Goal: Register for event/course

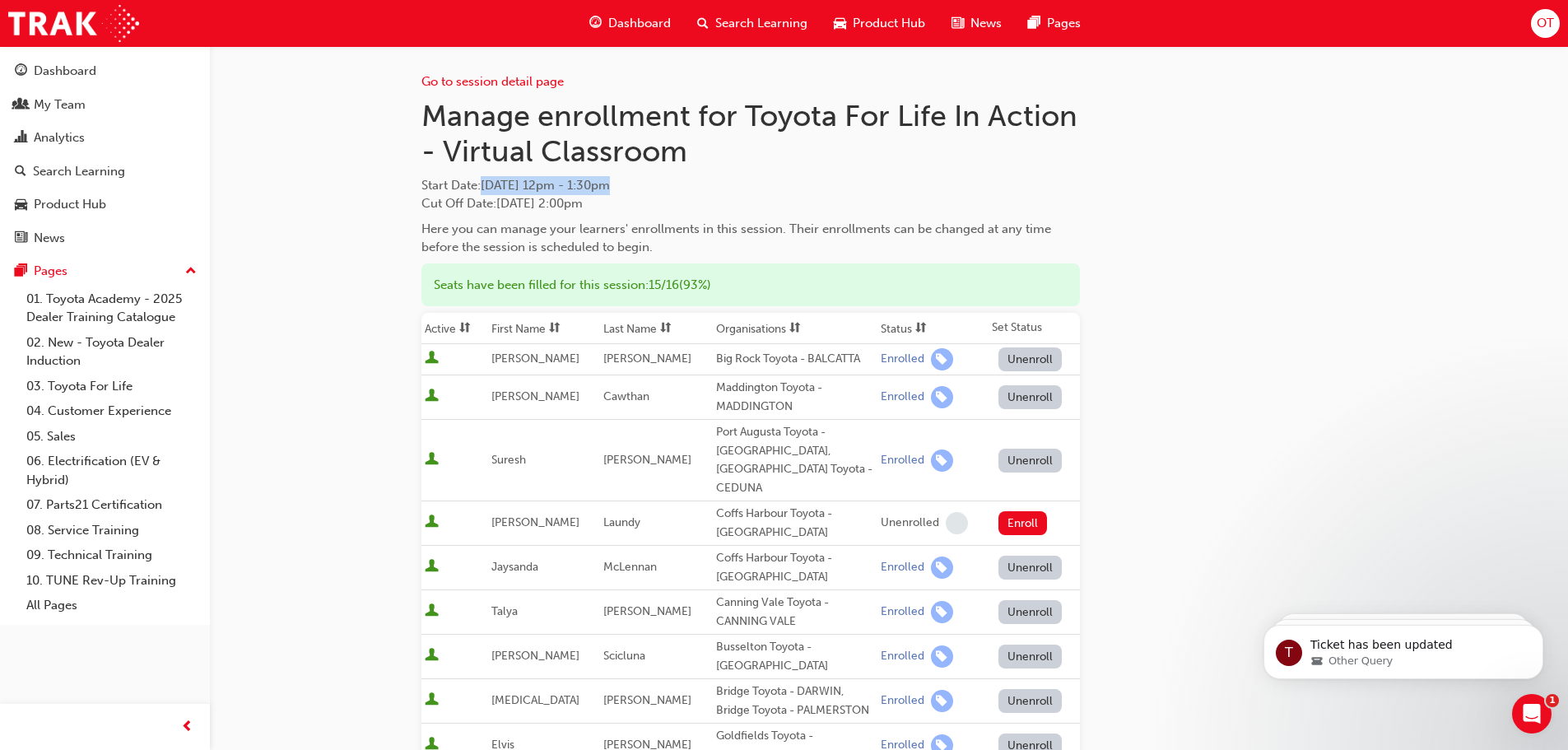
scroll to position [718, 0]
click at [737, 9] on div "Search Learning" at bounding box center [752, 23] width 136 height 34
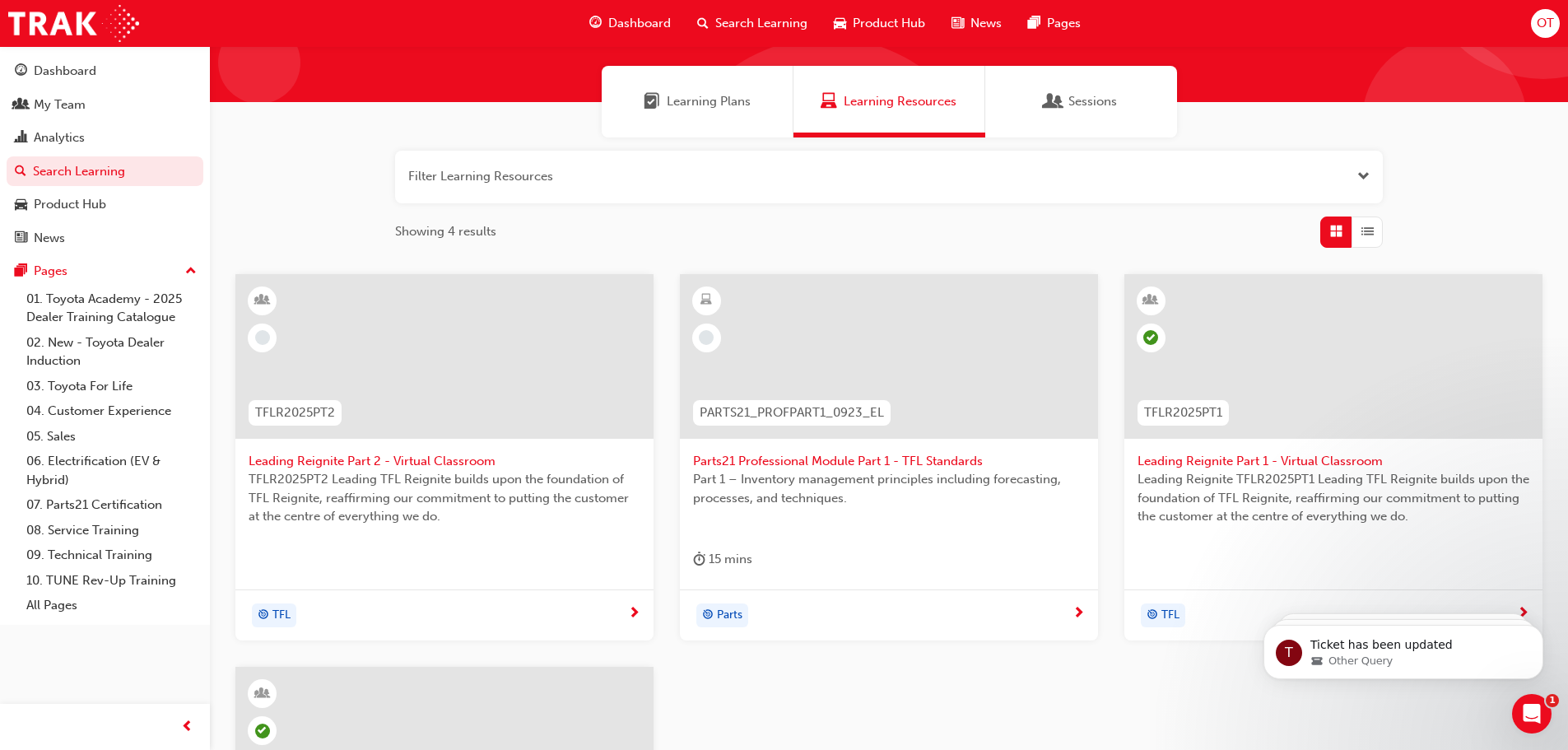
scroll to position [550, 0]
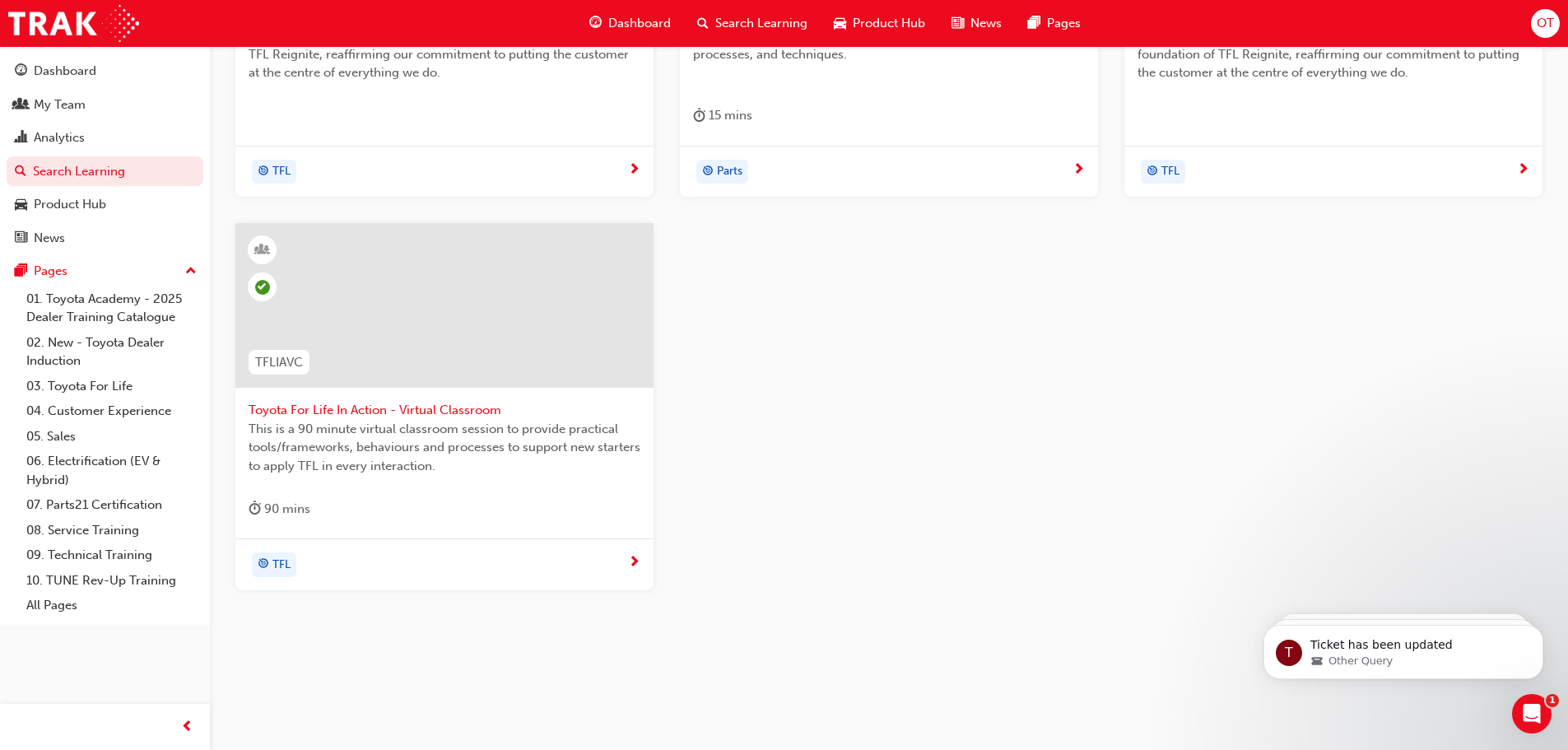
click at [438, 405] on span "Toyota For Life In Action - Virtual Classroom" at bounding box center [444, 409] width 392 height 19
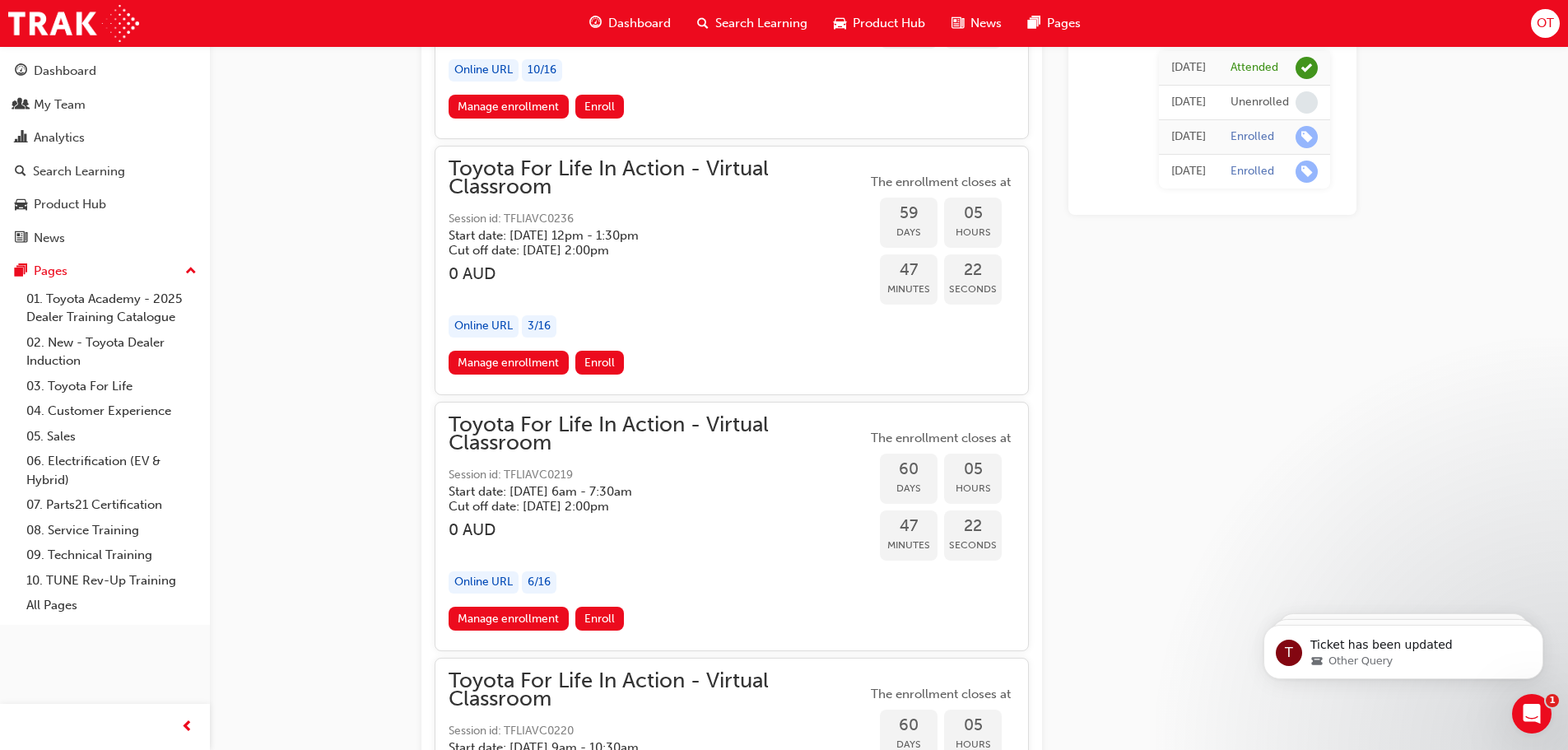
scroll to position [18913, 0]
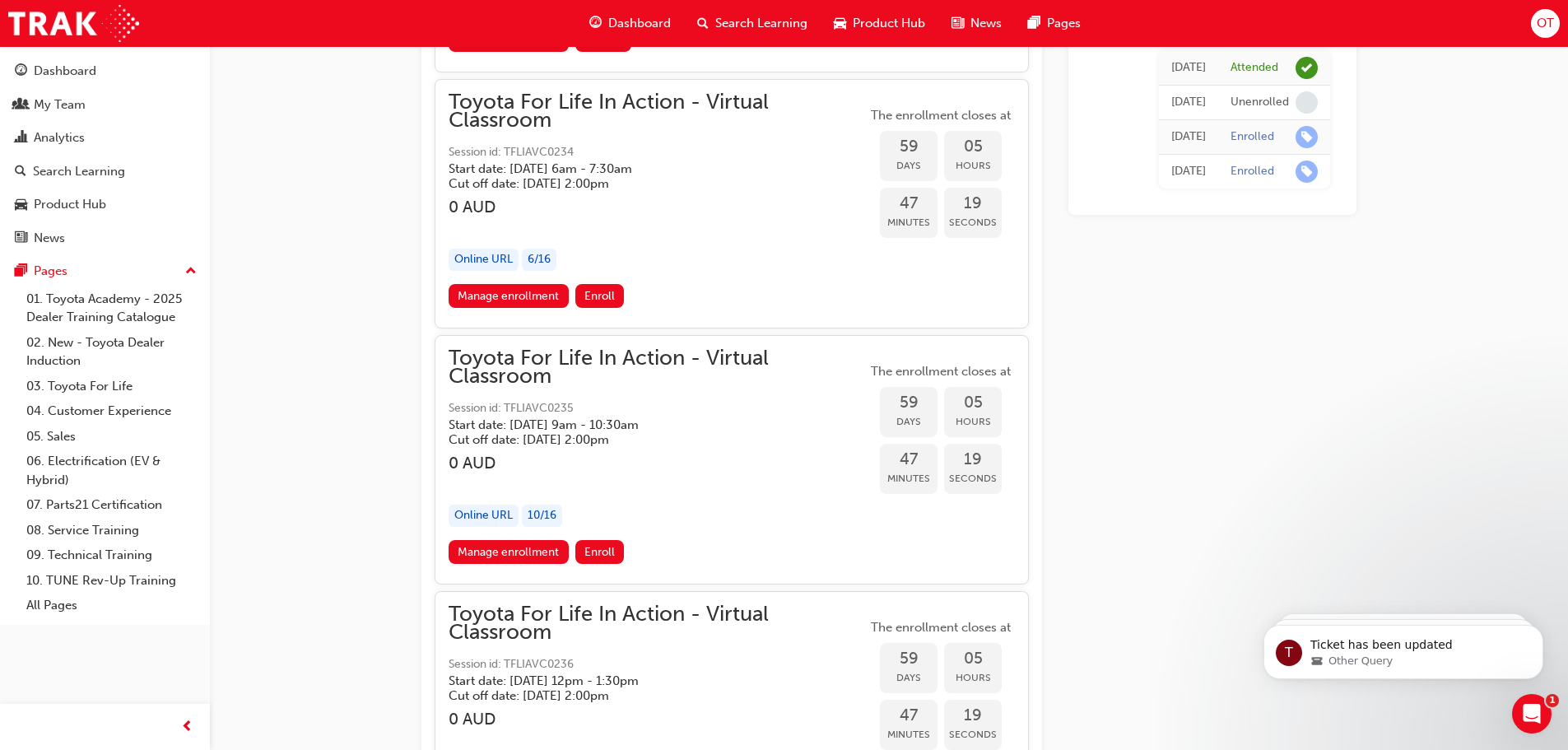
click at [747, 441] on h5 "Cut off date: [DATE] 2:00pm" at bounding box center [644, 439] width 392 height 15
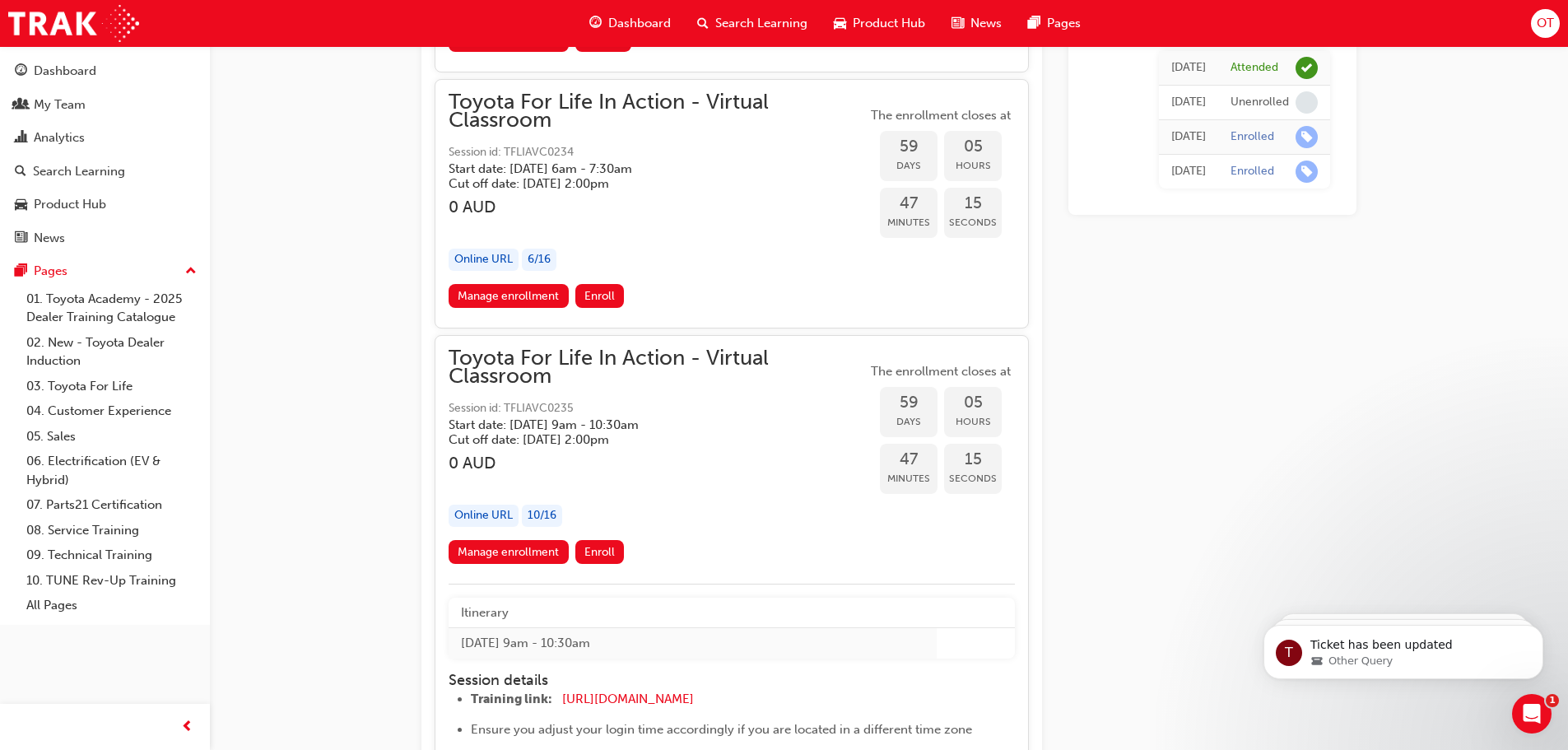
click at [537, 545] on link "Manage enrollment" at bounding box center [508, 551] width 120 height 24
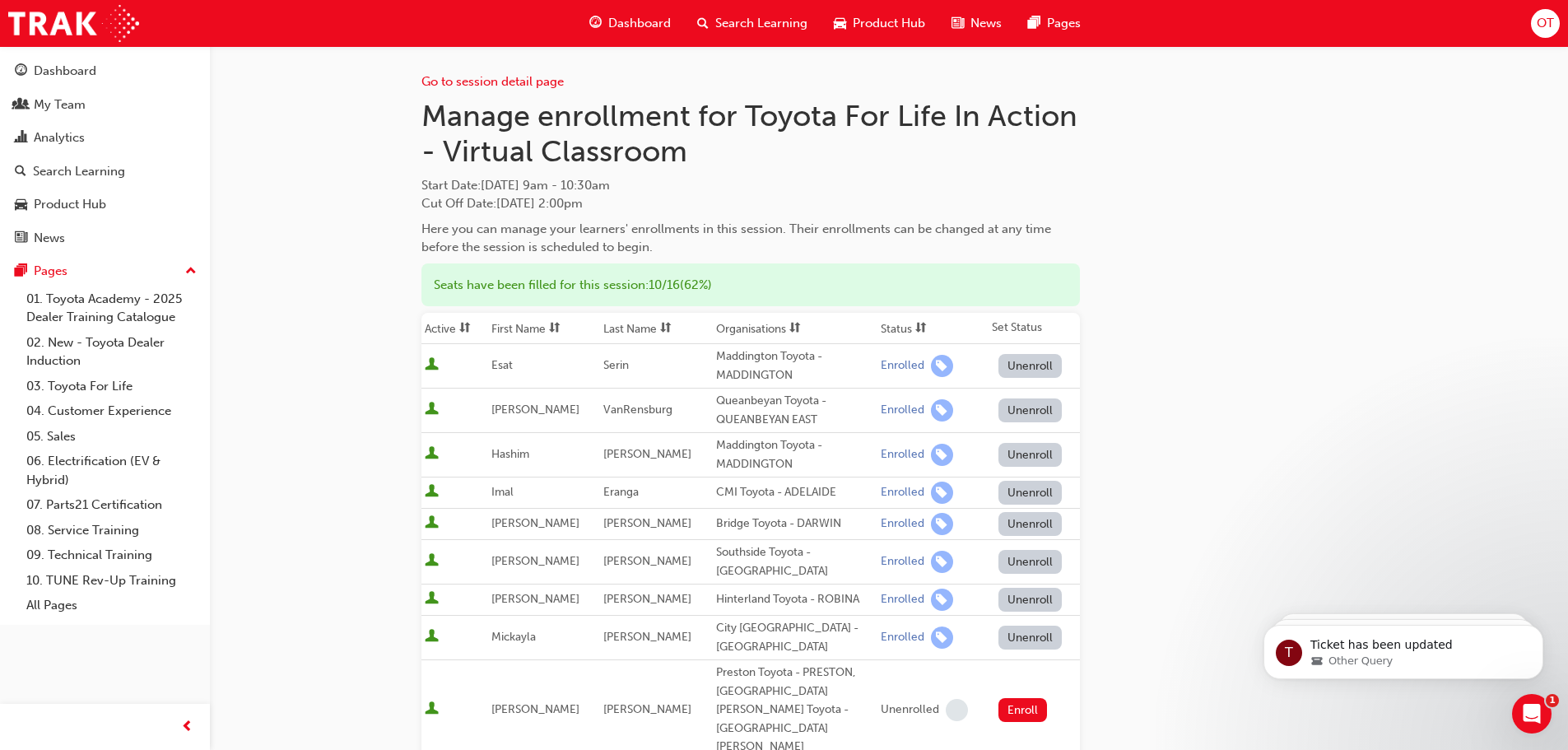
scroll to position [411, 0]
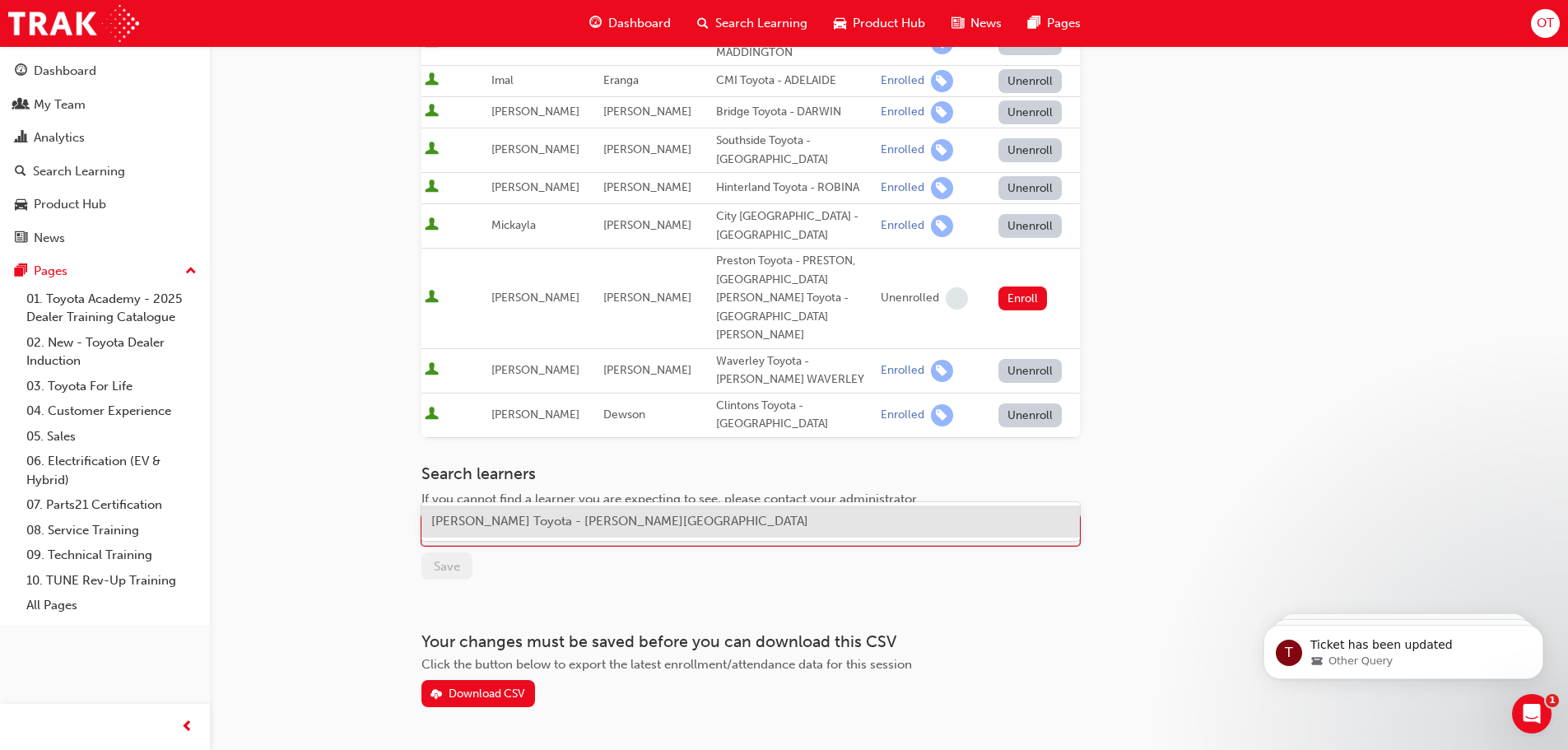
click at [580, 516] on div "Name" at bounding box center [738, 531] width 632 height 29
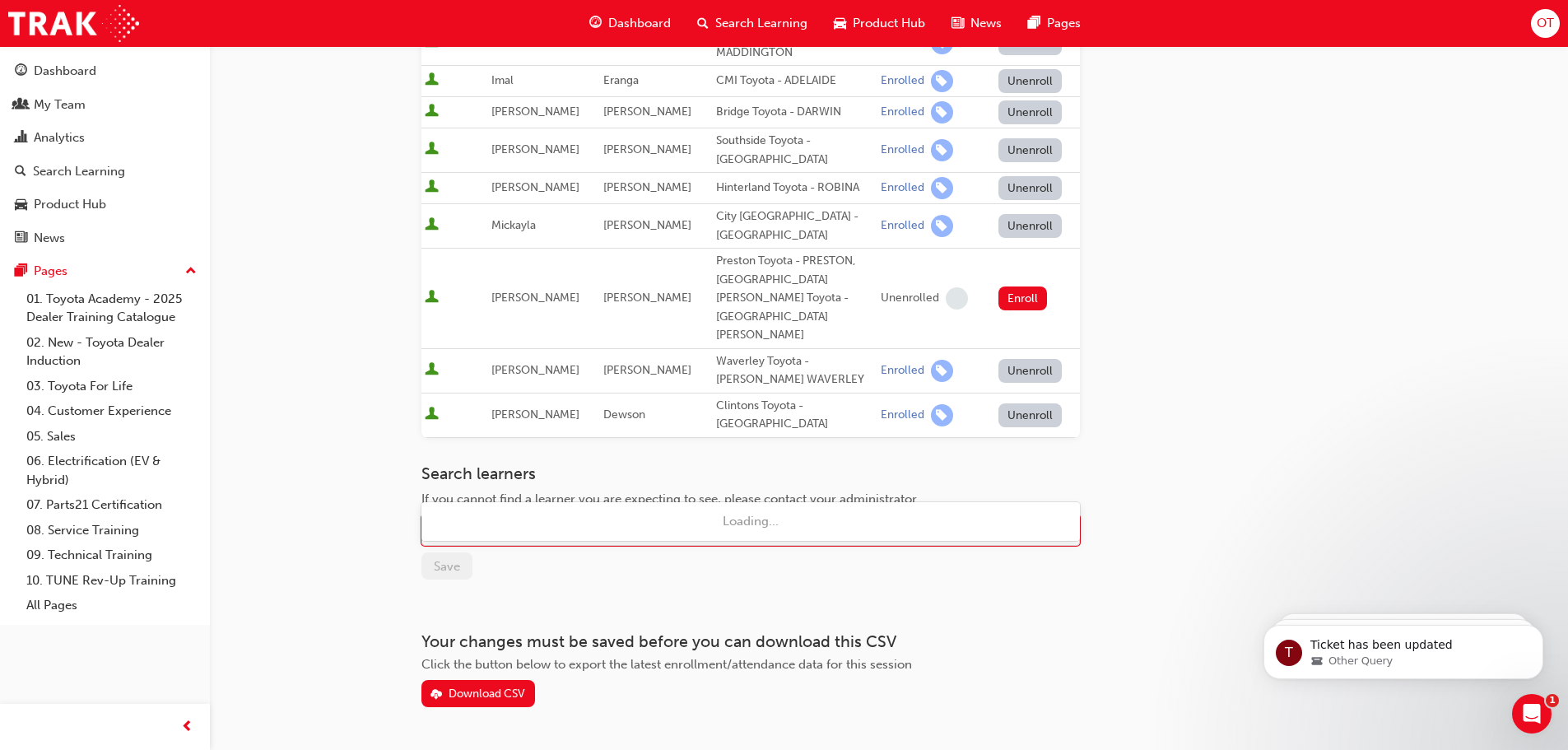
type input "[PERSON_NAME]"
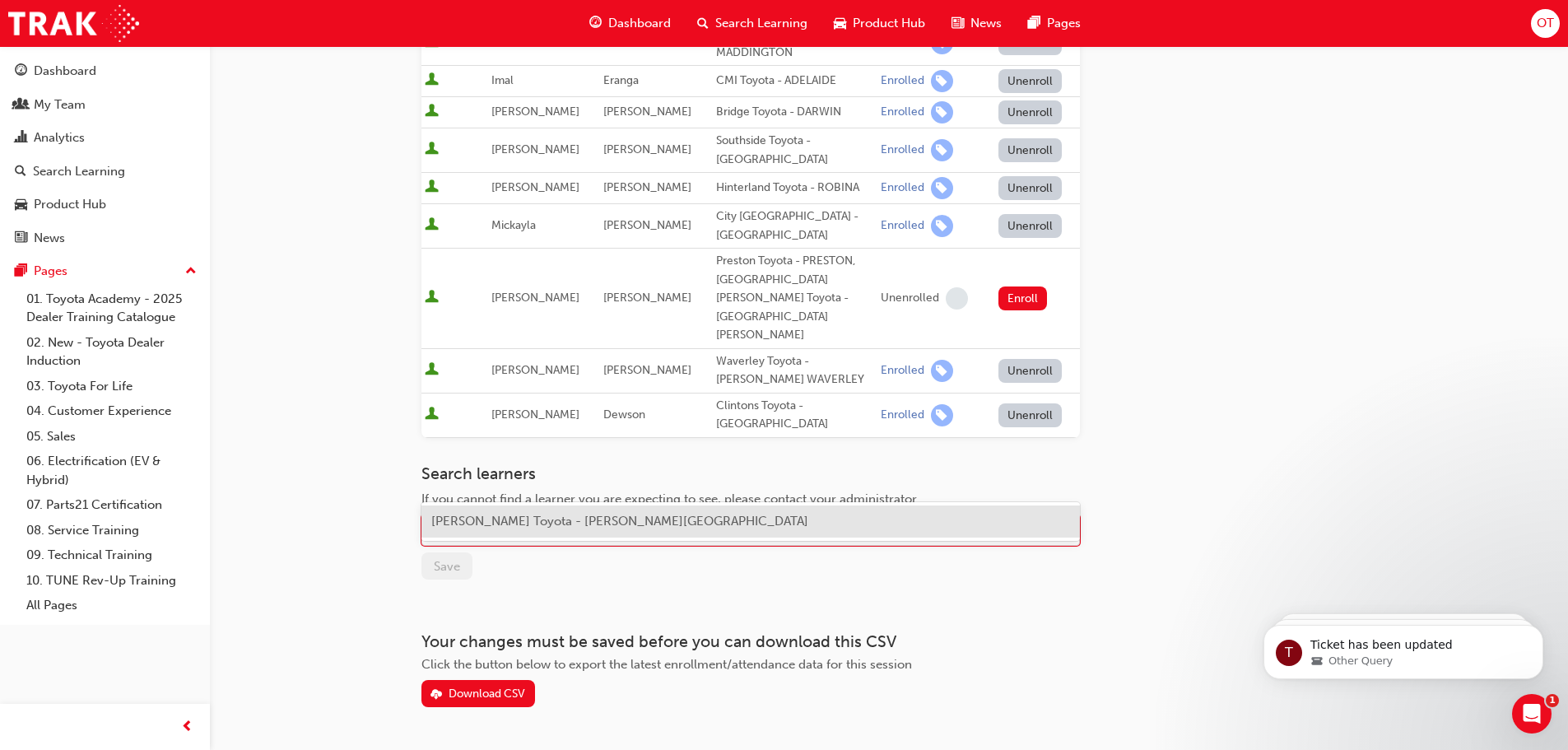
click at [689, 520] on span "[PERSON_NAME] Toyota - [PERSON_NAME][GEOGRAPHIC_DATA]" at bounding box center [619, 521] width 377 height 15
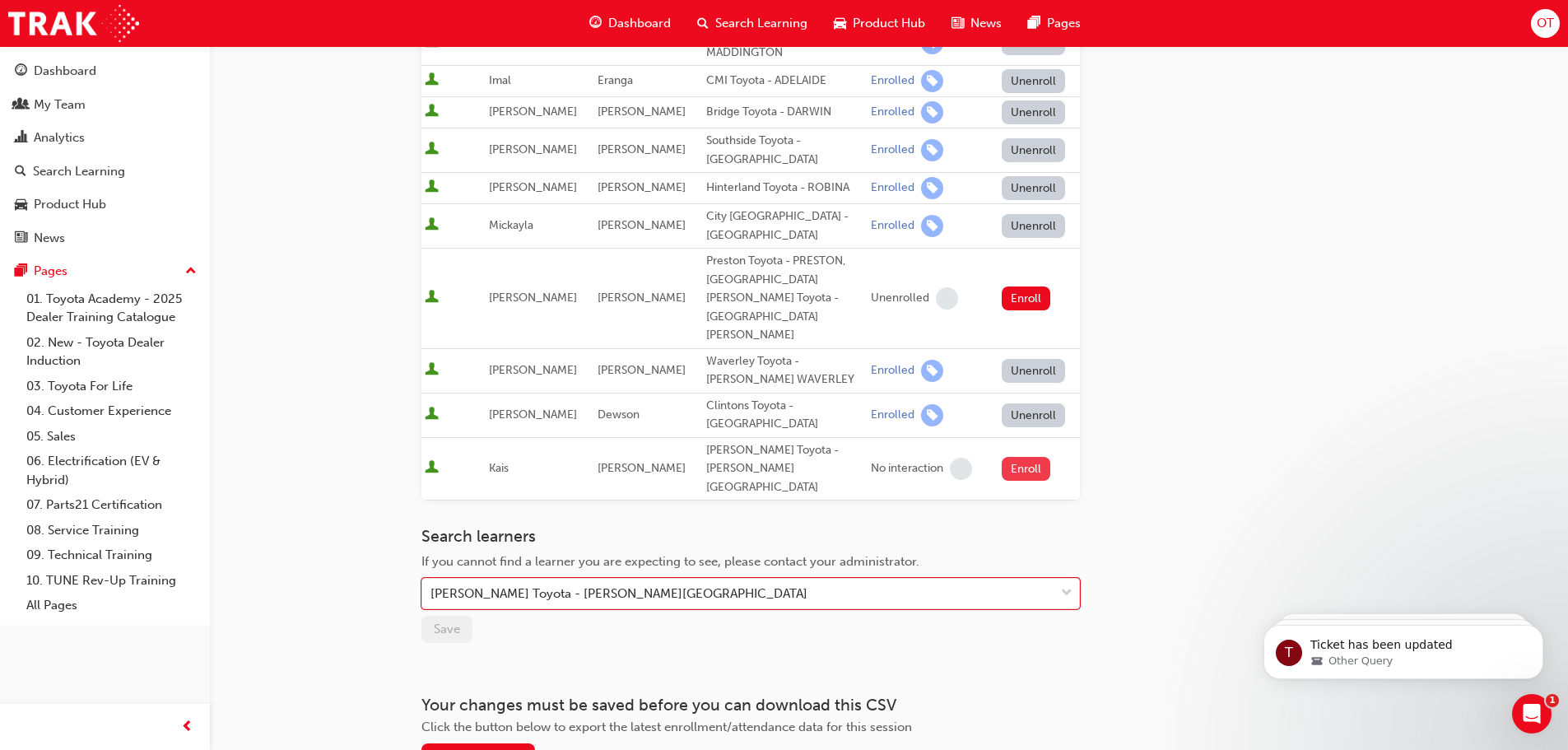
click at [1017, 457] on button "Enroll" at bounding box center [1026, 468] width 49 height 24
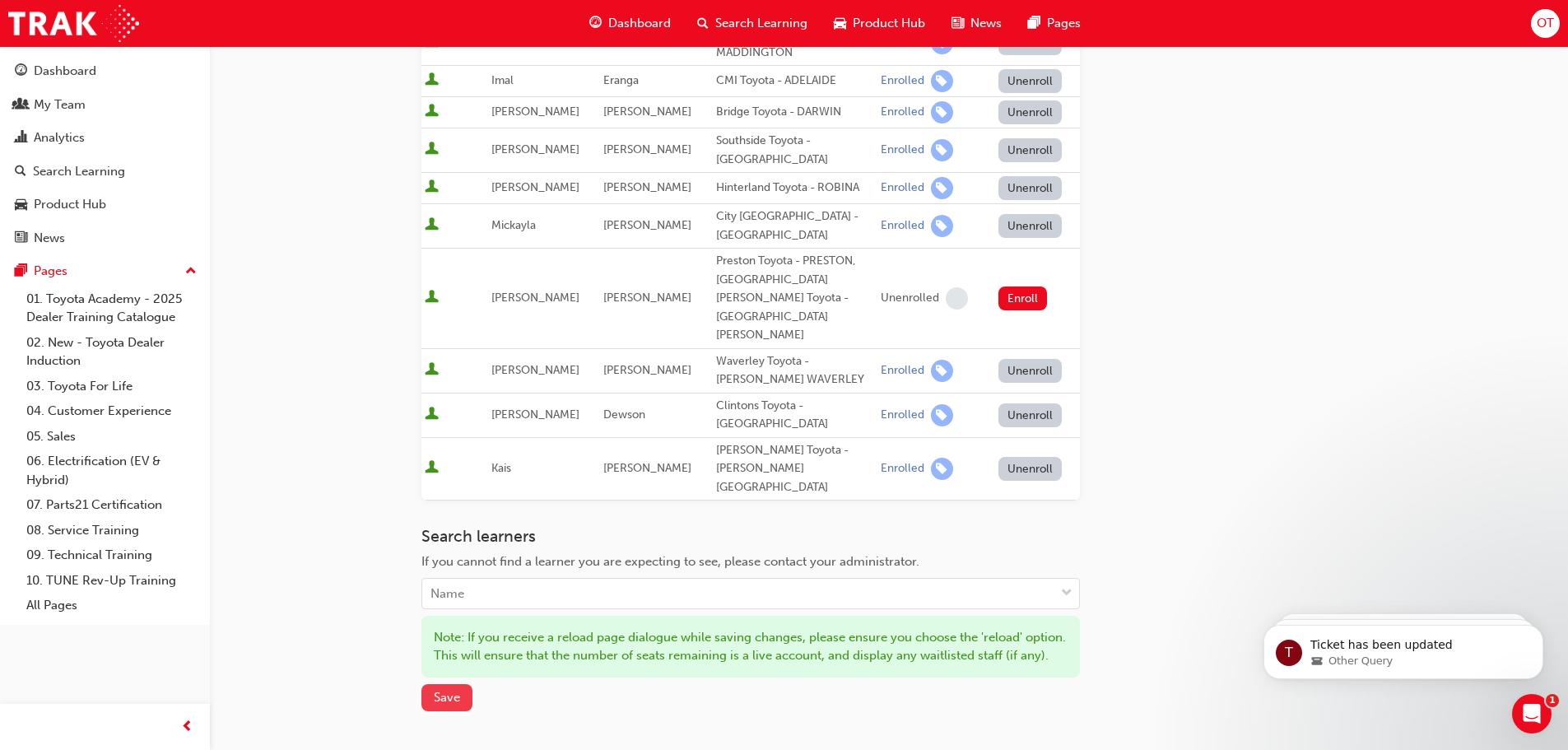
click at [445, 689] on span "Save" at bounding box center [447, 696] width 27 height 15
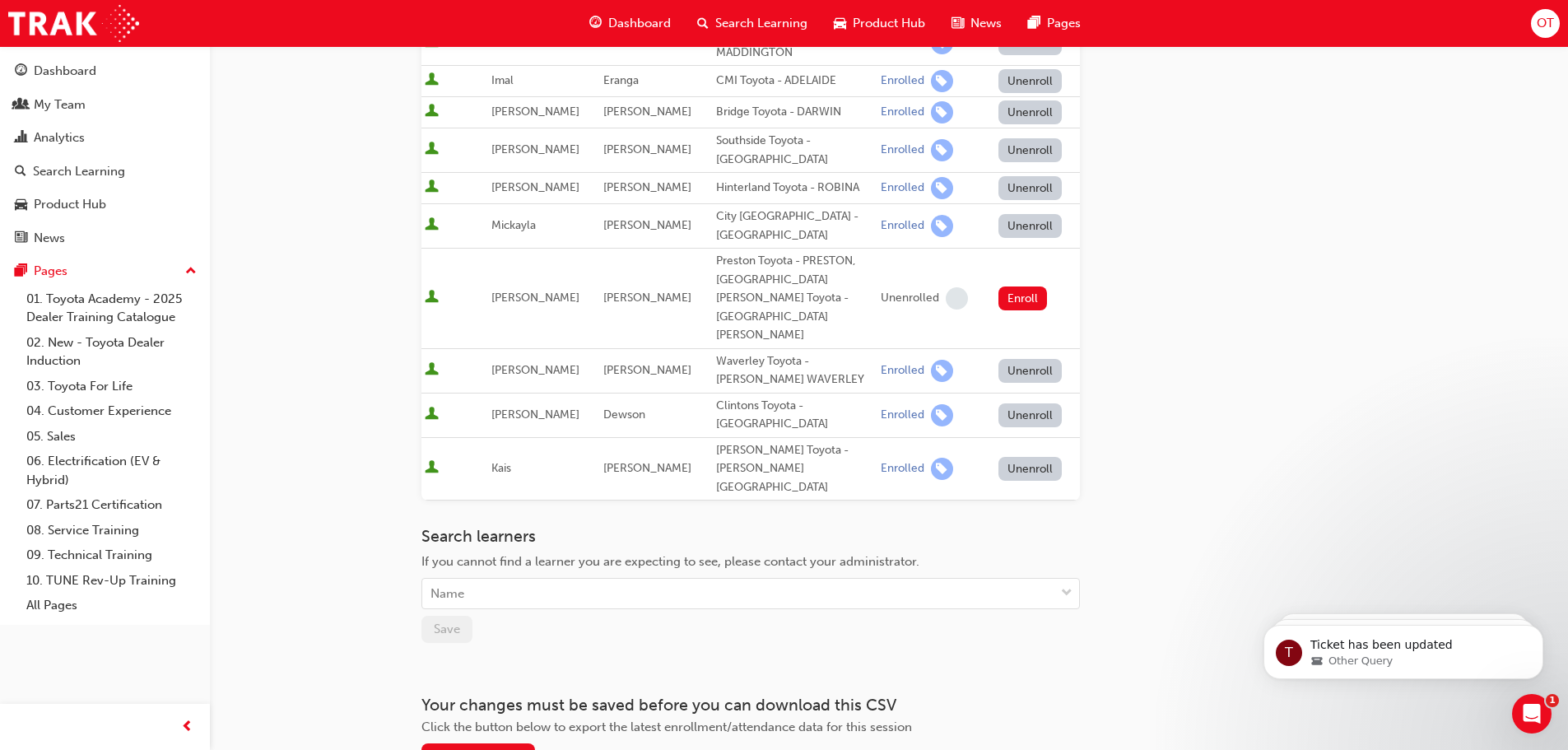
scroll to position [0, 0]
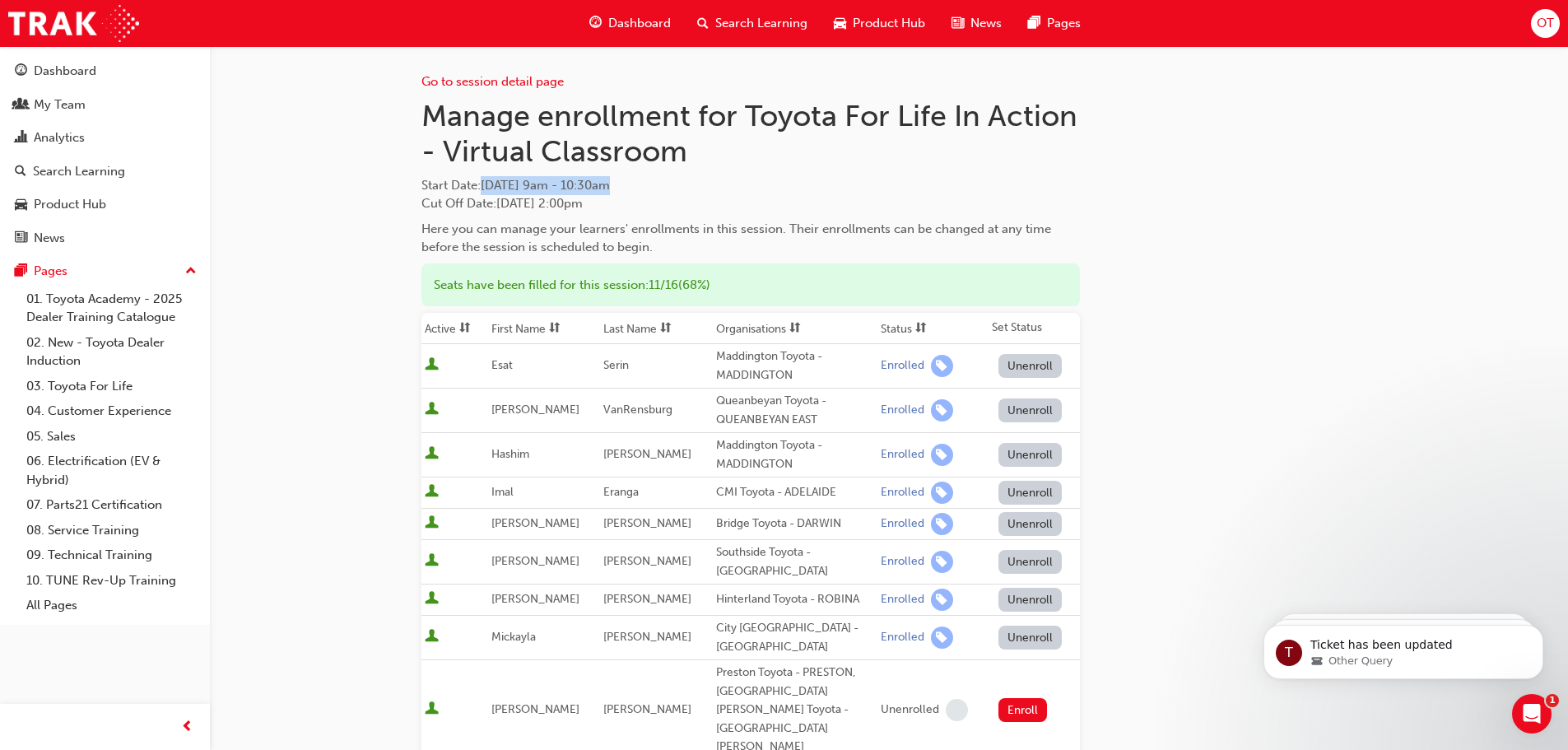
drag, startPoint x: 483, startPoint y: 182, endPoint x: 677, endPoint y: 179, distance: 194.0
click at [677, 179] on span "Start Date : [DATE] 9am - 10:30am" at bounding box center [750, 185] width 658 height 19
copy span "[DATE] 9am - 10:30am"
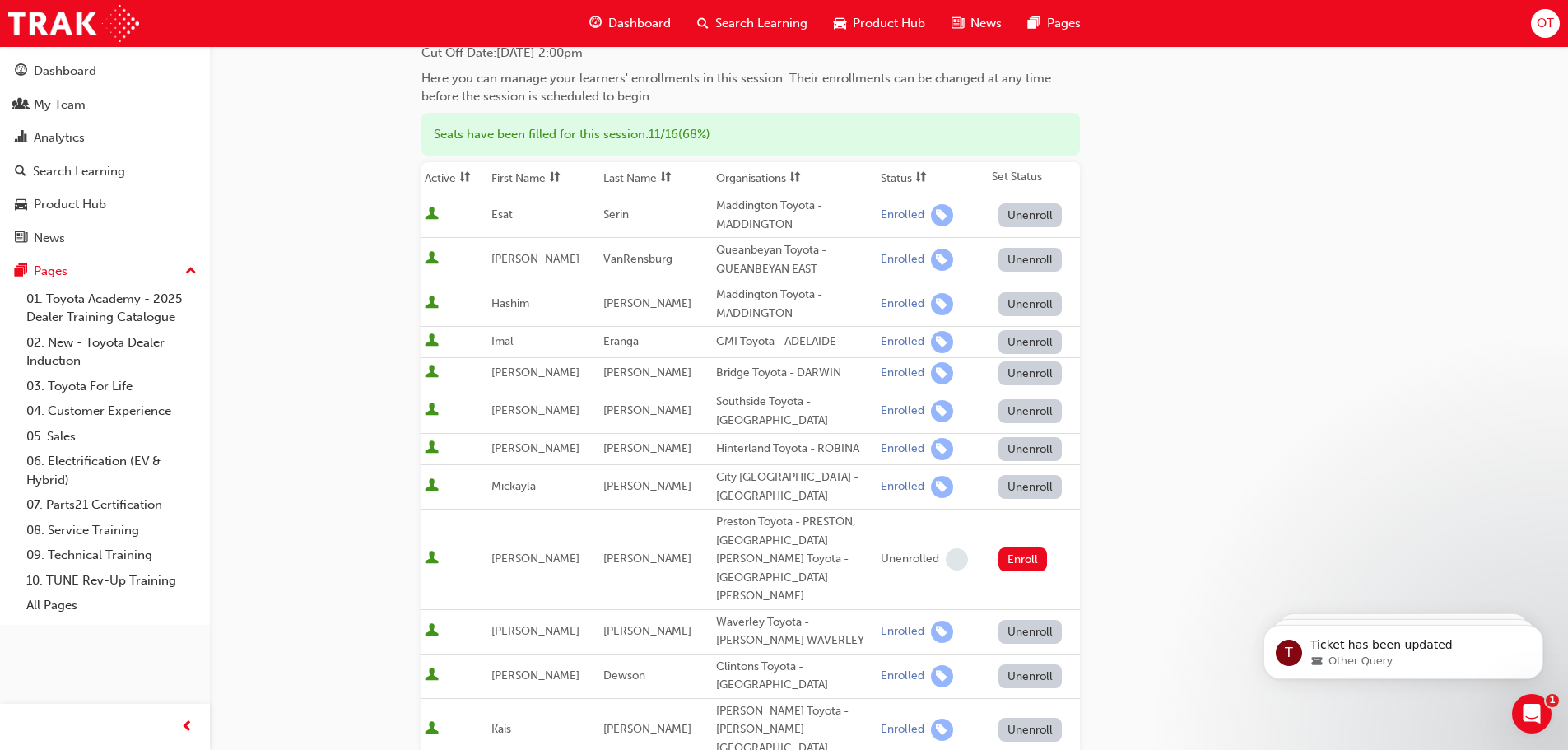
scroll to position [411, 0]
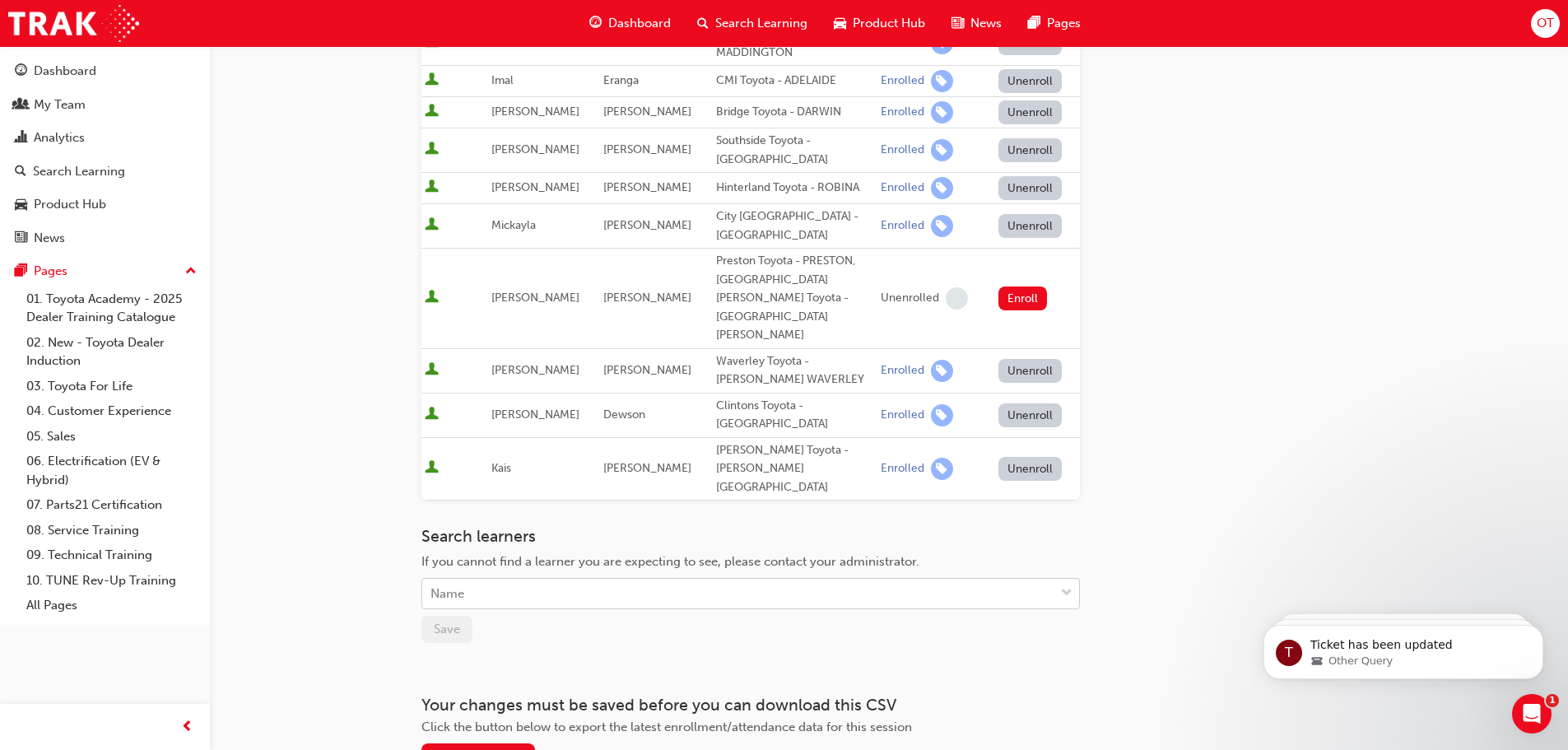
click at [615, 580] on div "Name" at bounding box center [738, 594] width 632 height 29
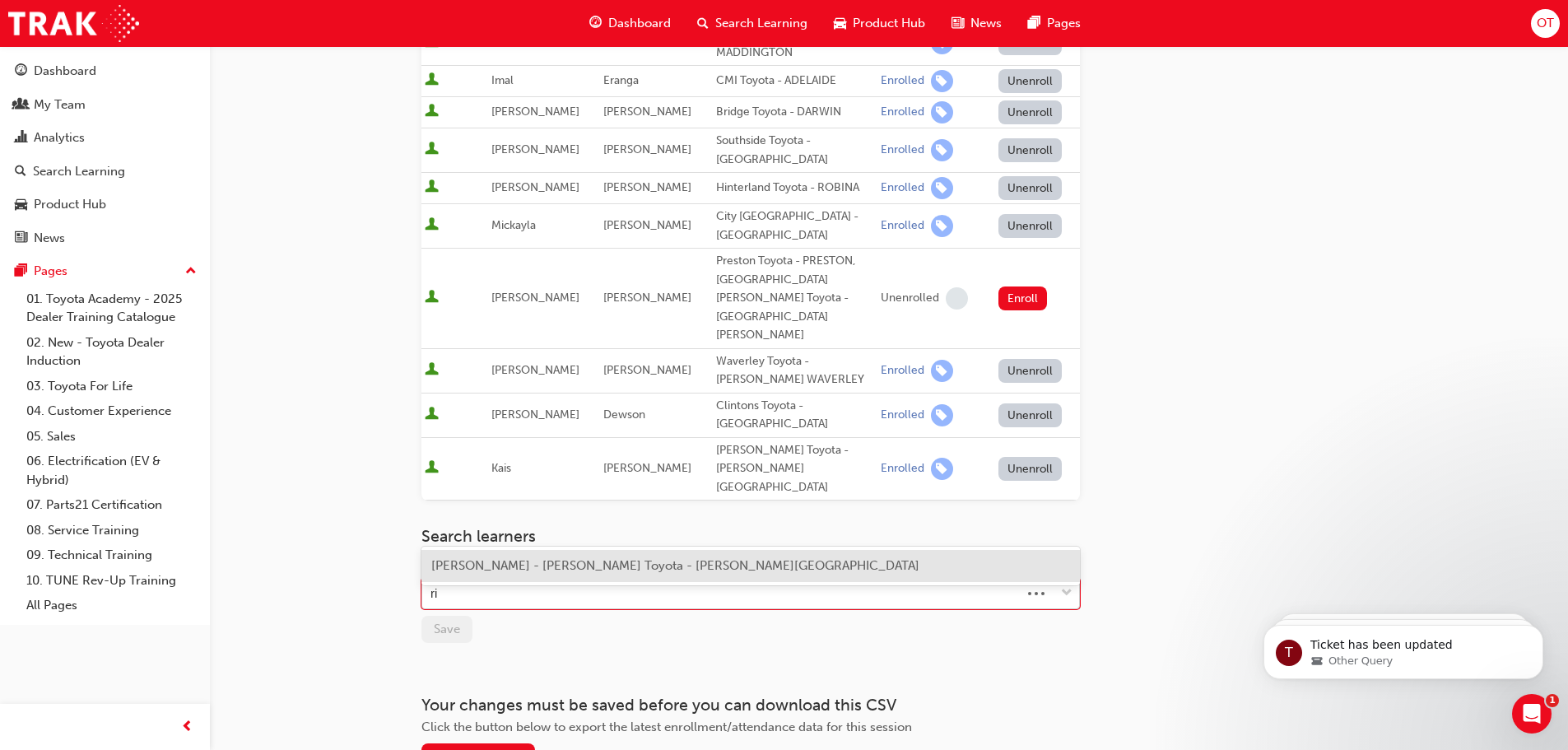
type input "r"
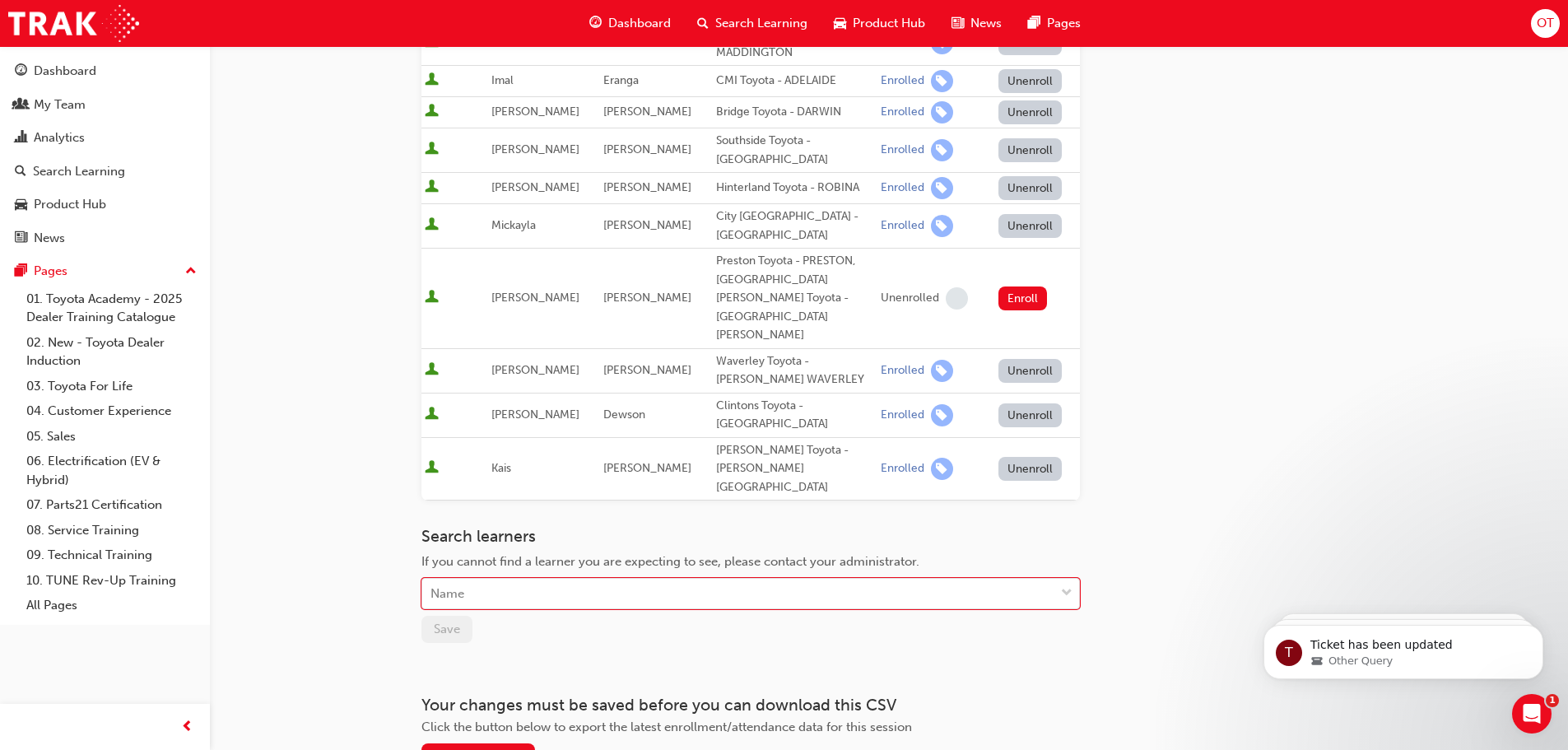
scroll to position [0, 0]
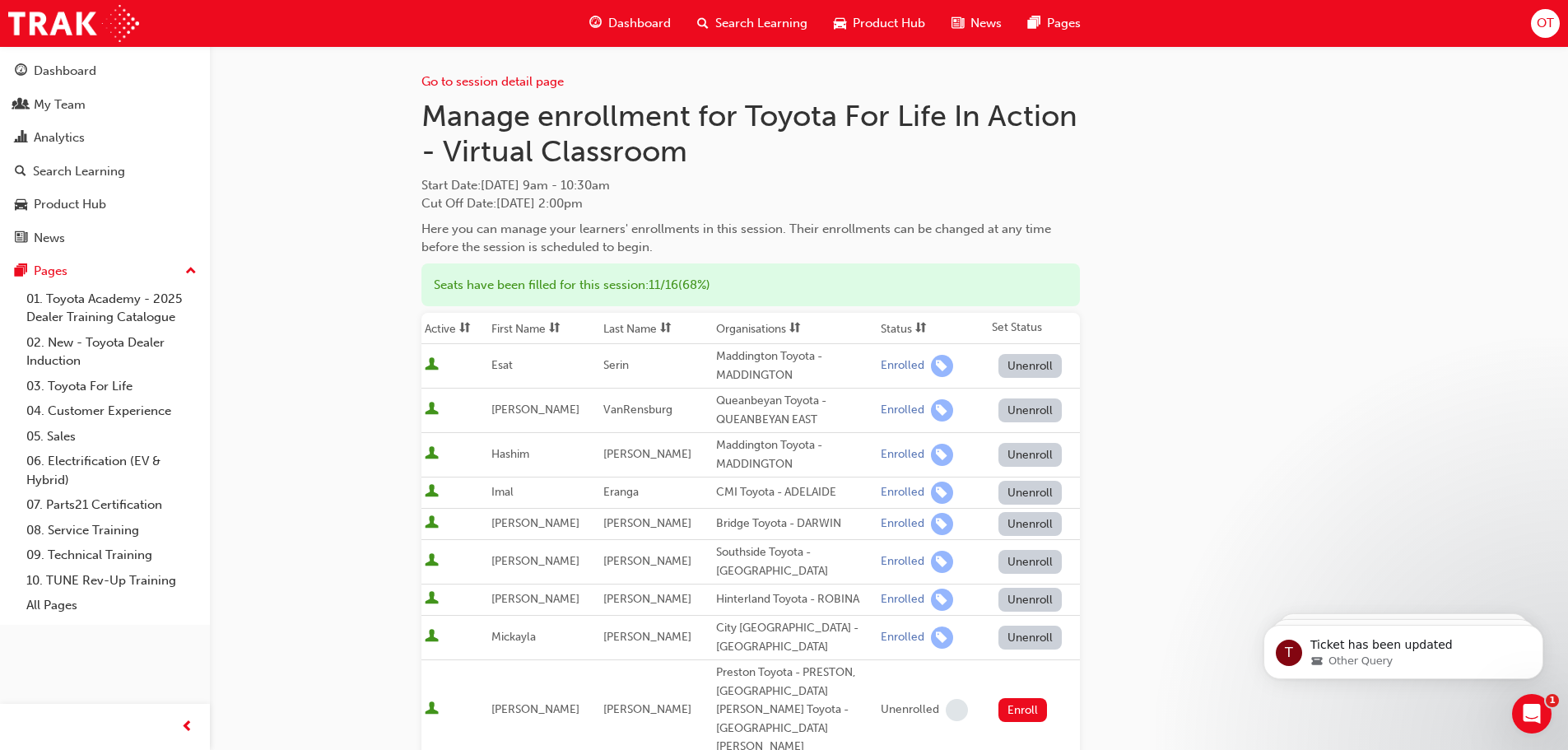
click at [392, 173] on div "Go to session detail page Manage enrollment for Toyota For Life In Action - Vir…" at bounding box center [784, 638] width 1568 height 1275
click at [120, 105] on div "My Team" at bounding box center [105, 104] width 180 height 21
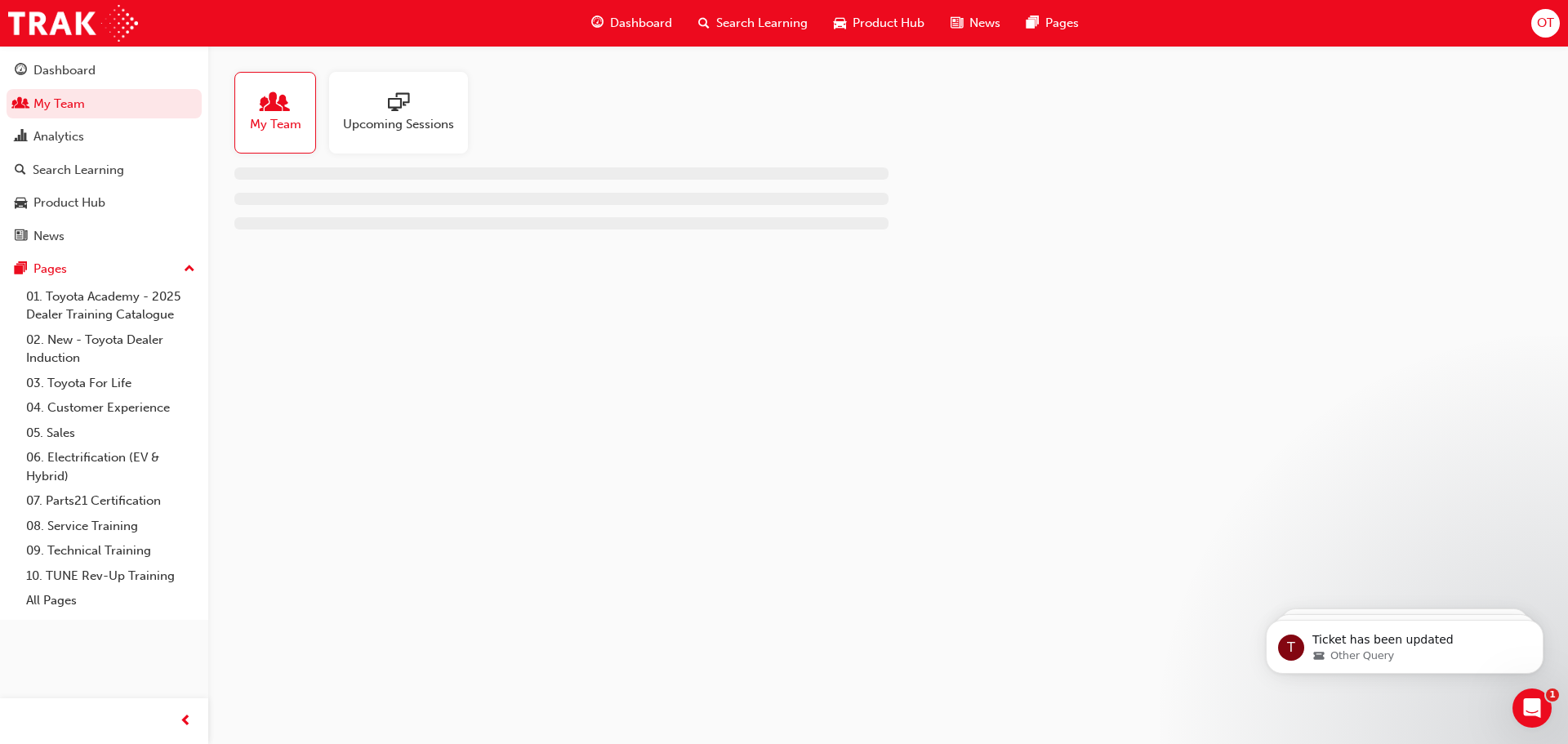
click at [447, 93] on div at bounding box center [398, 104] width 111 height 23
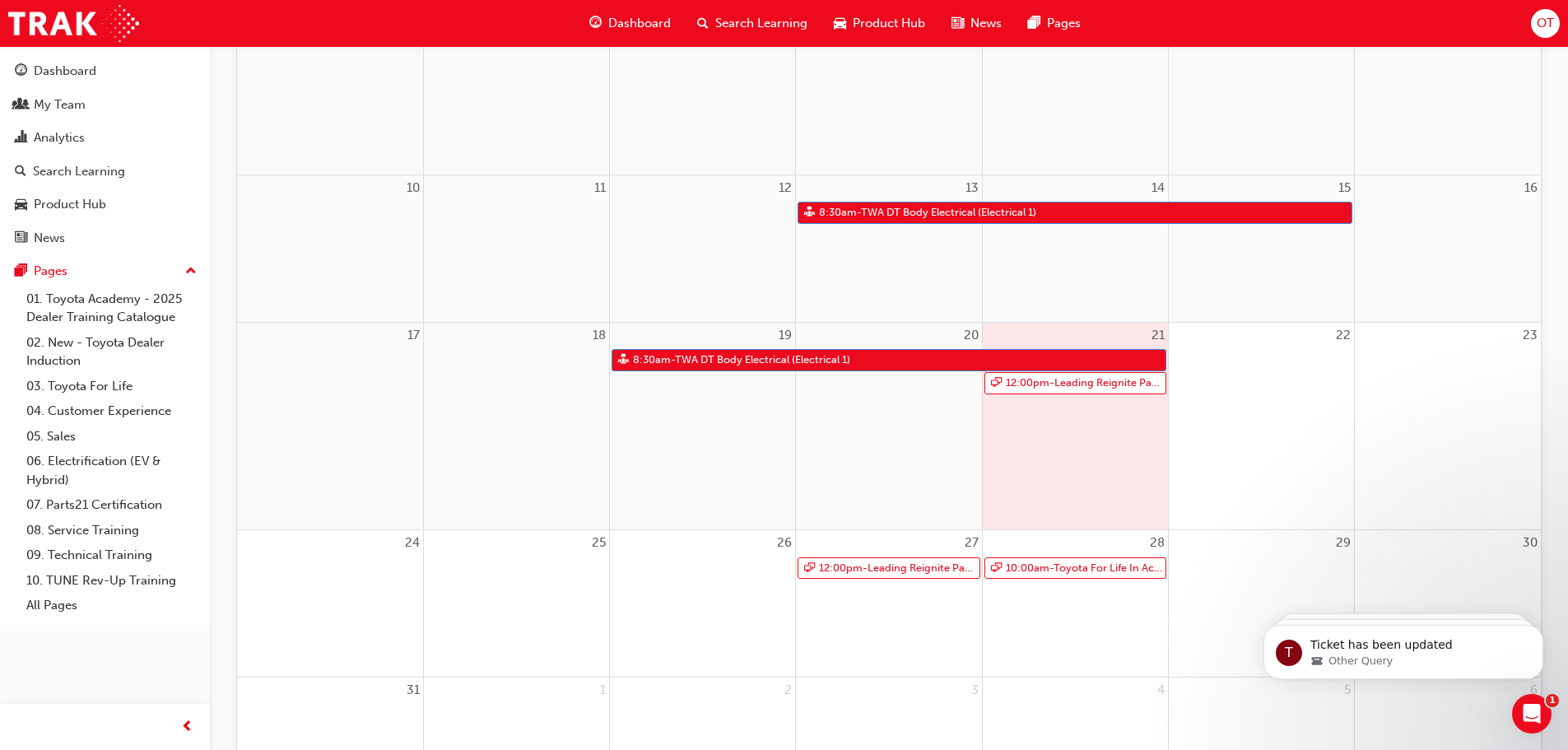
scroll to position [567, 0]
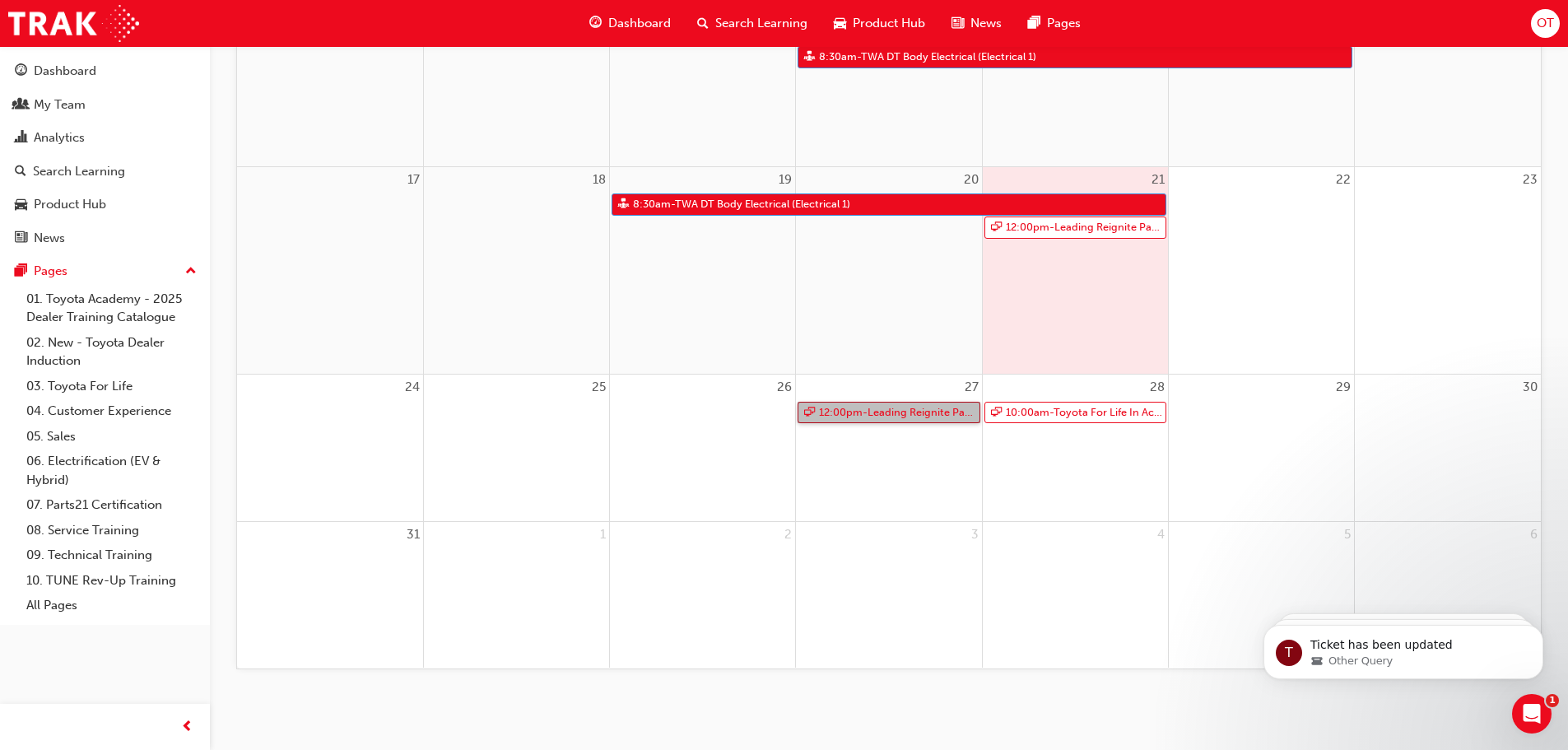
click at [911, 408] on link "12:00pm - Leading Reignite Part 2 - Virtual Classroom" at bounding box center [888, 412] width 182 height 22
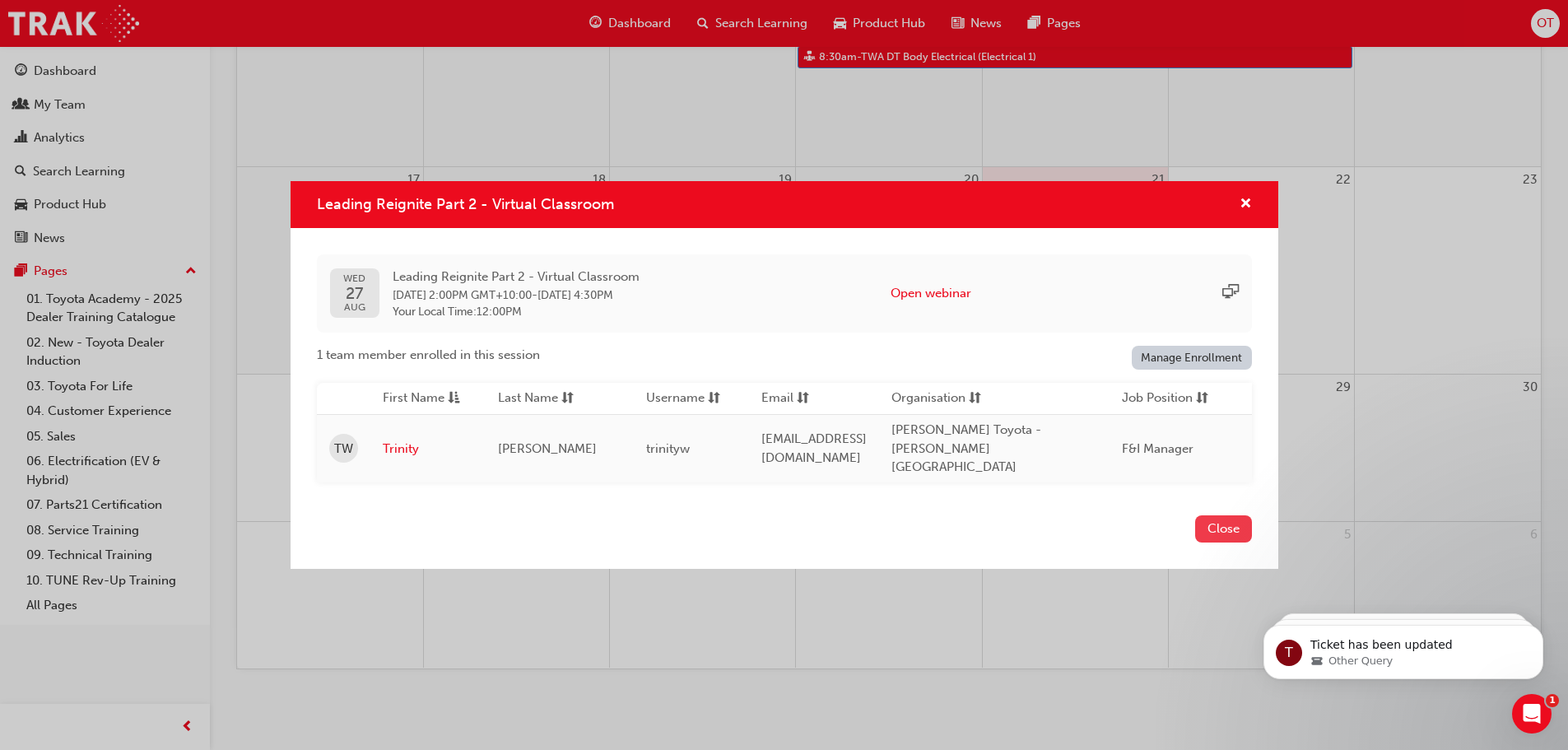
click at [1211, 519] on button "Close" at bounding box center [1224, 529] width 57 height 27
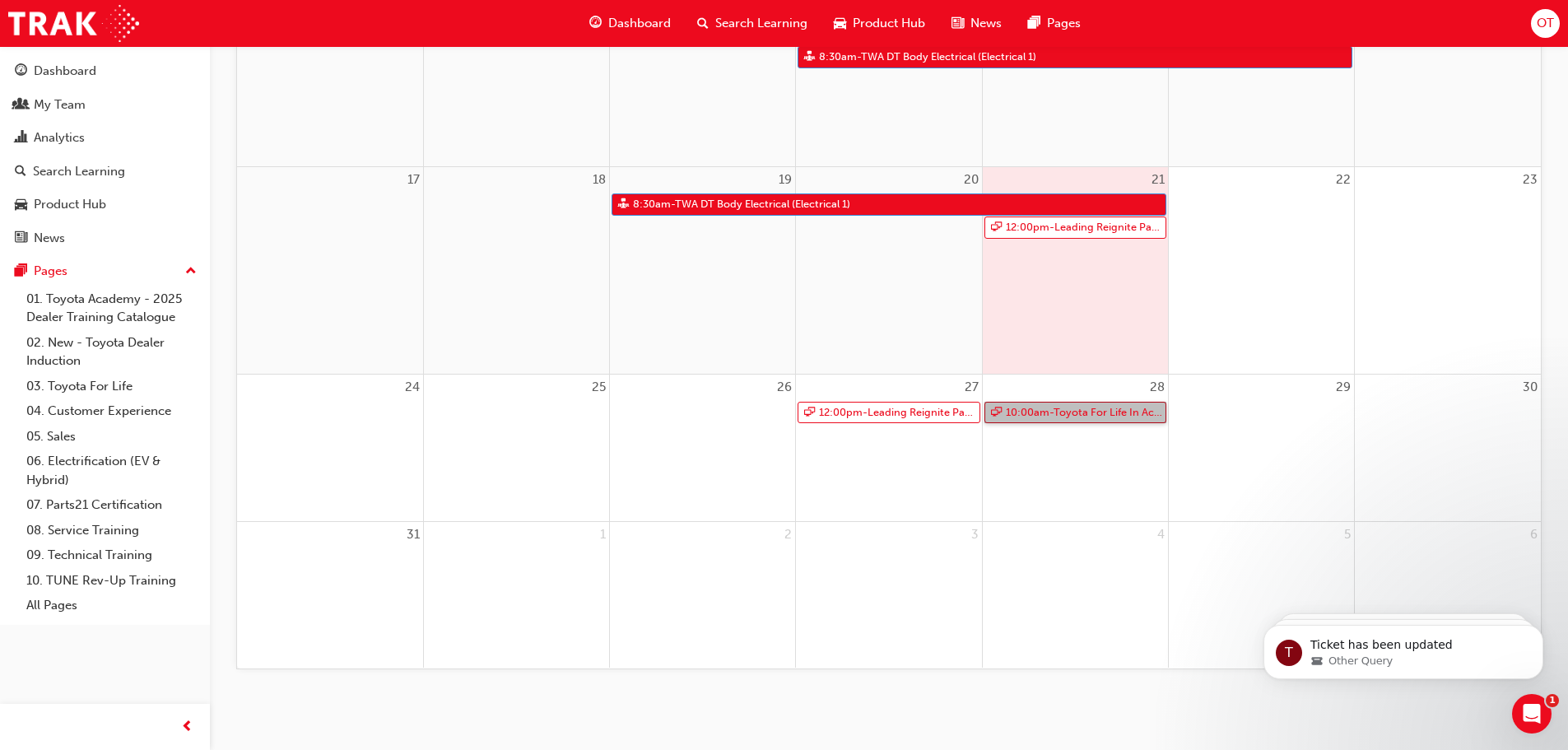
click at [1080, 416] on link "10:00am - Toyota For Life In Action - Virtual Classroom" at bounding box center [1076, 412] width 182 height 22
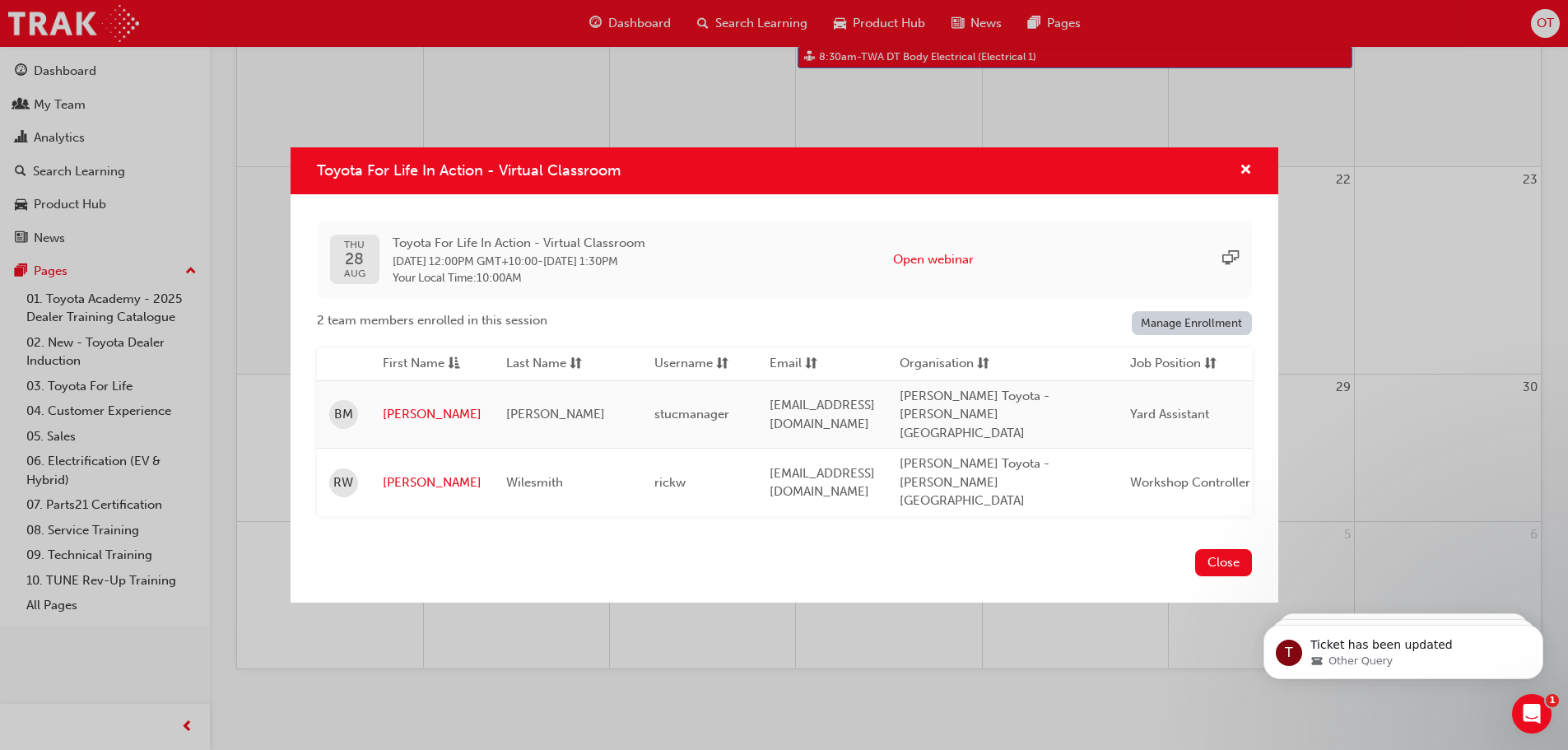
click at [1250, 179] on div "Toyota For Life In Action - Virtual Classroom" at bounding box center [784, 170] width 987 height 47
click at [1245, 178] on span "cross-icon" at bounding box center [1246, 171] width 12 height 15
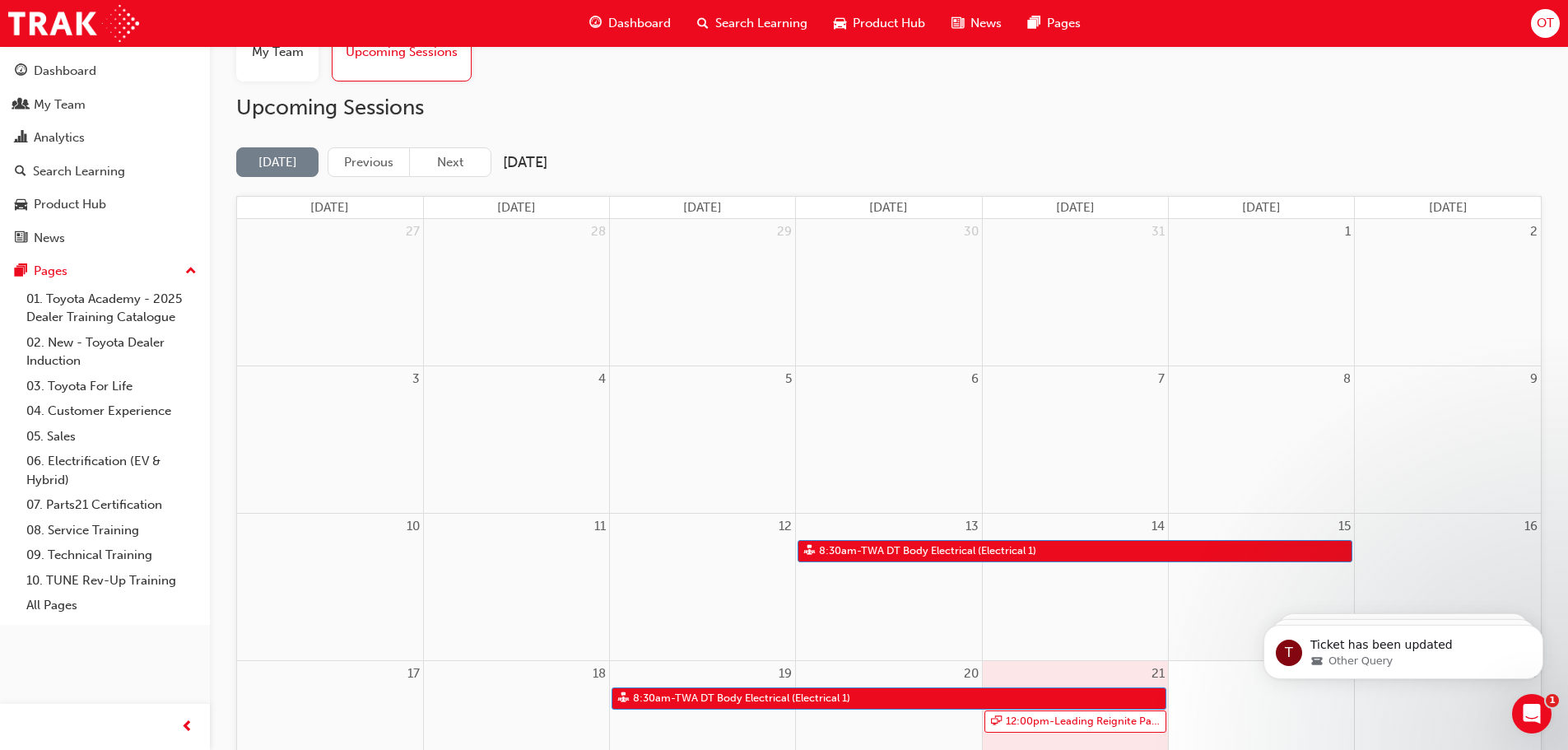
scroll to position [0, 0]
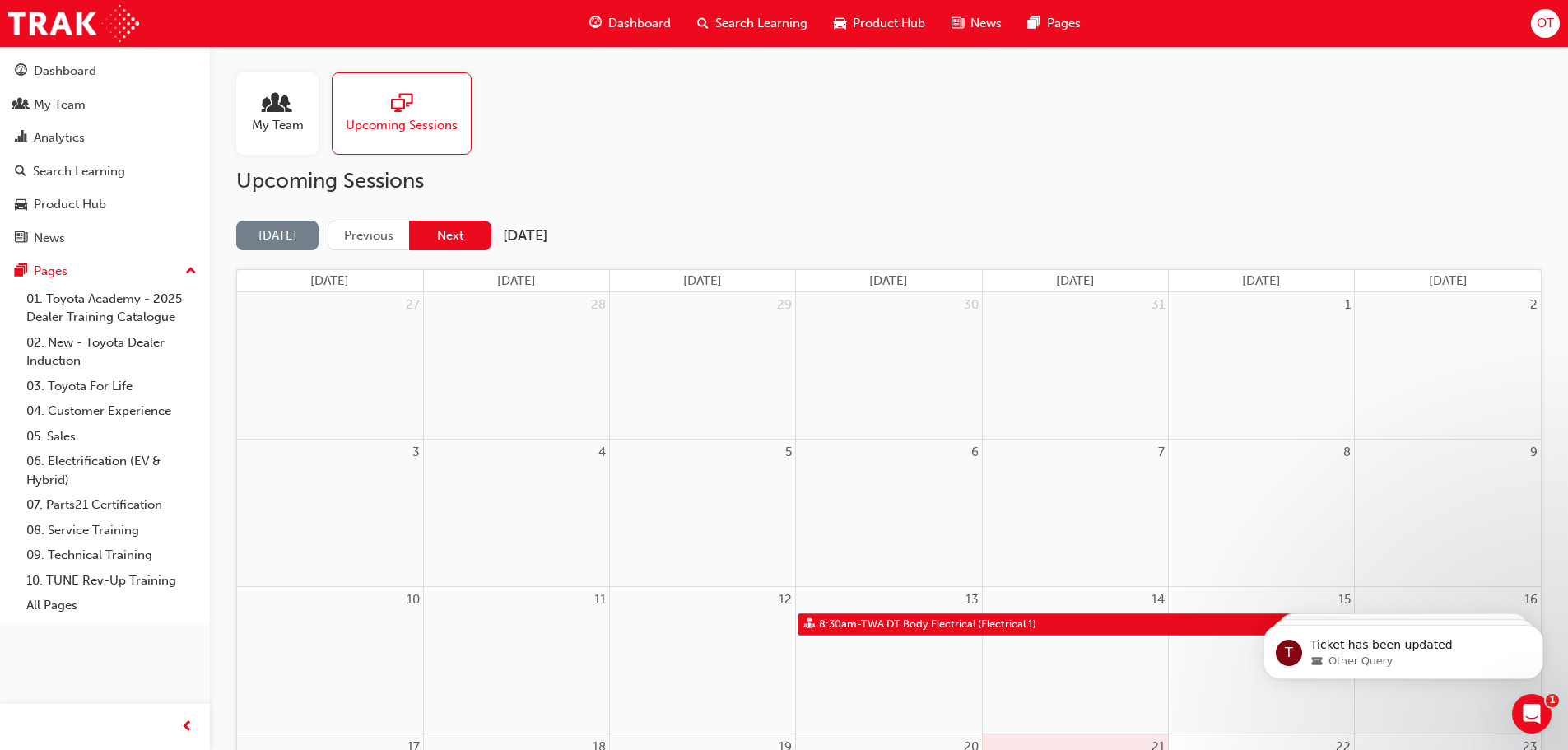
click at [448, 229] on button "Next" at bounding box center [450, 235] width 82 height 30
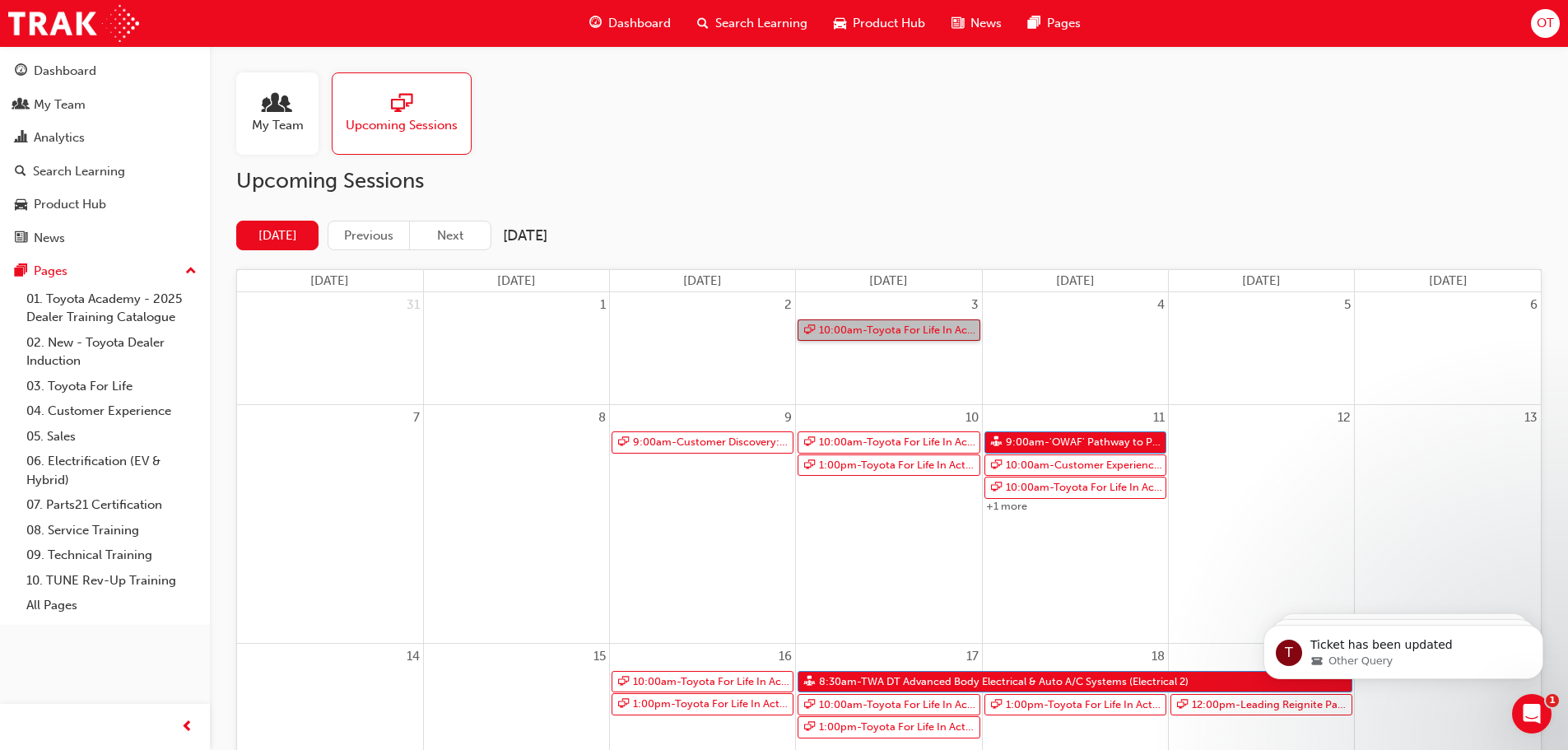
click at [879, 334] on link "10:00am - Toyota For Life In Action - Virtual Classroom" at bounding box center [888, 330] width 182 height 22
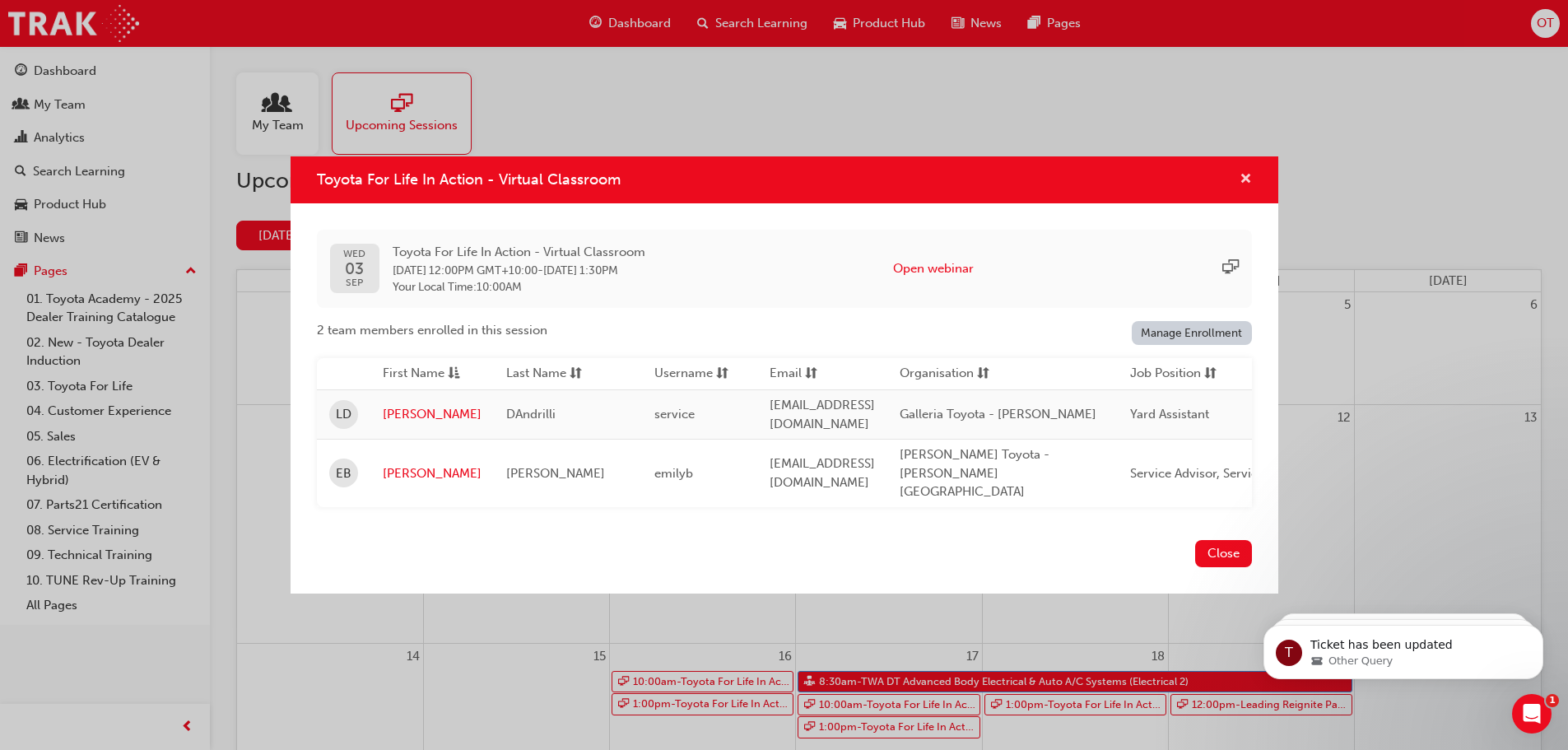
click at [1241, 187] on span "cross-icon" at bounding box center [1246, 180] width 12 height 15
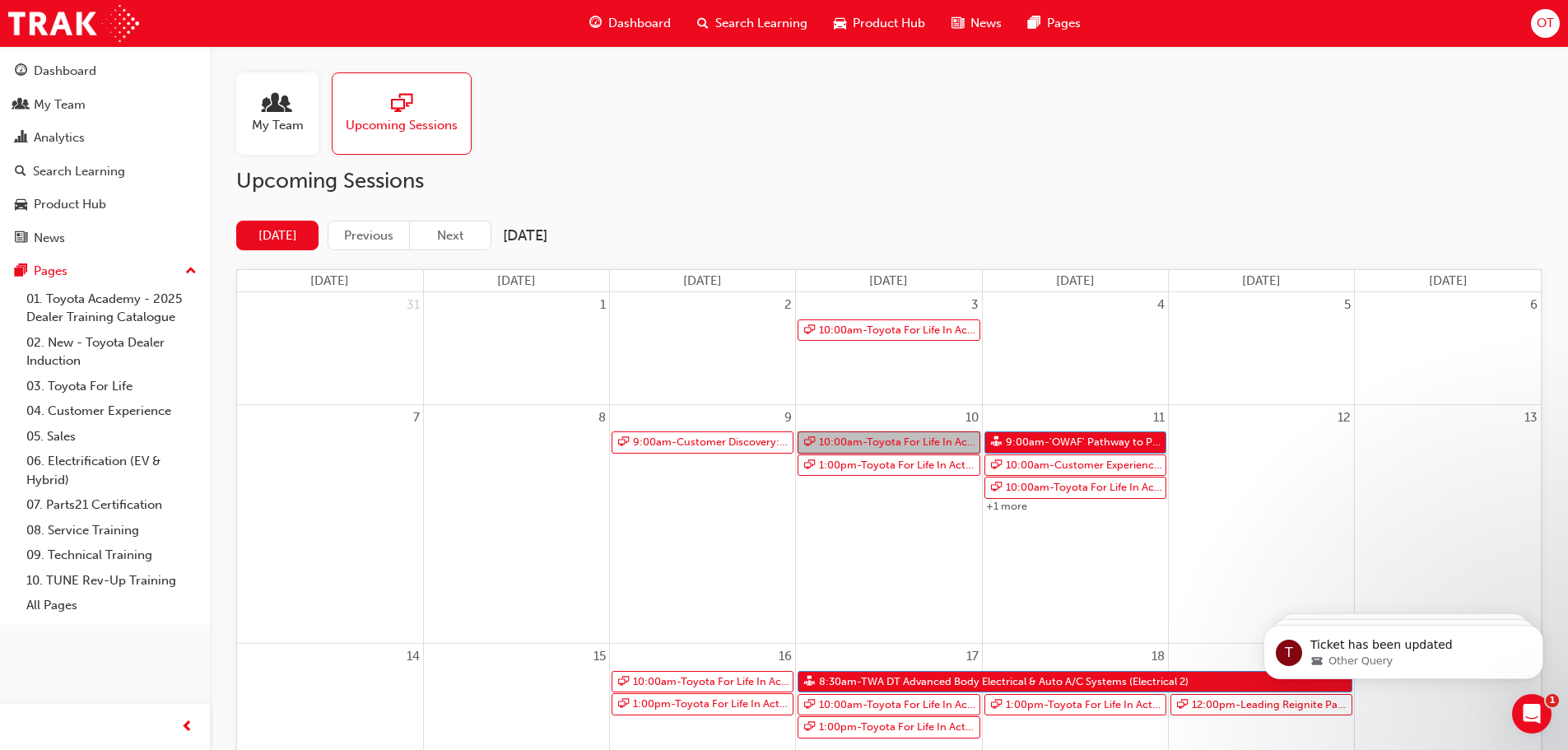
click at [848, 439] on link "10:00am - Toyota For Life In Action - Virtual Classroom" at bounding box center [888, 441] width 182 height 22
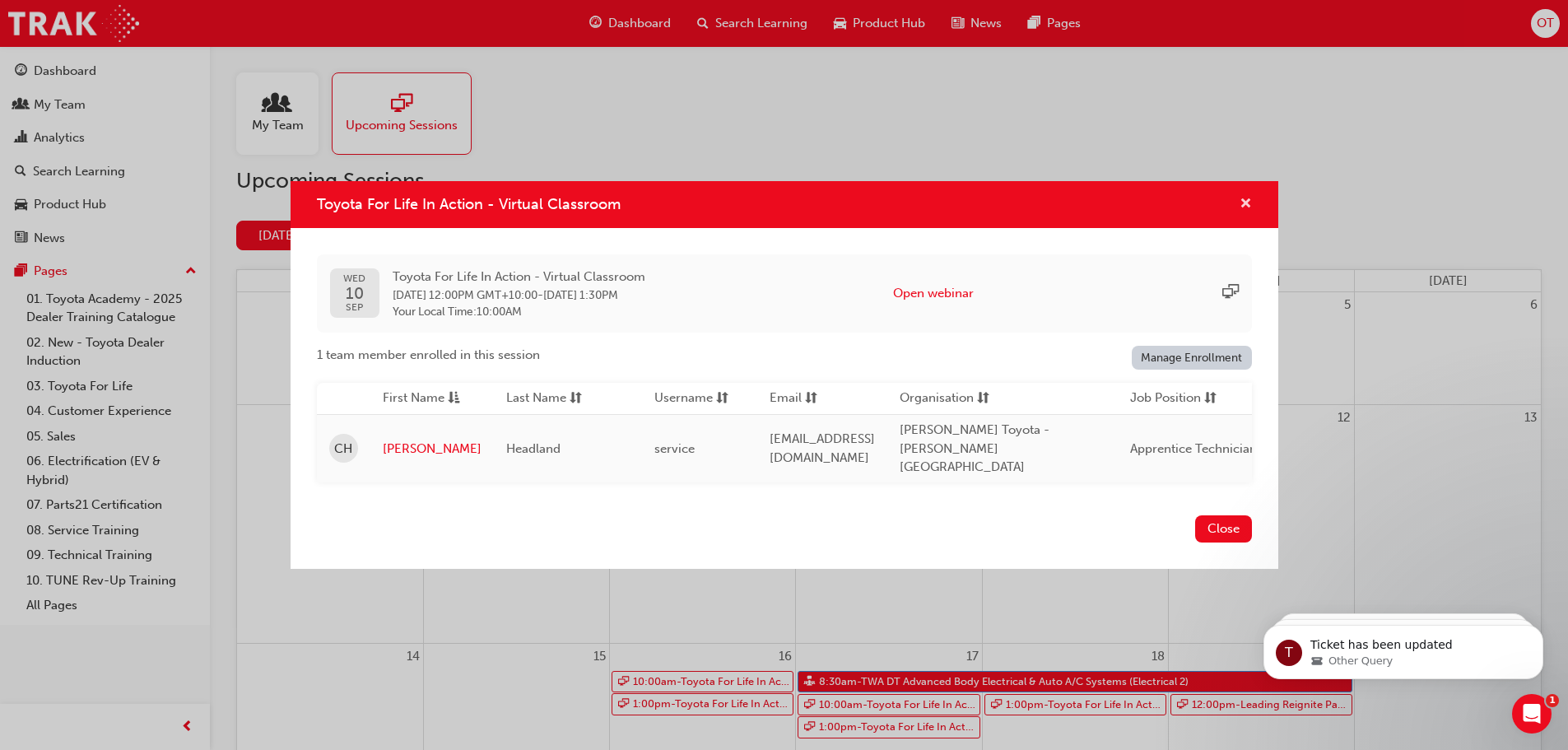
click at [1240, 212] on span "cross-icon" at bounding box center [1246, 204] width 12 height 15
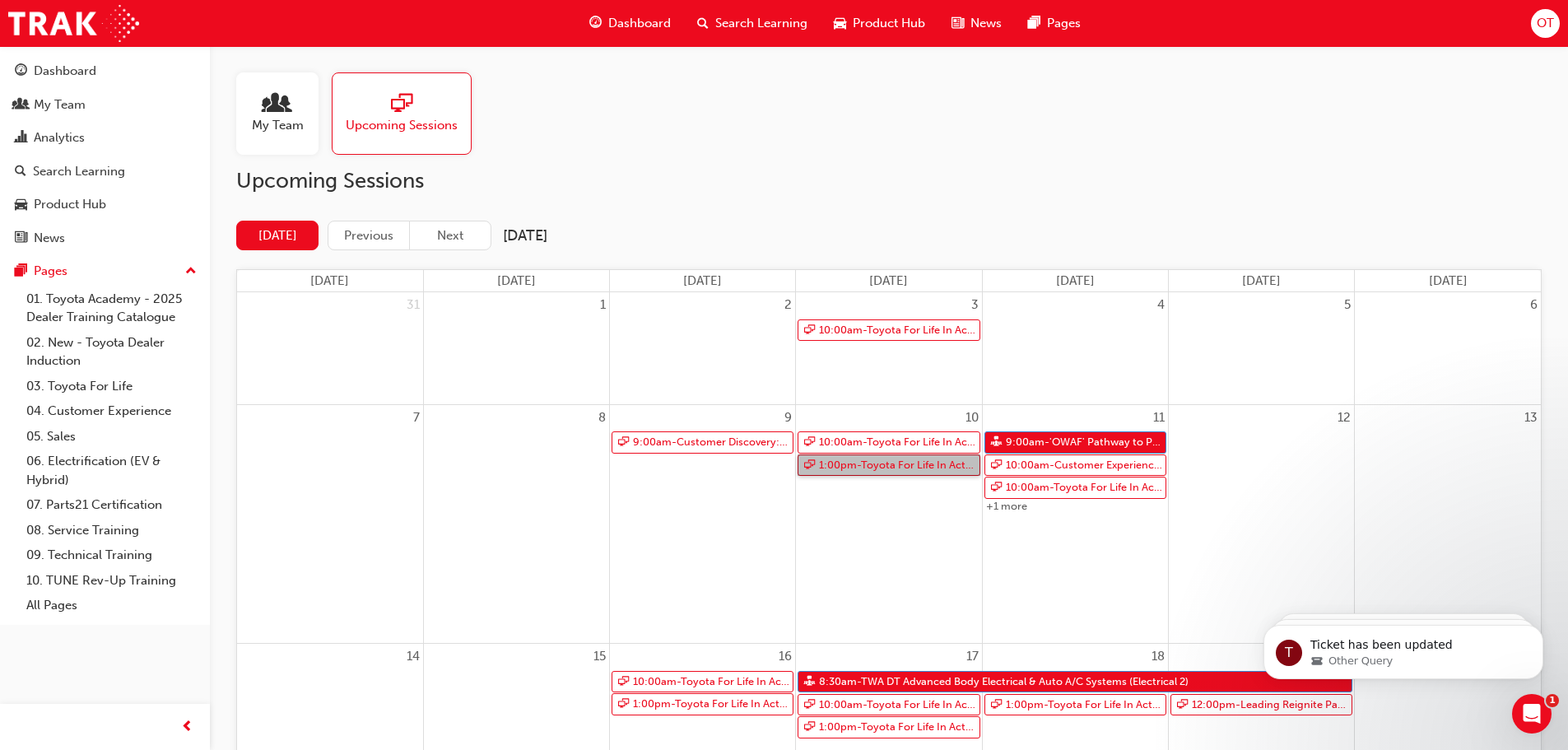
click at [890, 466] on link "1:00pm - Toyota For Life In Action - Virtual Classroom" at bounding box center [888, 465] width 182 height 22
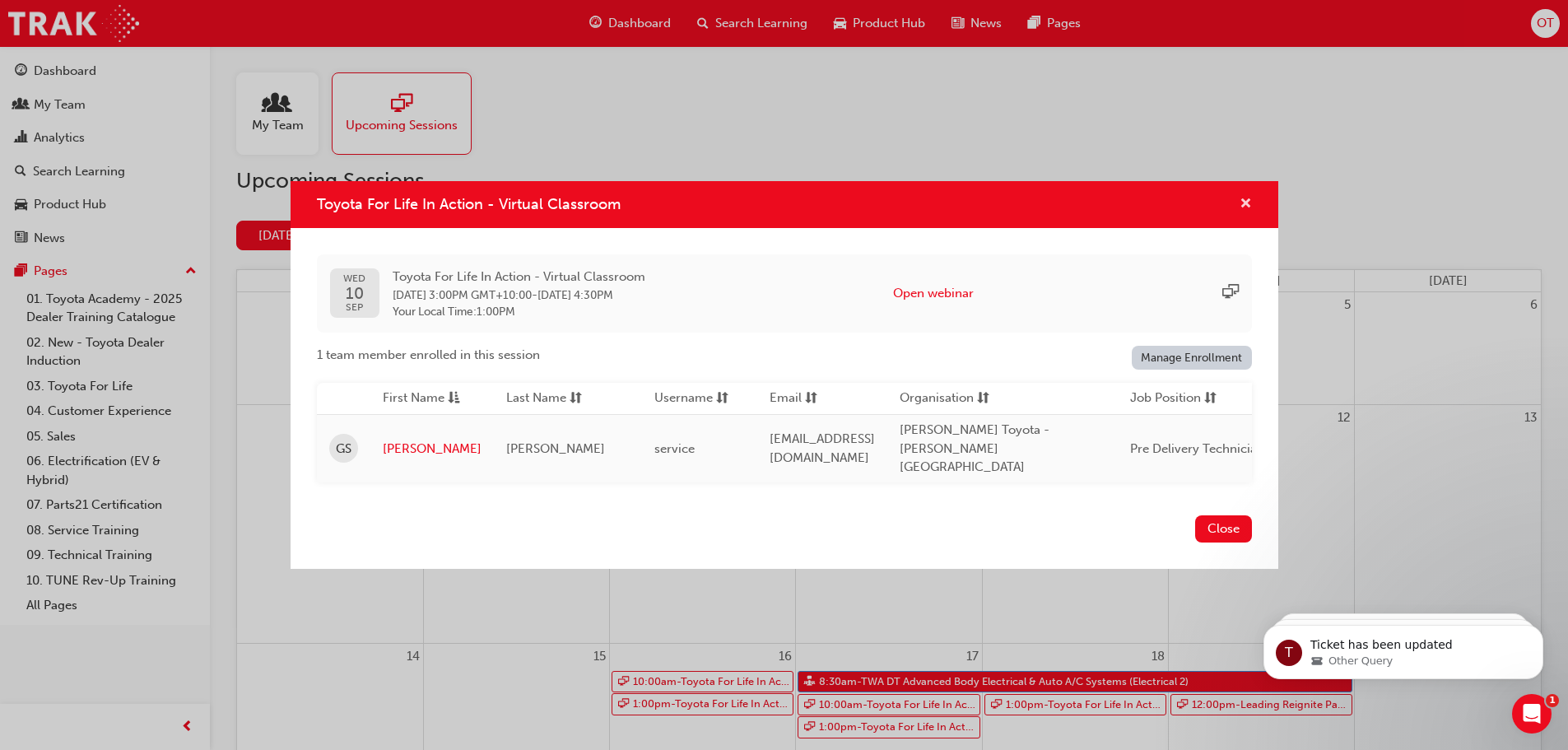
click at [1242, 209] on span "cross-icon" at bounding box center [1246, 204] width 12 height 15
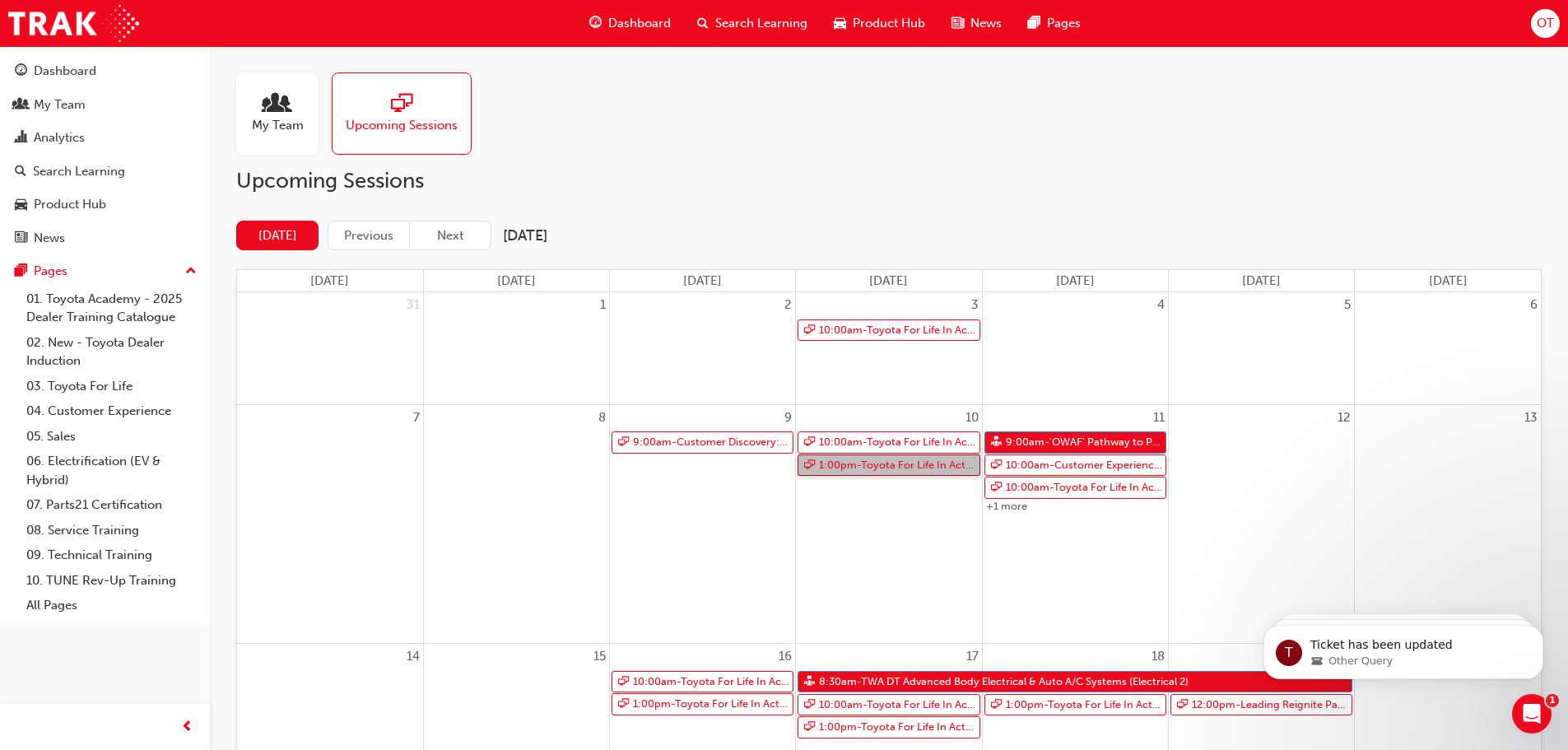
click at [955, 463] on link "1:00pm - Toyota For Life In Action - Virtual Classroom" at bounding box center [888, 465] width 182 height 22
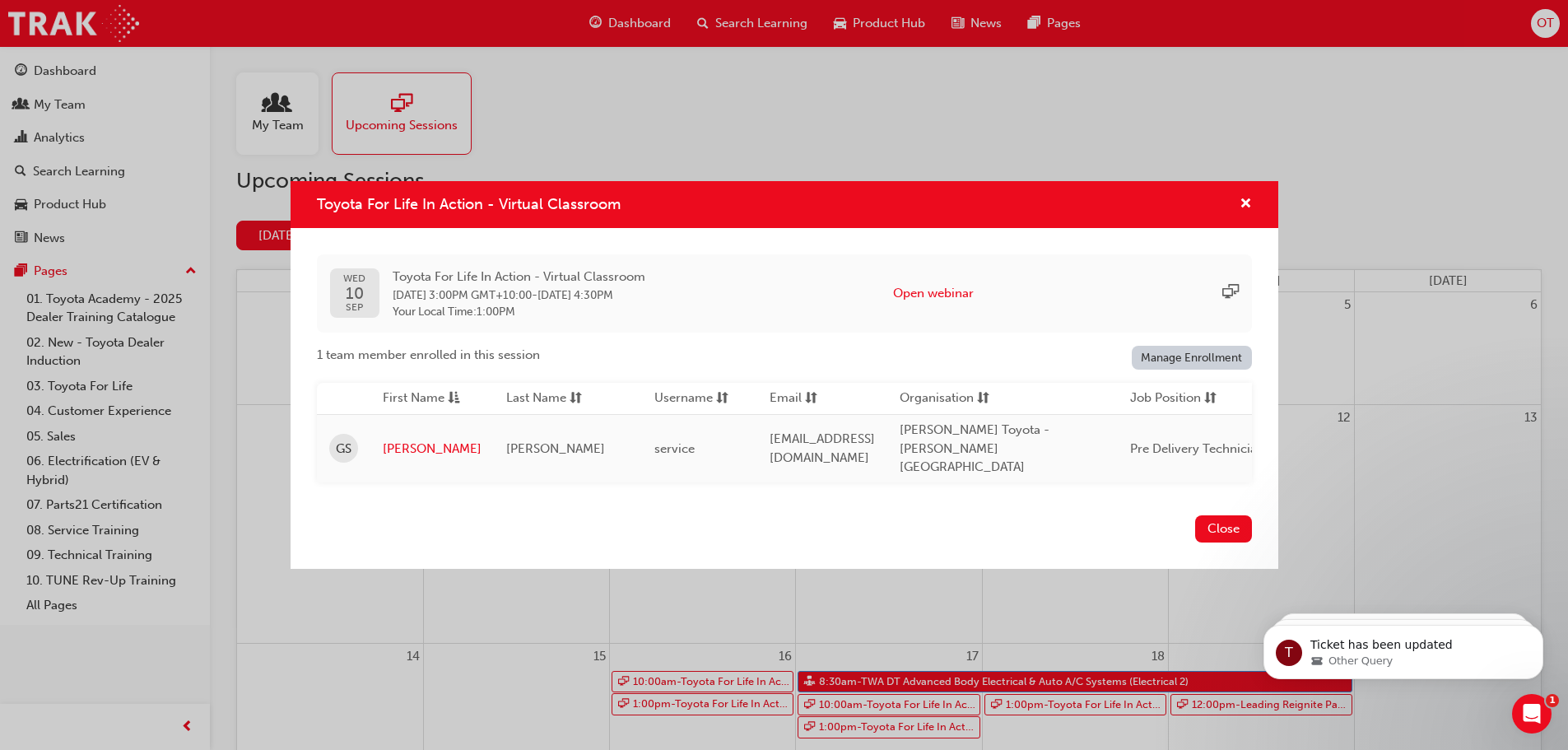
click at [1215, 523] on button "Close" at bounding box center [1224, 529] width 57 height 27
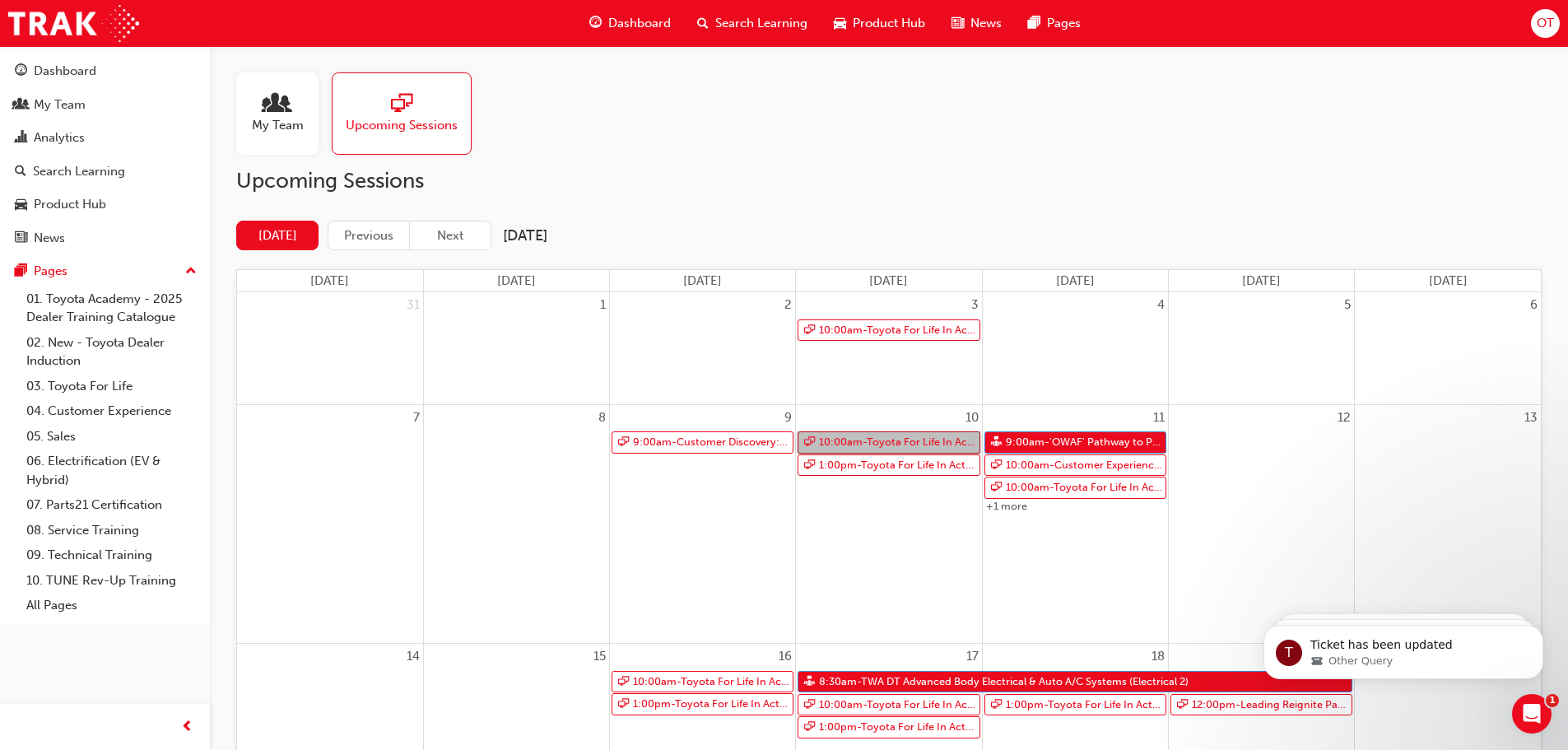
click at [925, 437] on link "10:00am - Toyota For Life In Action - Virtual Classroom" at bounding box center [888, 441] width 182 height 22
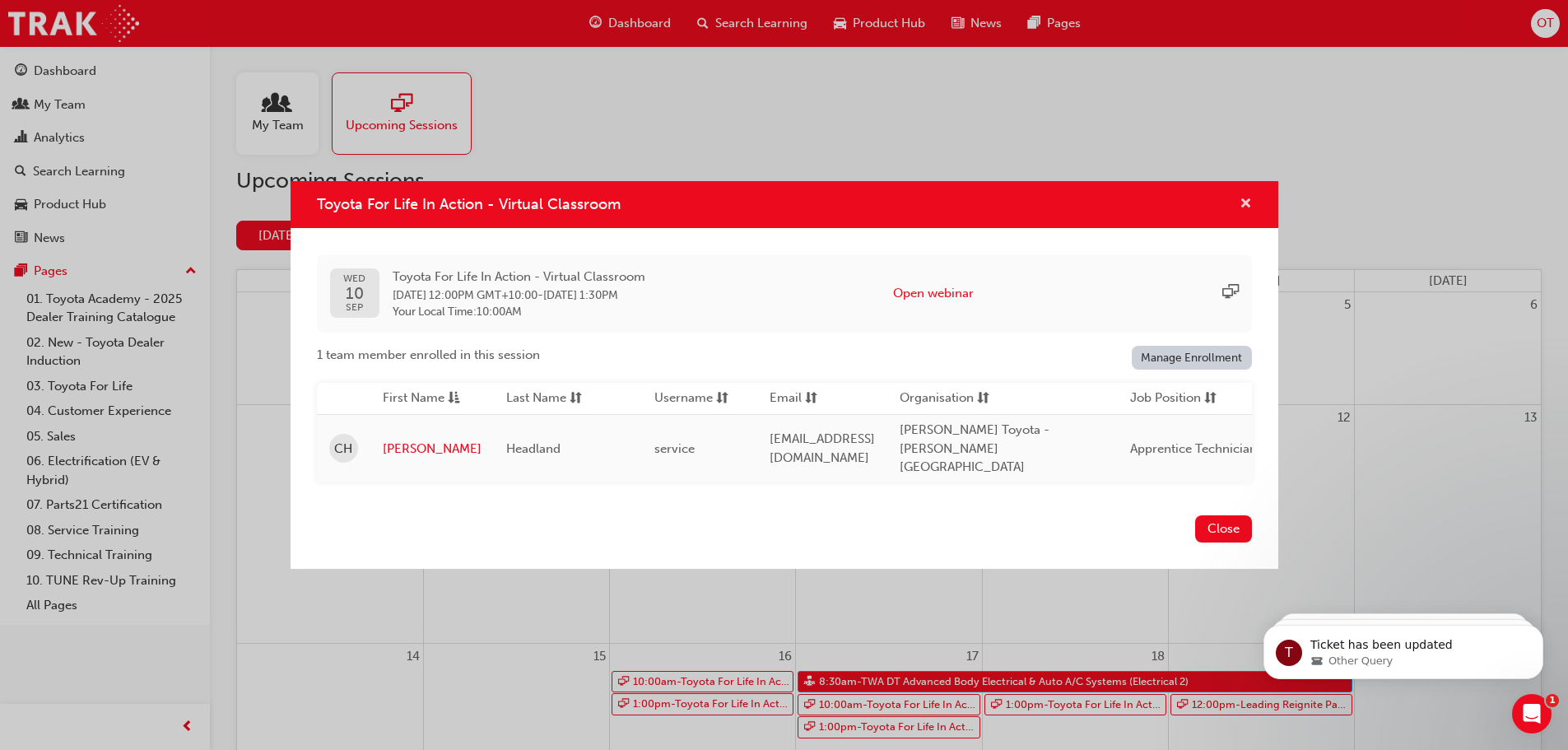
click at [1246, 210] on span "cross-icon" at bounding box center [1246, 204] width 12 height 15
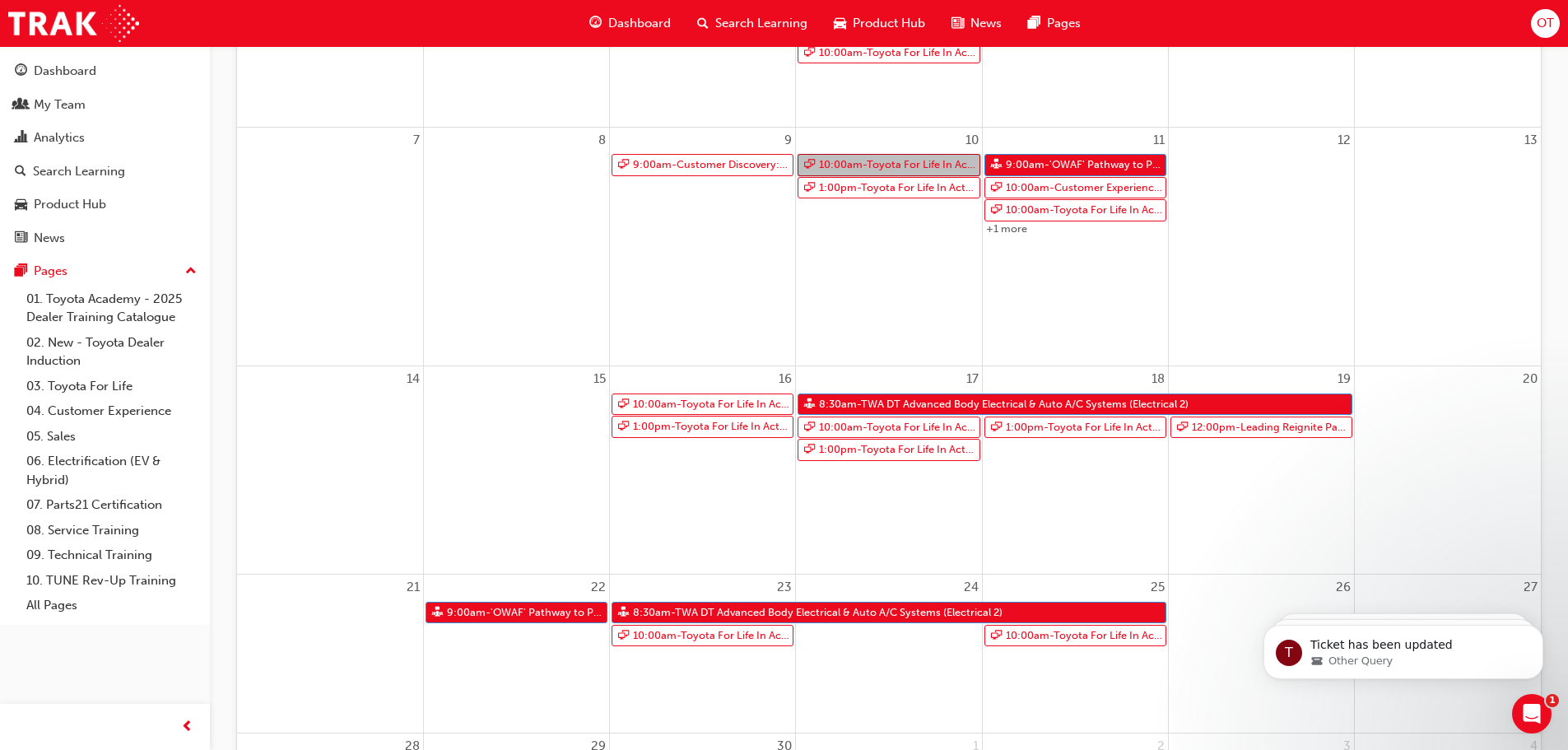
scroll to position [567, 0]
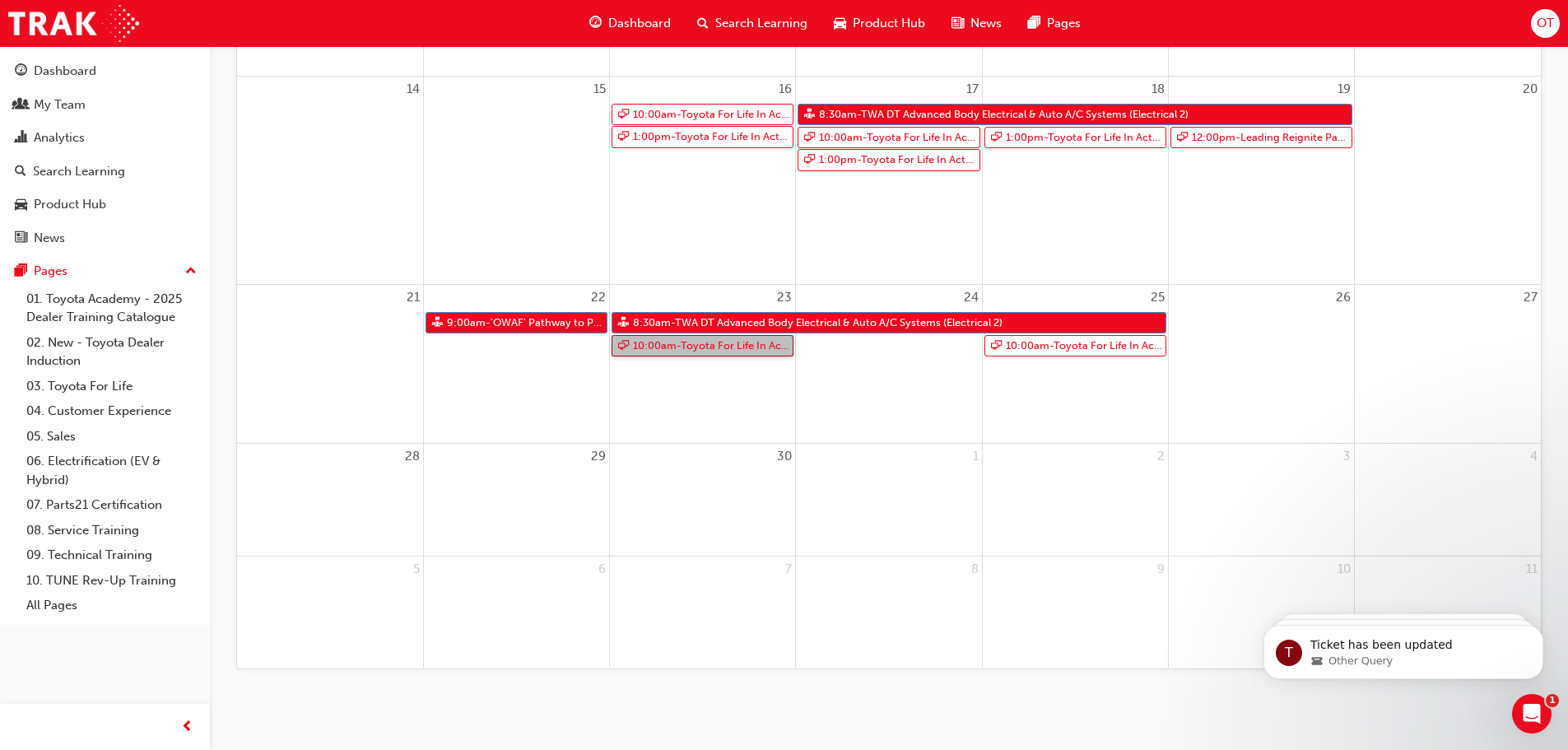
click at [686, 352] on link "10:00am - Toyota For Life In Action - Virtual Classroom" at bounding box center [703, 346] width 182 height 22
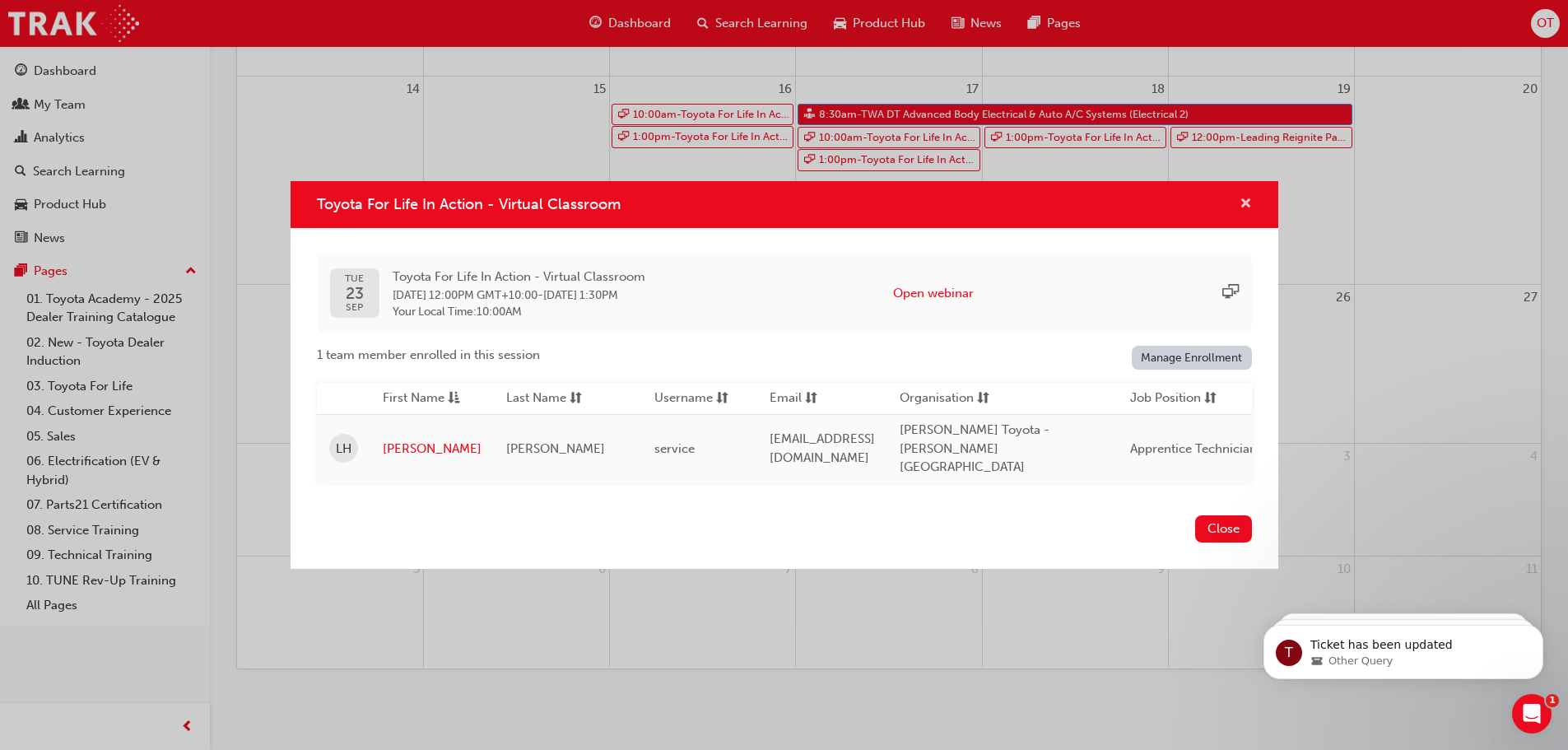
click at [1245, 210] on span "cross-icon" at bounding box center [1246, 204] width 12 height 15
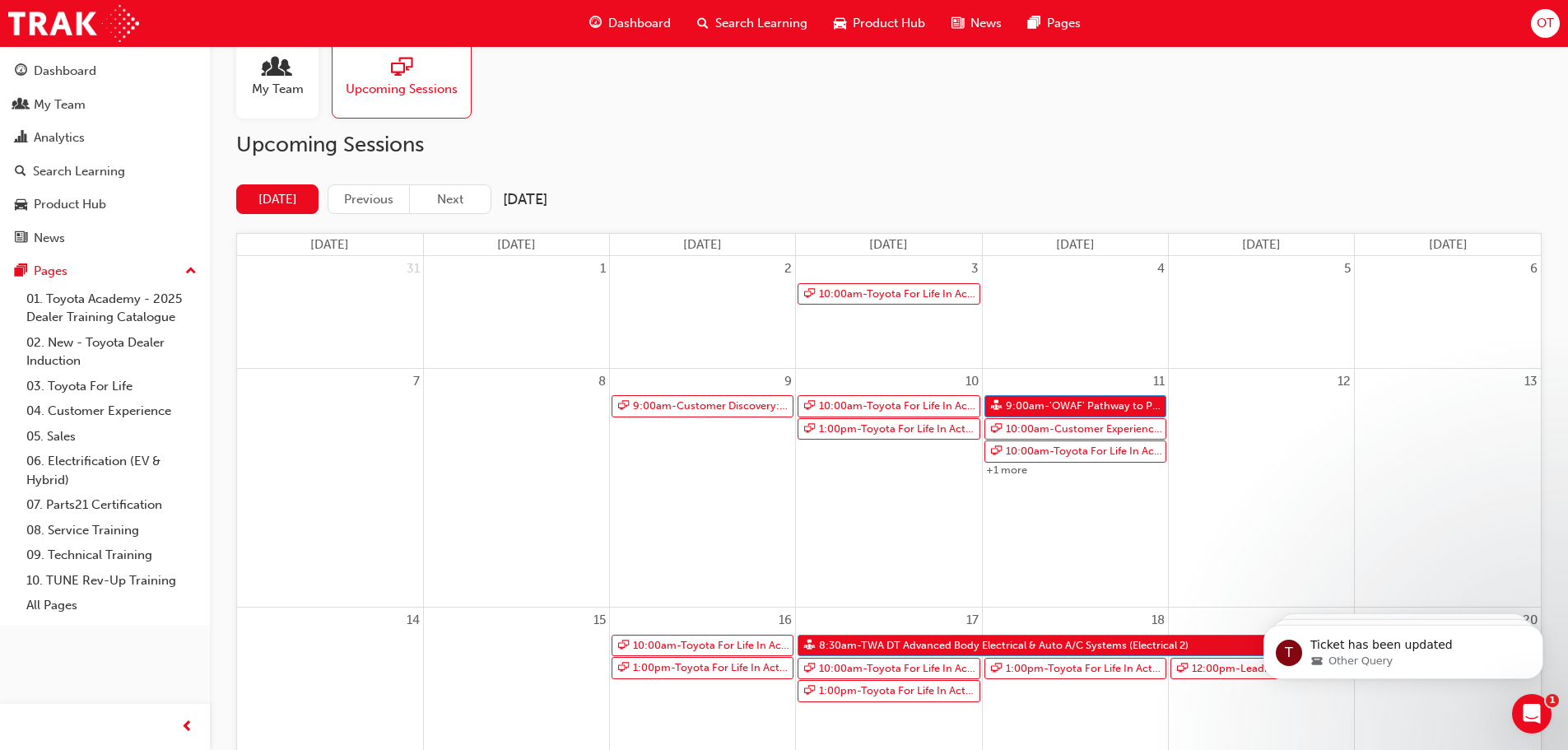
scroll to position [0, 0]
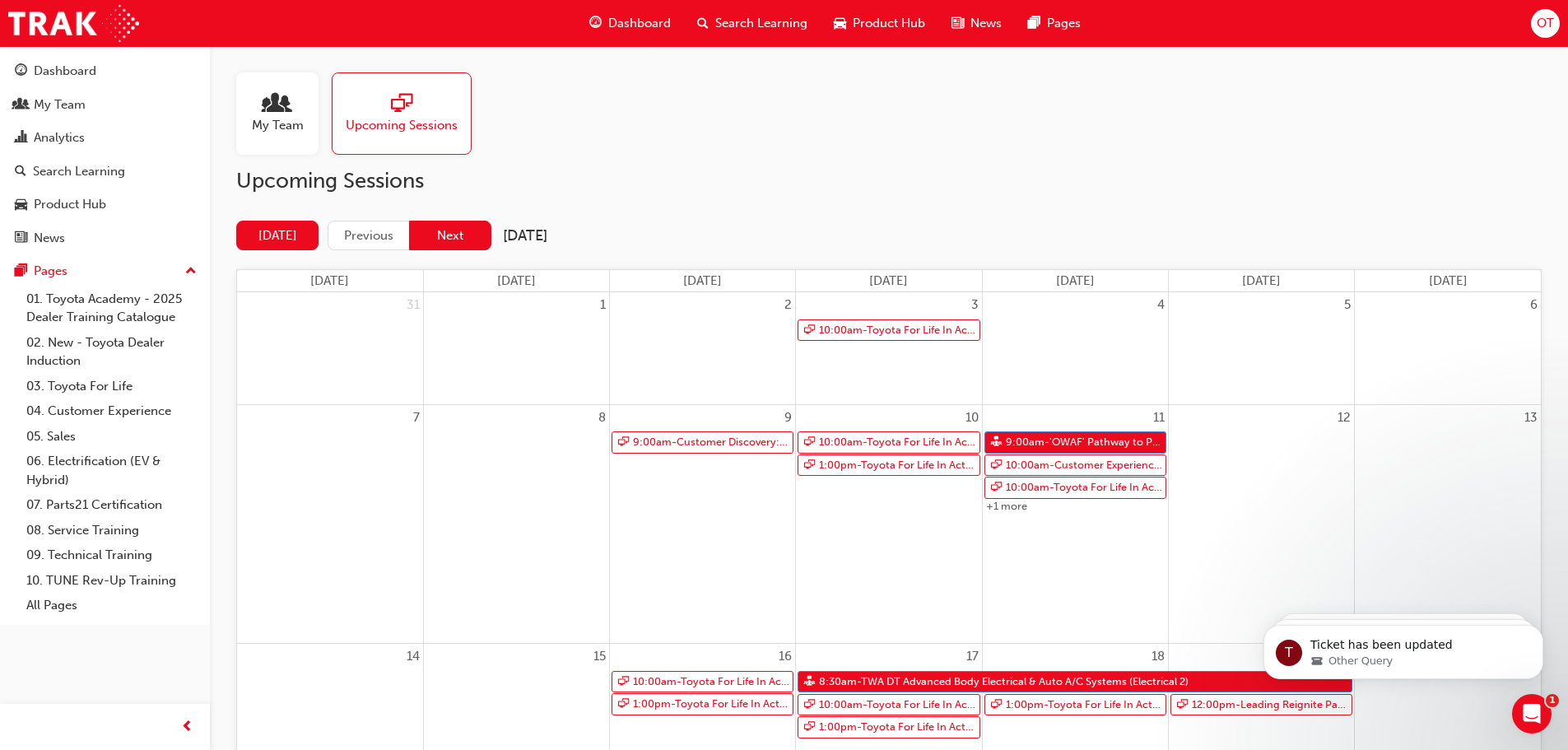
click at [465, 235] on button "Next" at bounding box center [450, 235] width 82 height 30
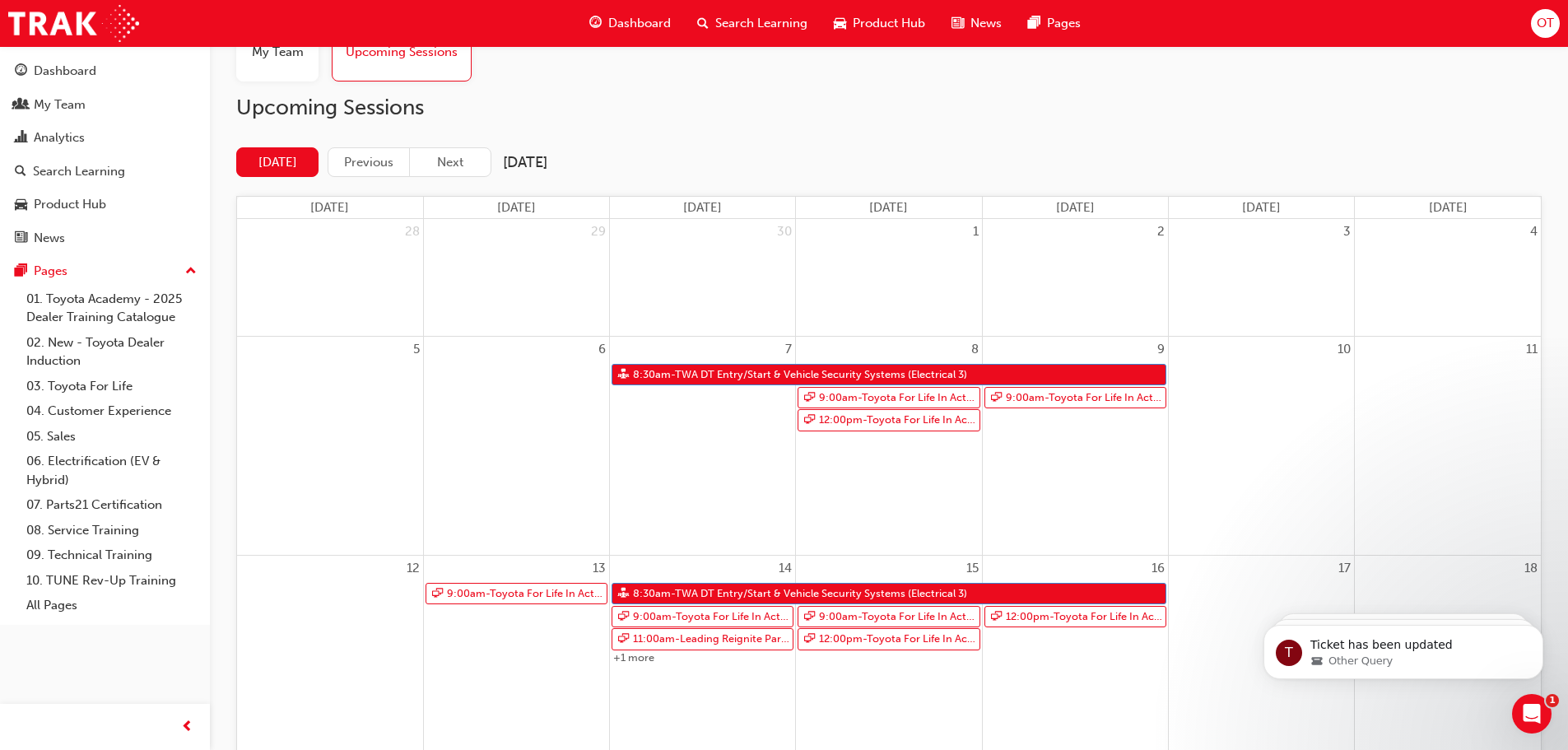
scroll to position [165, 0]
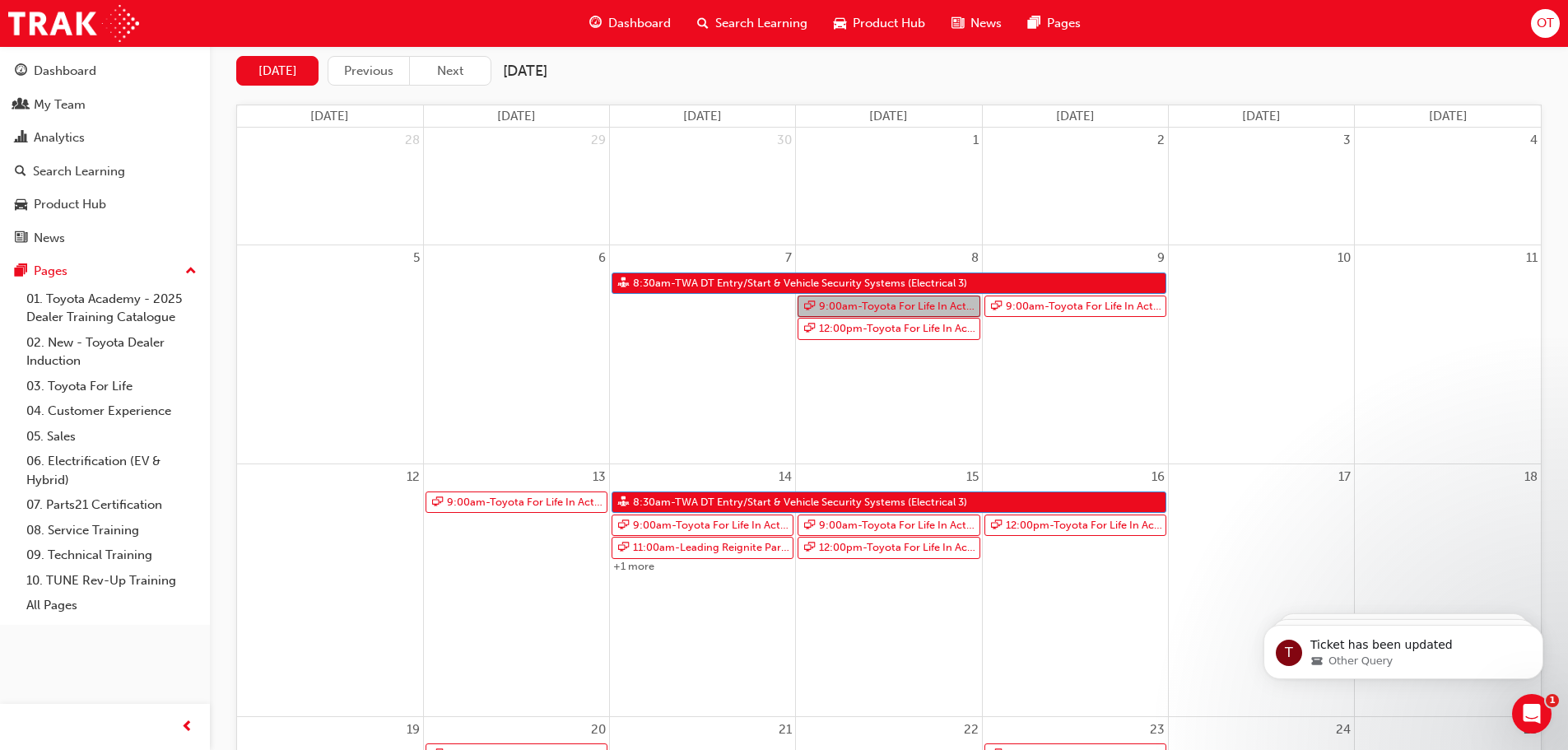
click at [873, 303] on link "9:00am - Toyota For Life In Action - Virtual Classroom" at bounding box center [888, 306] width 182 height 22
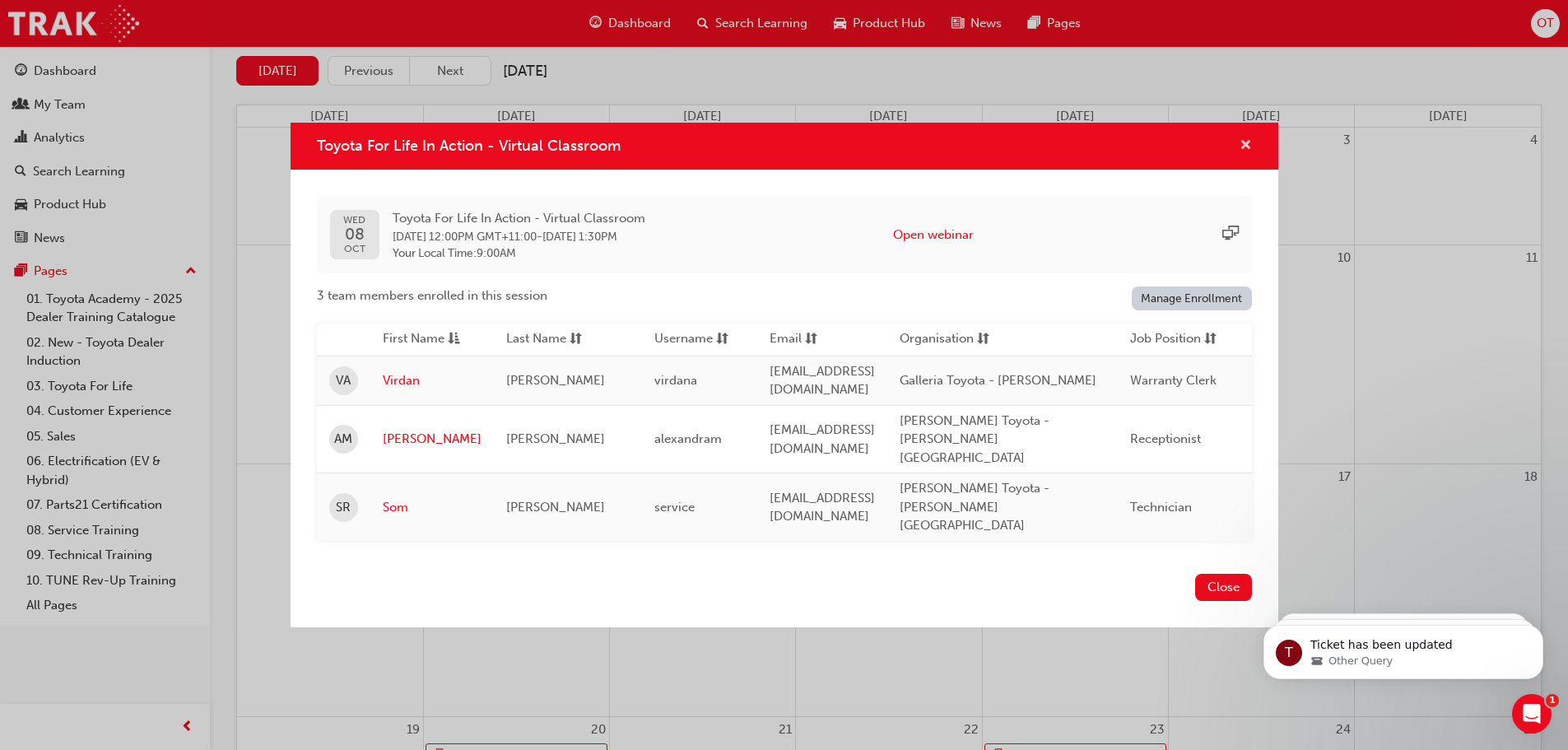
click at [1242, 154] on span "cross-icon" at bounding box center [1246, 146] width 12 height 15
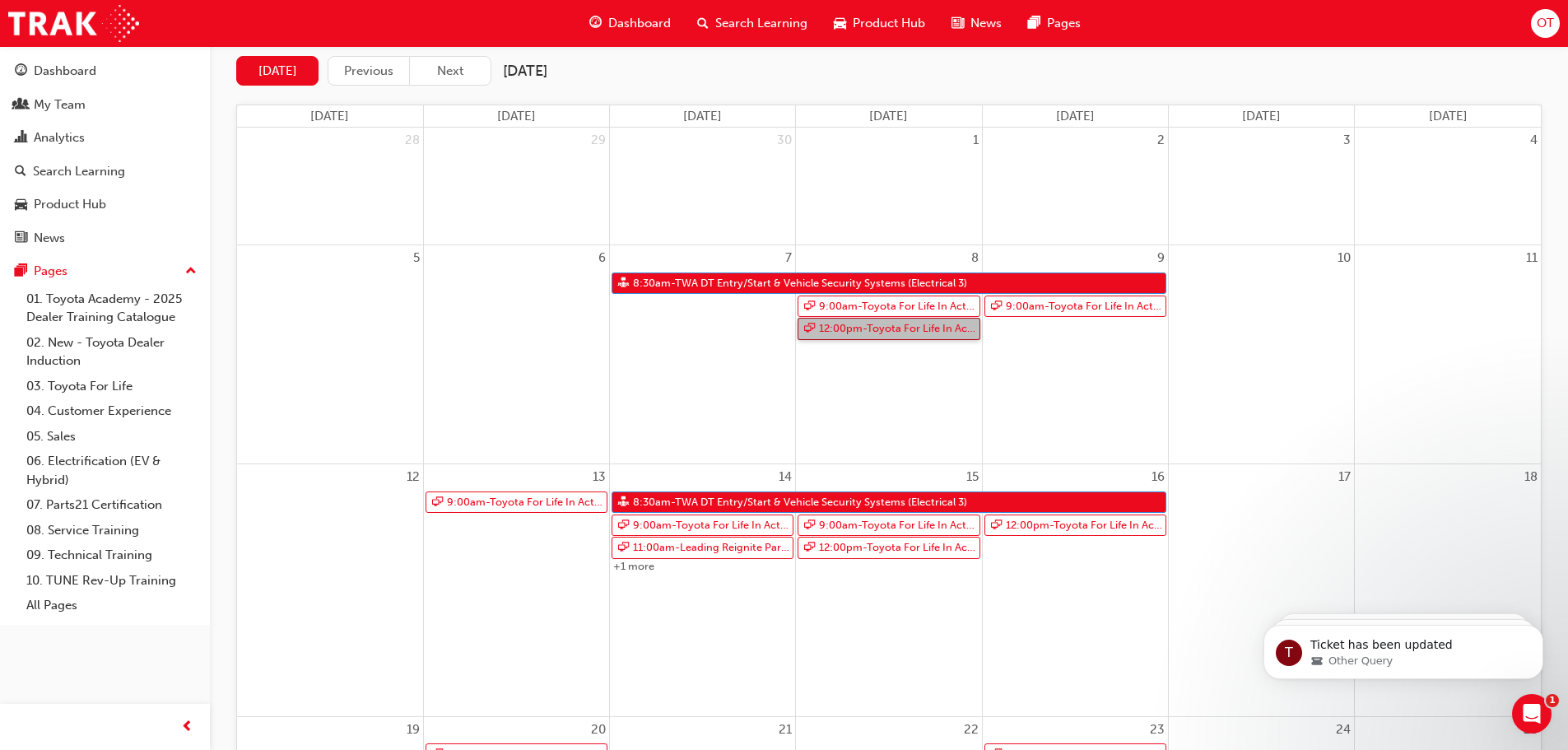
click at [881, 327] on link "12:00pm - Toyota For Life In Action - Virtual Classroom" at bounding box center [888, 328] width 182 height 22
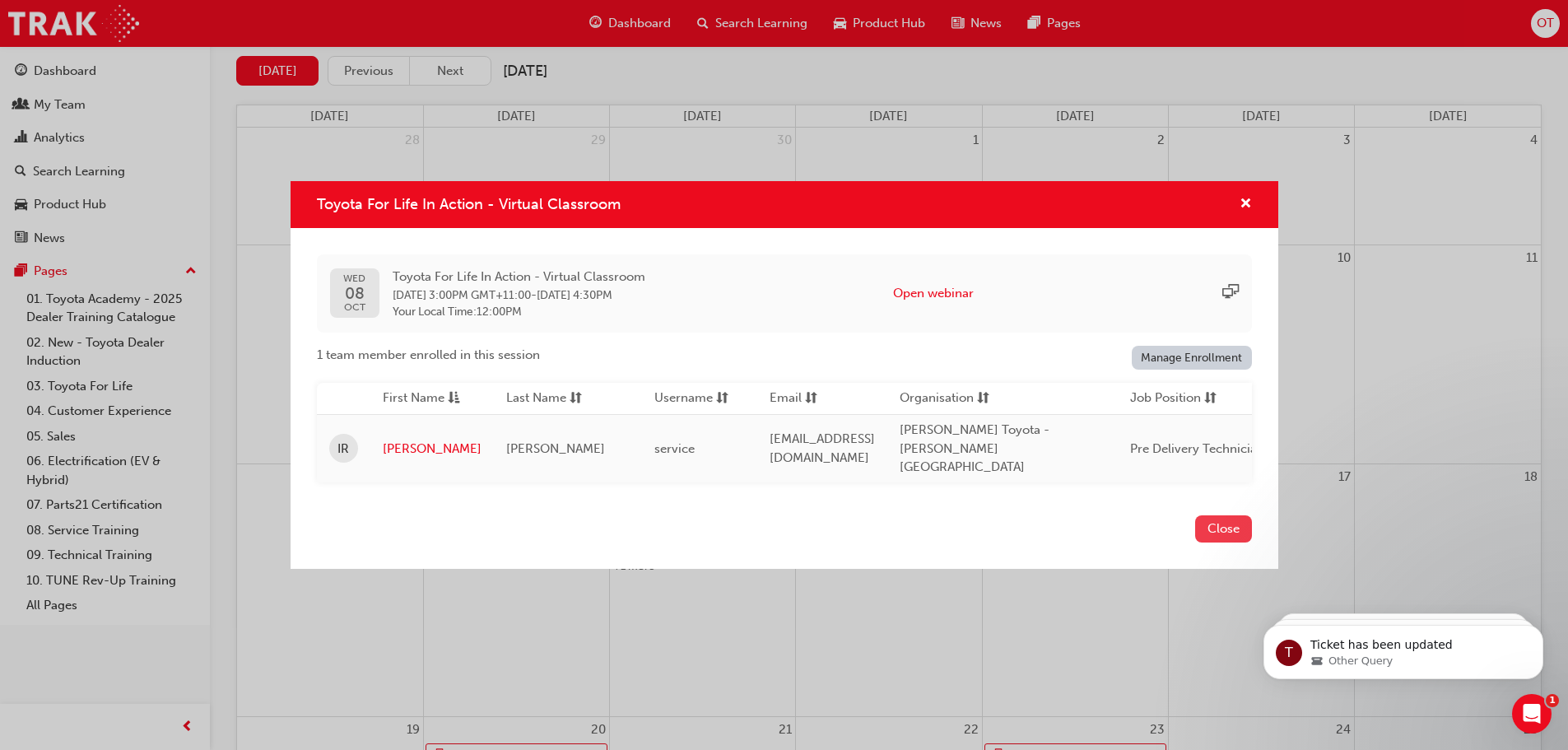
click at [1197, 521] on button "Close" at bounding box center [1224, 529] width 57 height 27
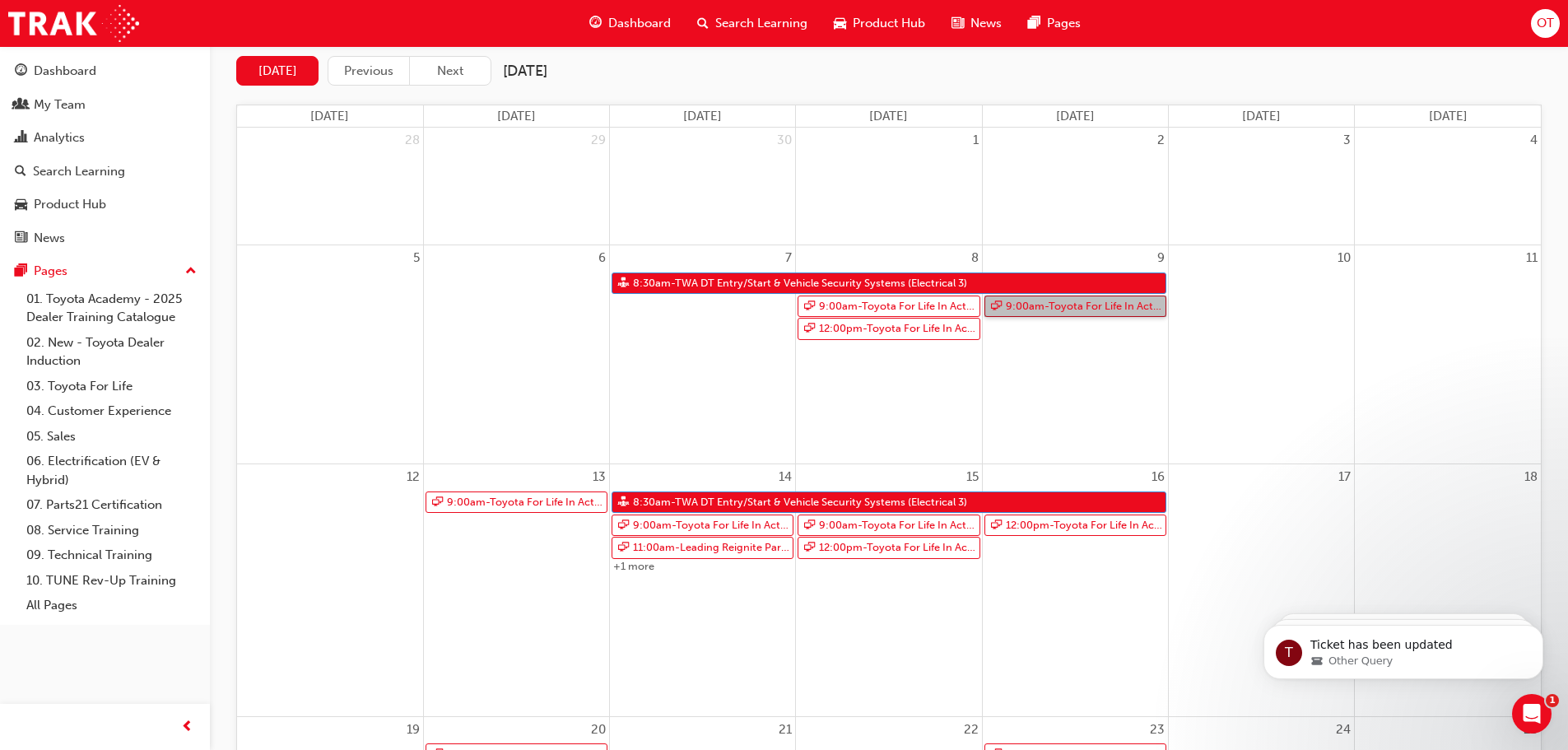
click at [1069, 313] on link "9:00am - Toyota For Life In Action - Virtual Classroom" at bounding box center [1076, 306] width 182 height 22
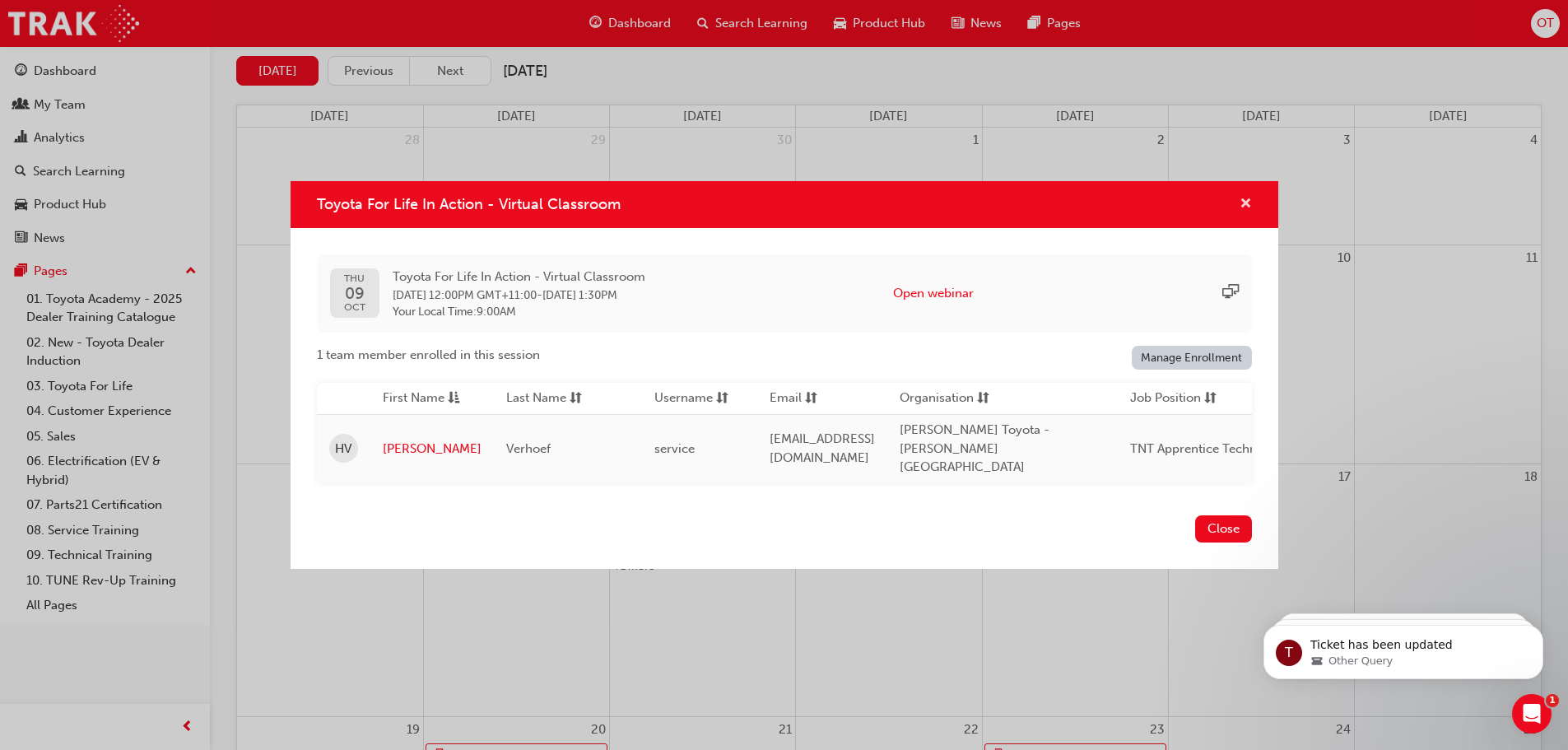
click at [1244, 201] on span "cross-icon" at bounding box center [1246, 204] width 12 height 15
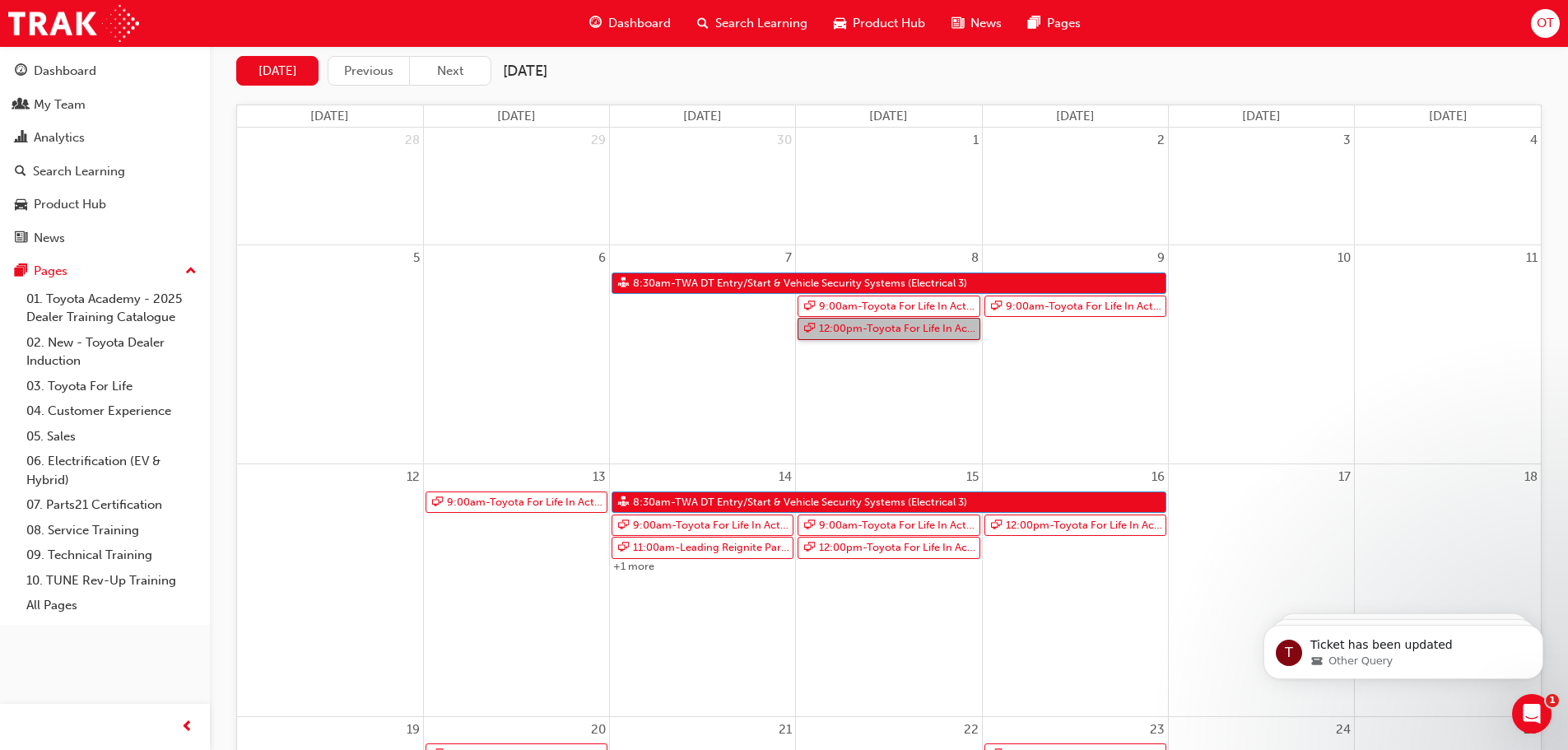
click at [941, 325] on link "12:00pm - Toyota For Life In Action - Virtual Classroom" at bounding box center [888, 328] width 182 height 22
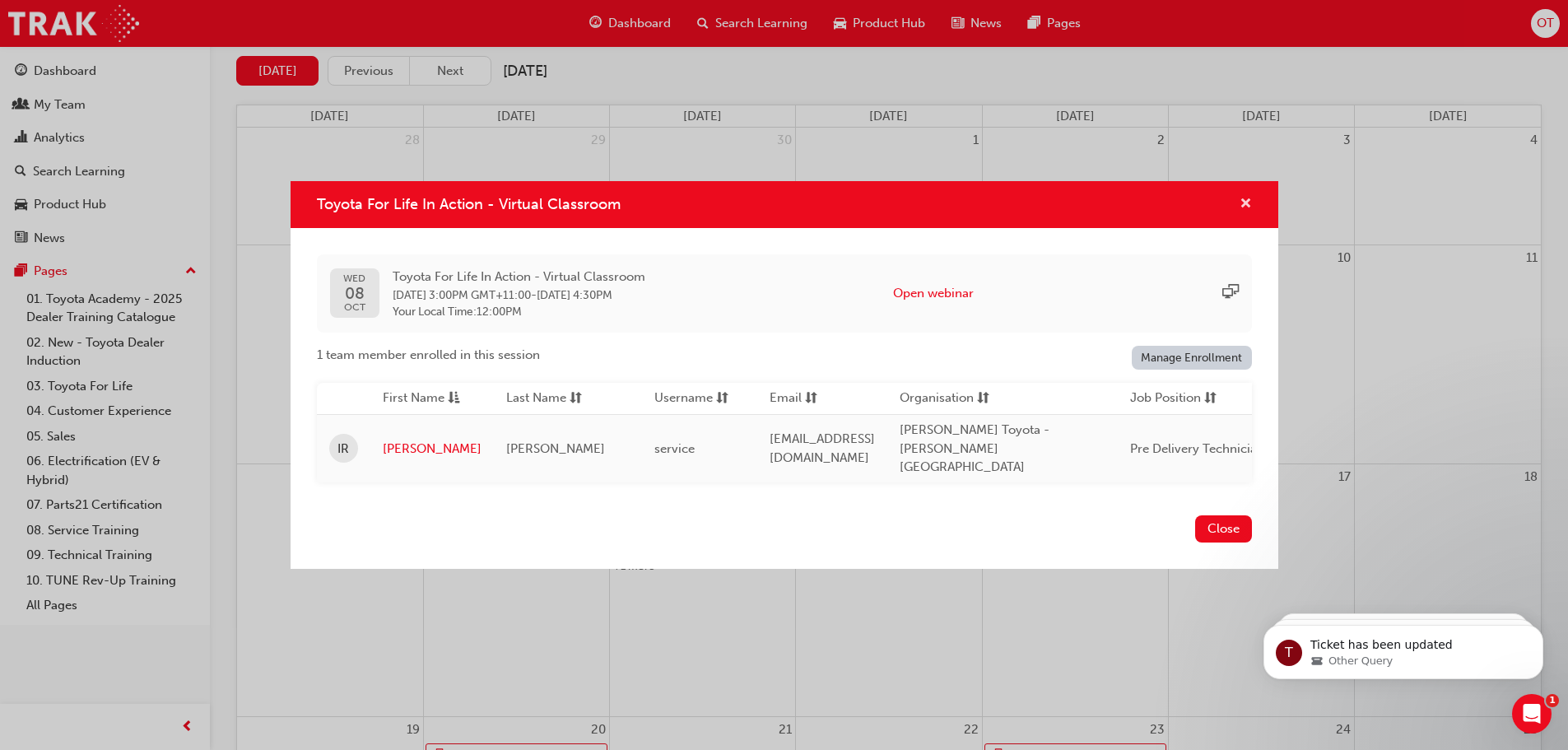
click at [1249, 210] on span "cross-icon" at bounding box center [1246, 204] width 12 height 15
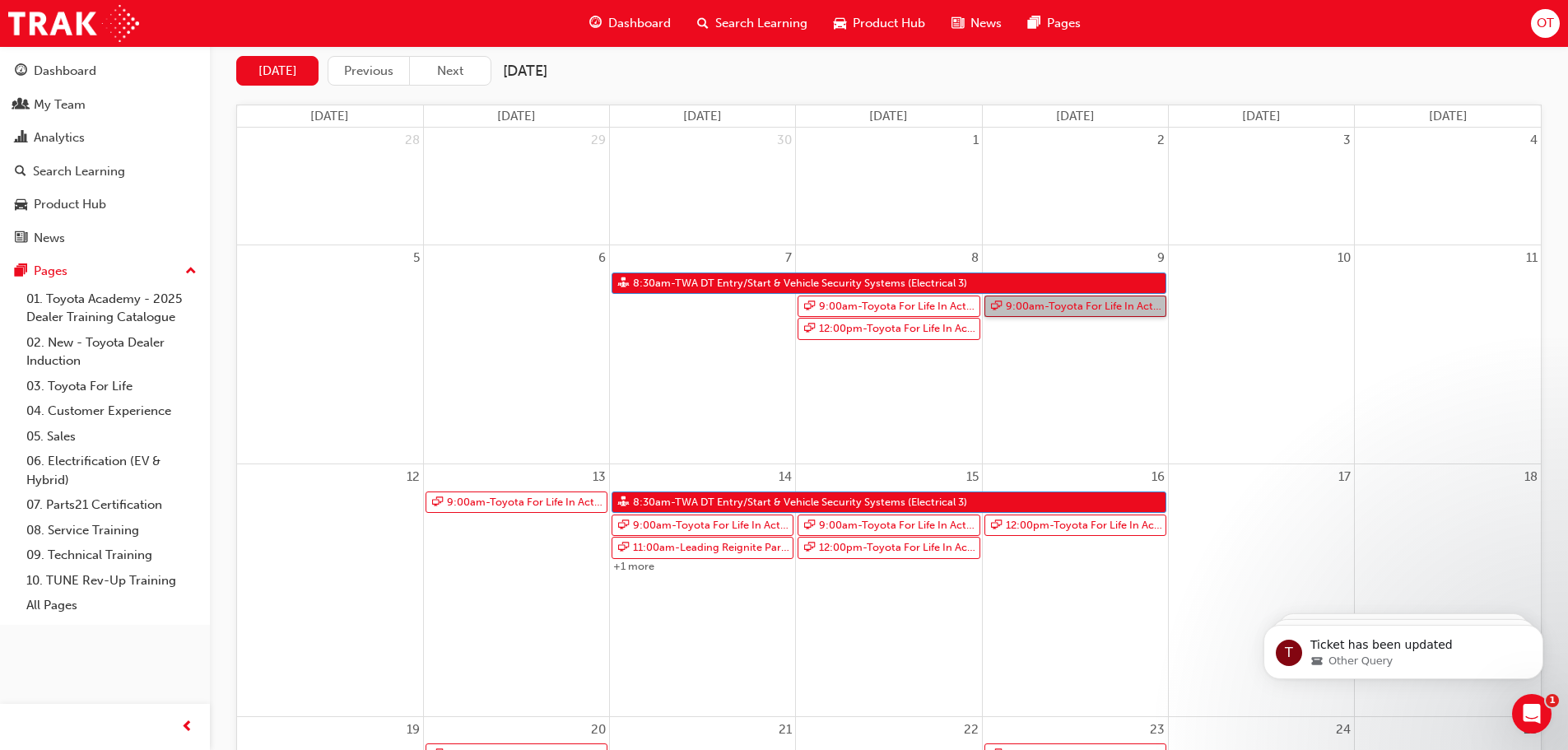
click at [1101, 309] on link "9:00am - Toyota For Life In Action - Virtual Classroom" at bounding box center [1076, 306] width 182 height 22
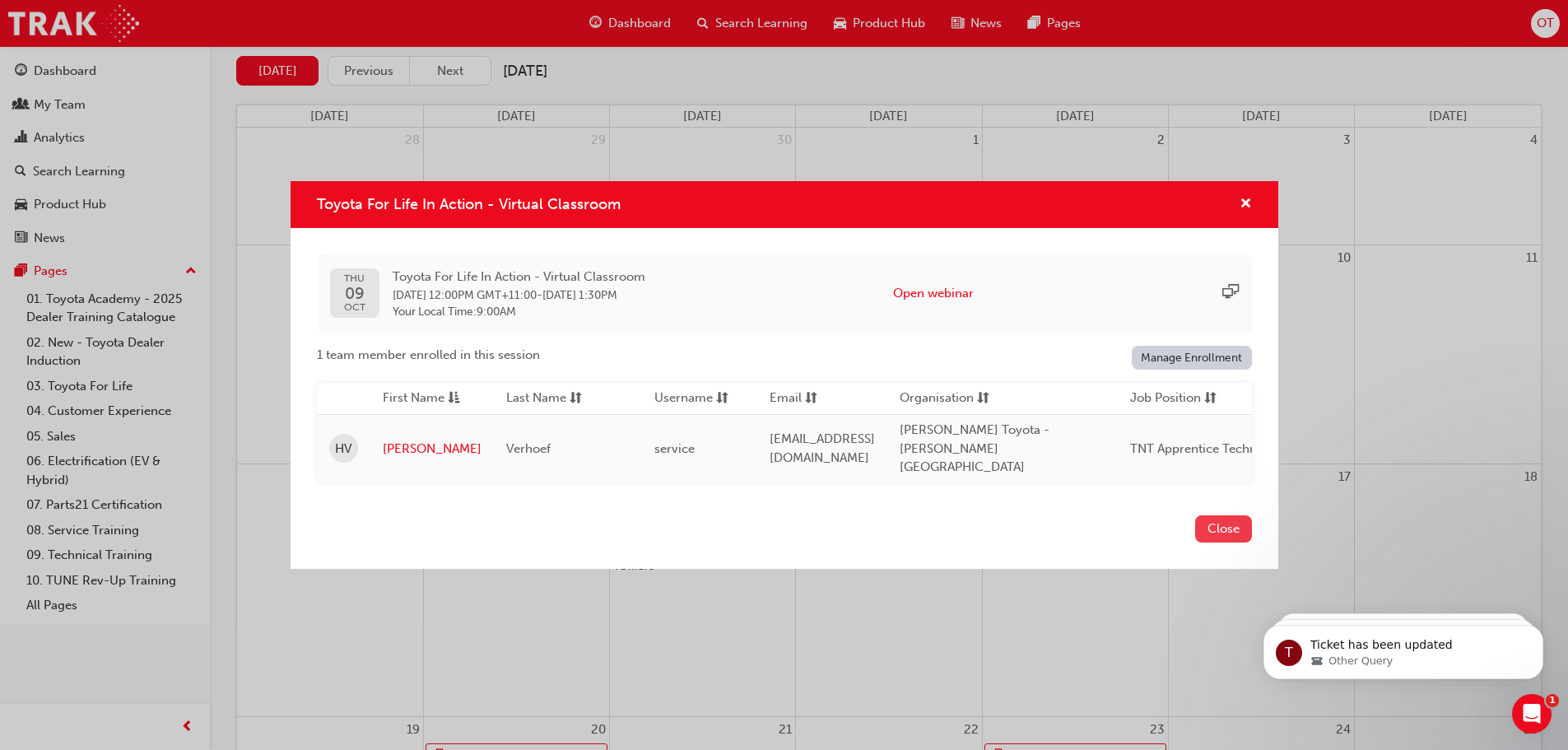
click at [1227, 530] on button "Close" at bounding box center [1224, 529] width 57 height 27
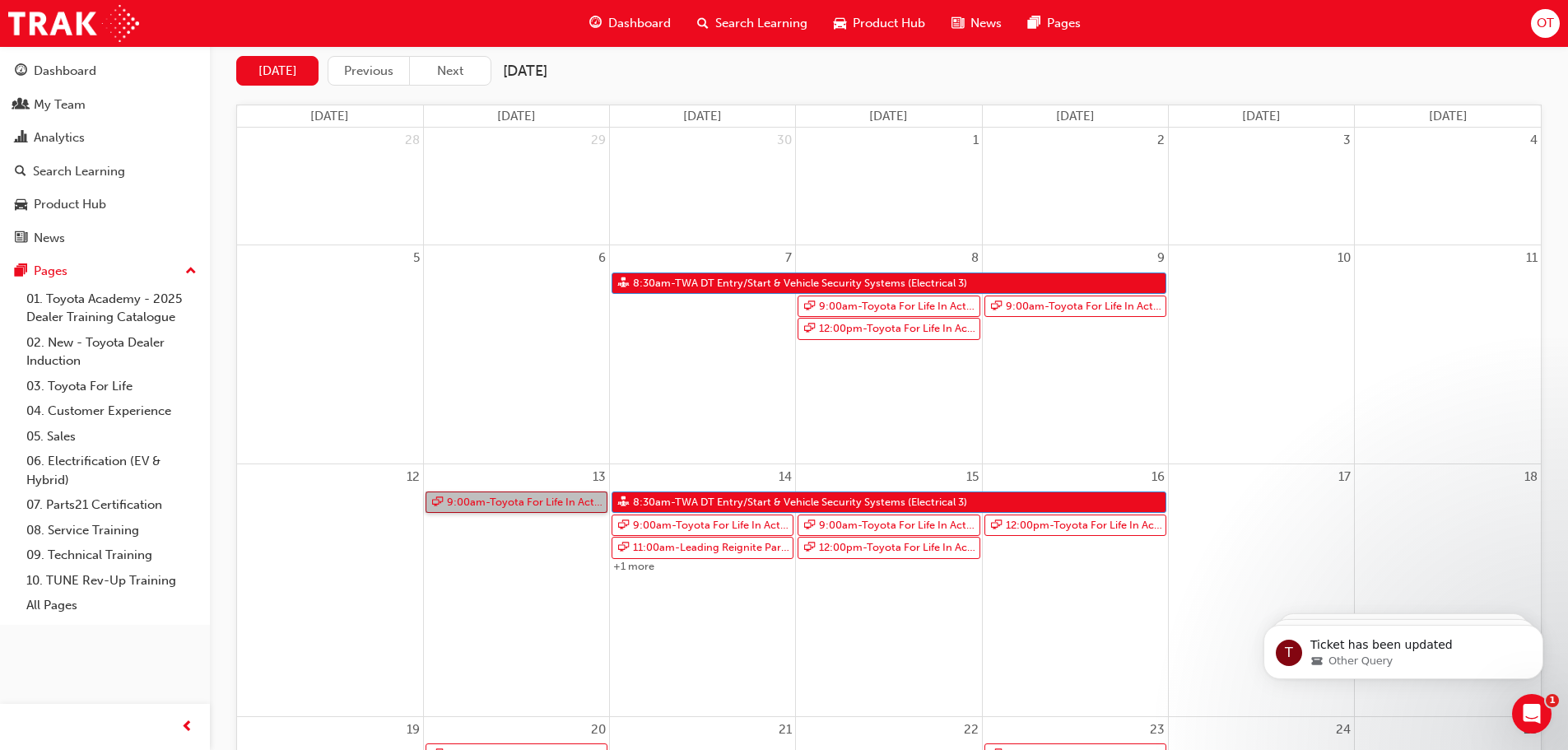
click at [530, 499] on link "9:00am - Toyota For Life In Action - Virtual Classroom" at bounding box center [516, 502] width 182 height 22
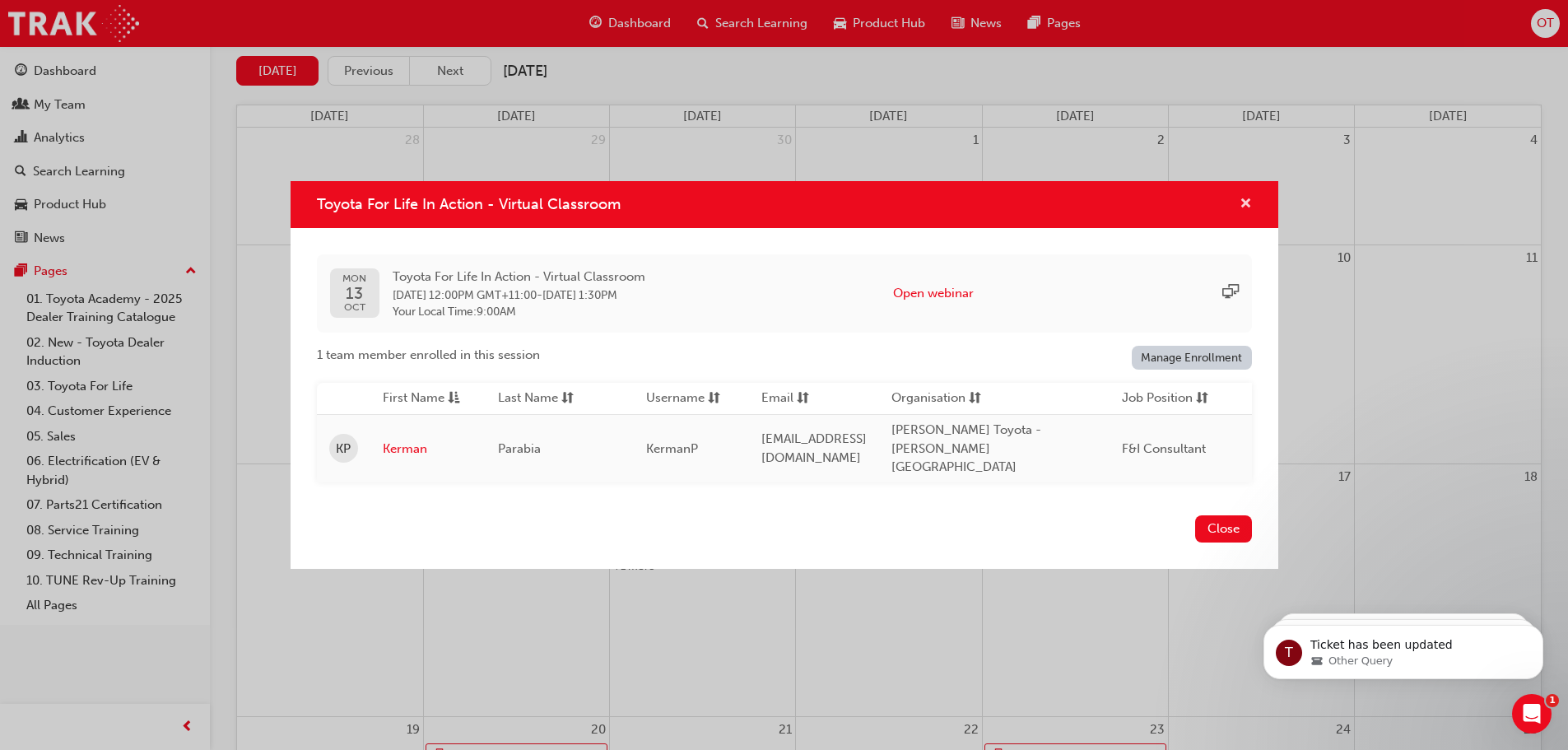
click at [1242, 207] on span "cross-icon" at bounding box center [1246, 204] width 12 height 15
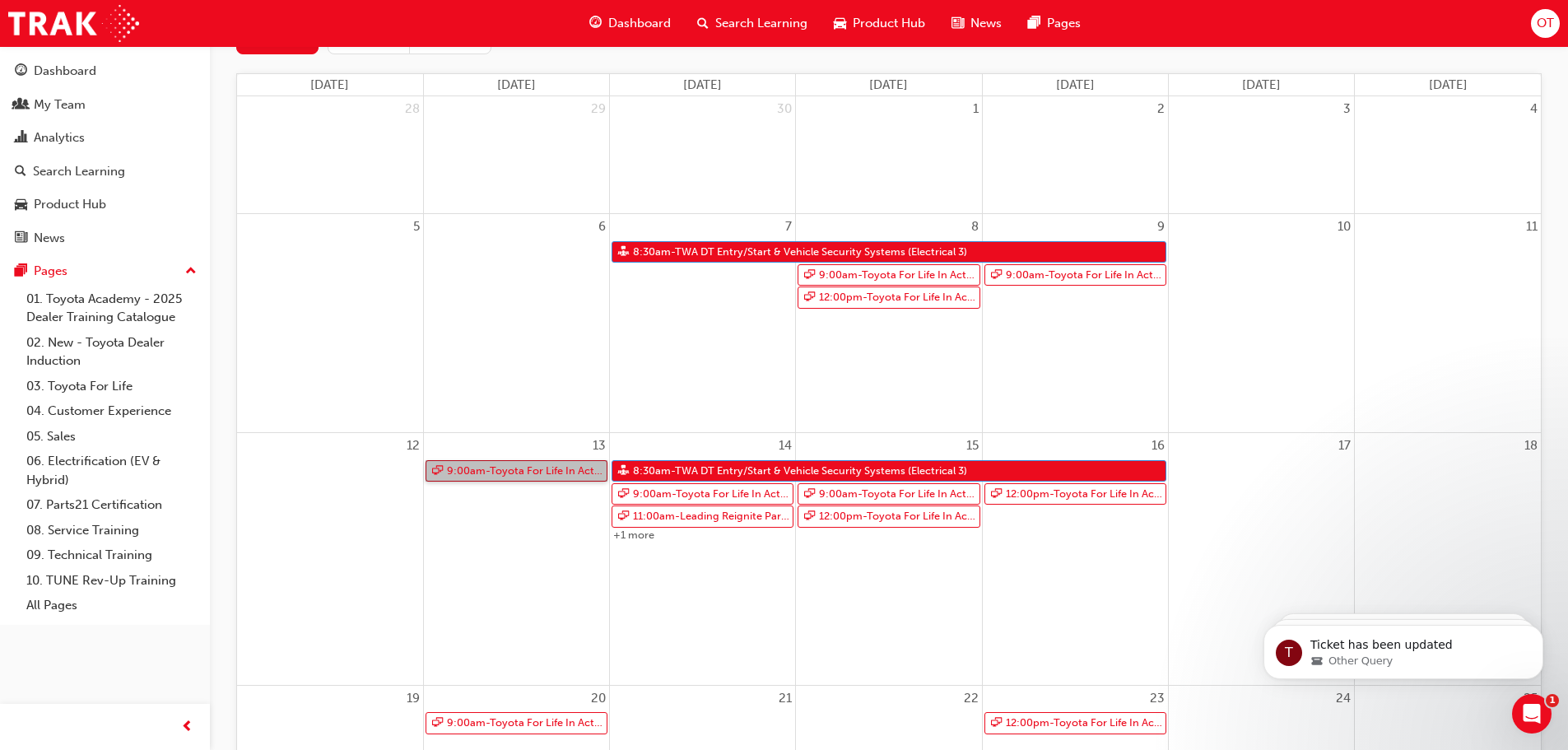
scroll to position [247, 0]
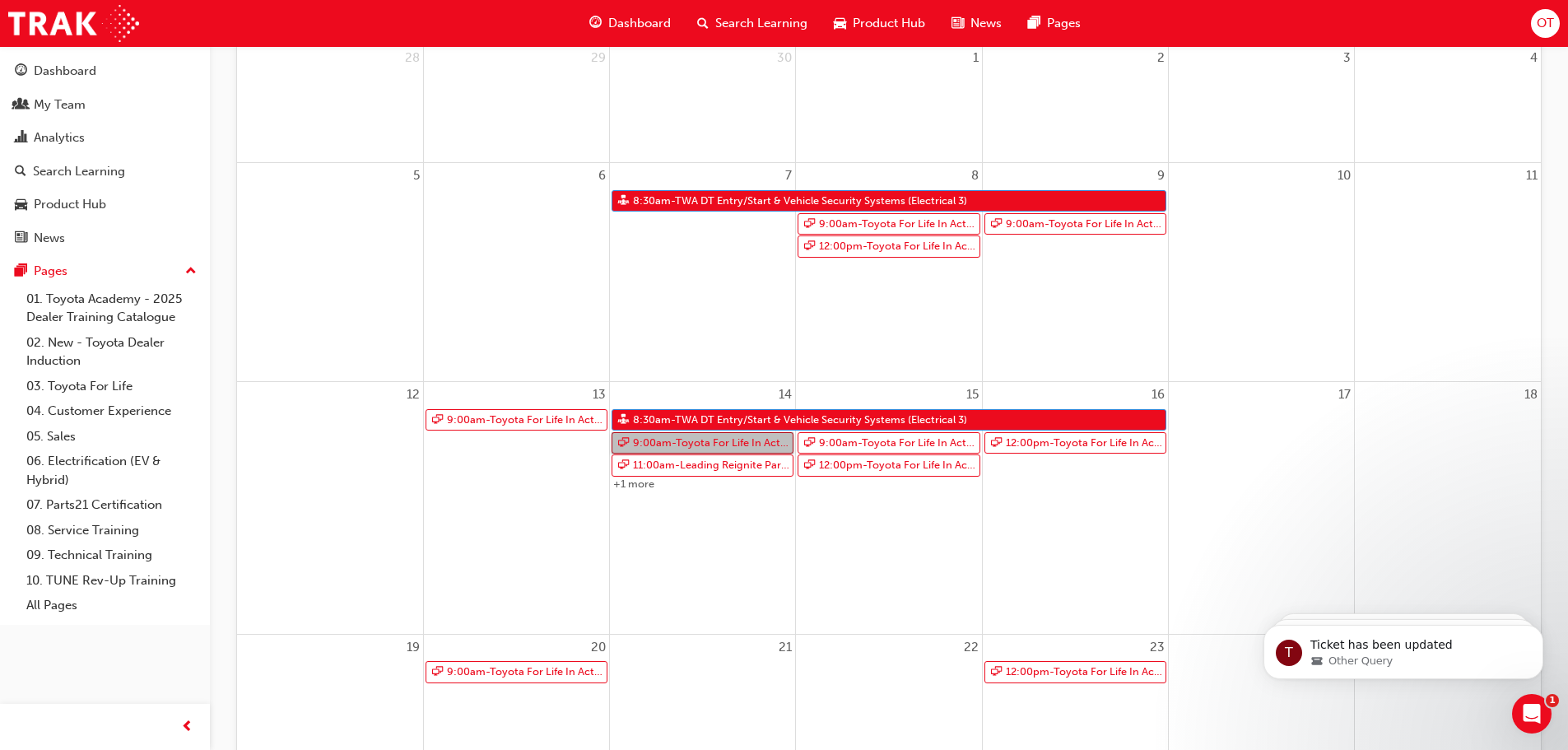
click at [719, 441] on link "9:00am - Toyota For Life In Action - Virtual Classroom" at bounding box center [703, 442] width 182 height 22
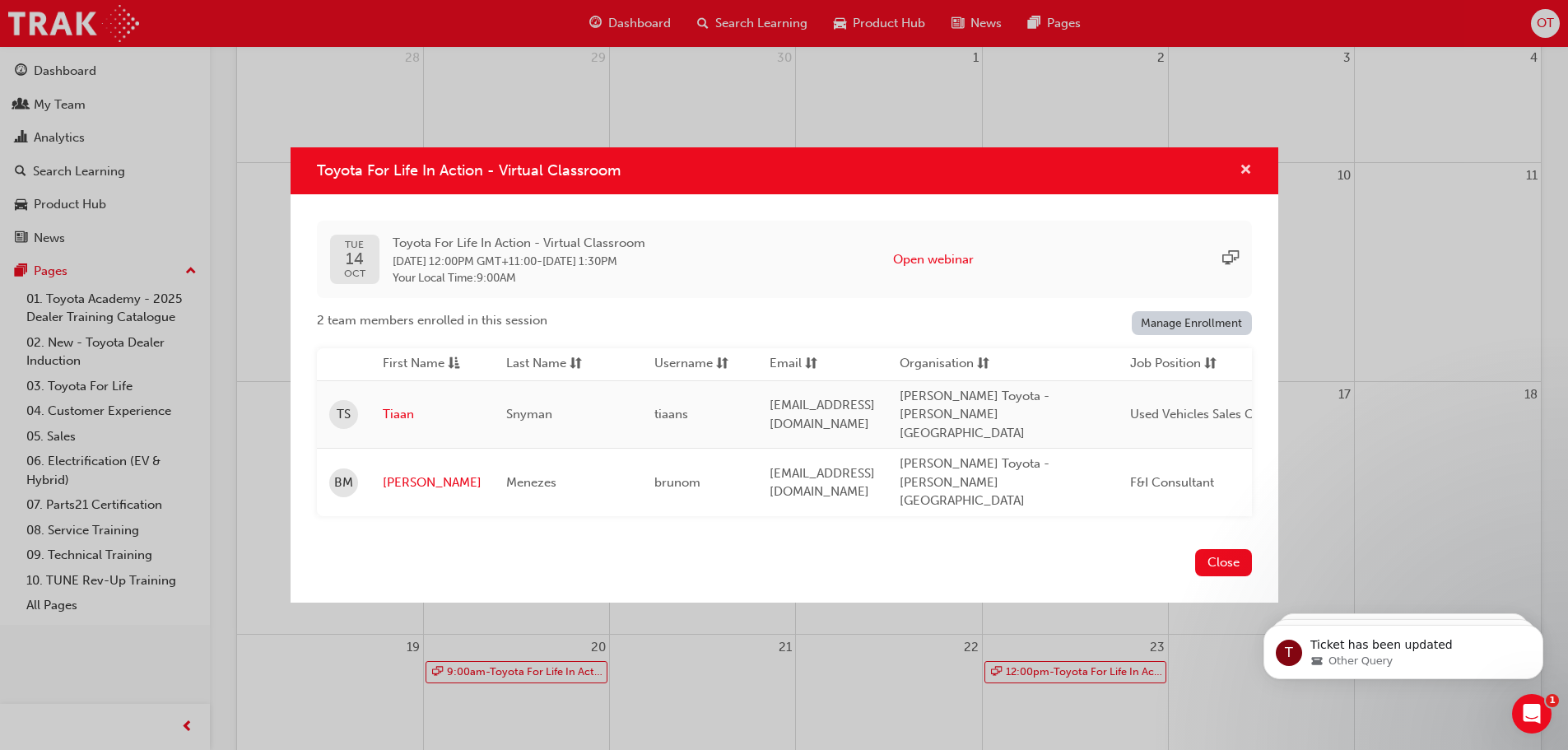
click at [1245, 178] on span "cross-icon" at bounding box center [1246, 171] width 12 height 15
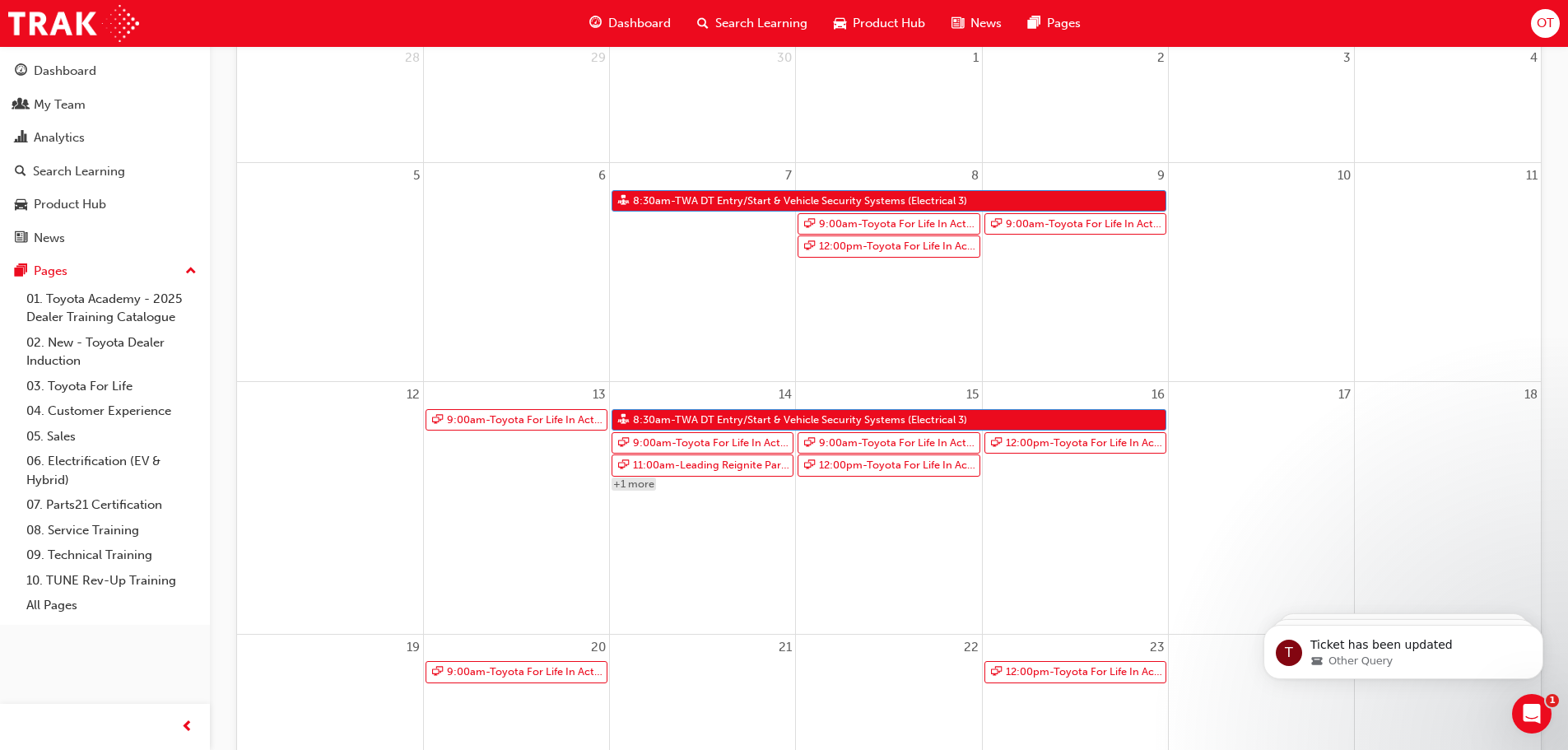
click at [644, 488] on link "+1 more" at bounding box center [634, 484] width 45 height 14
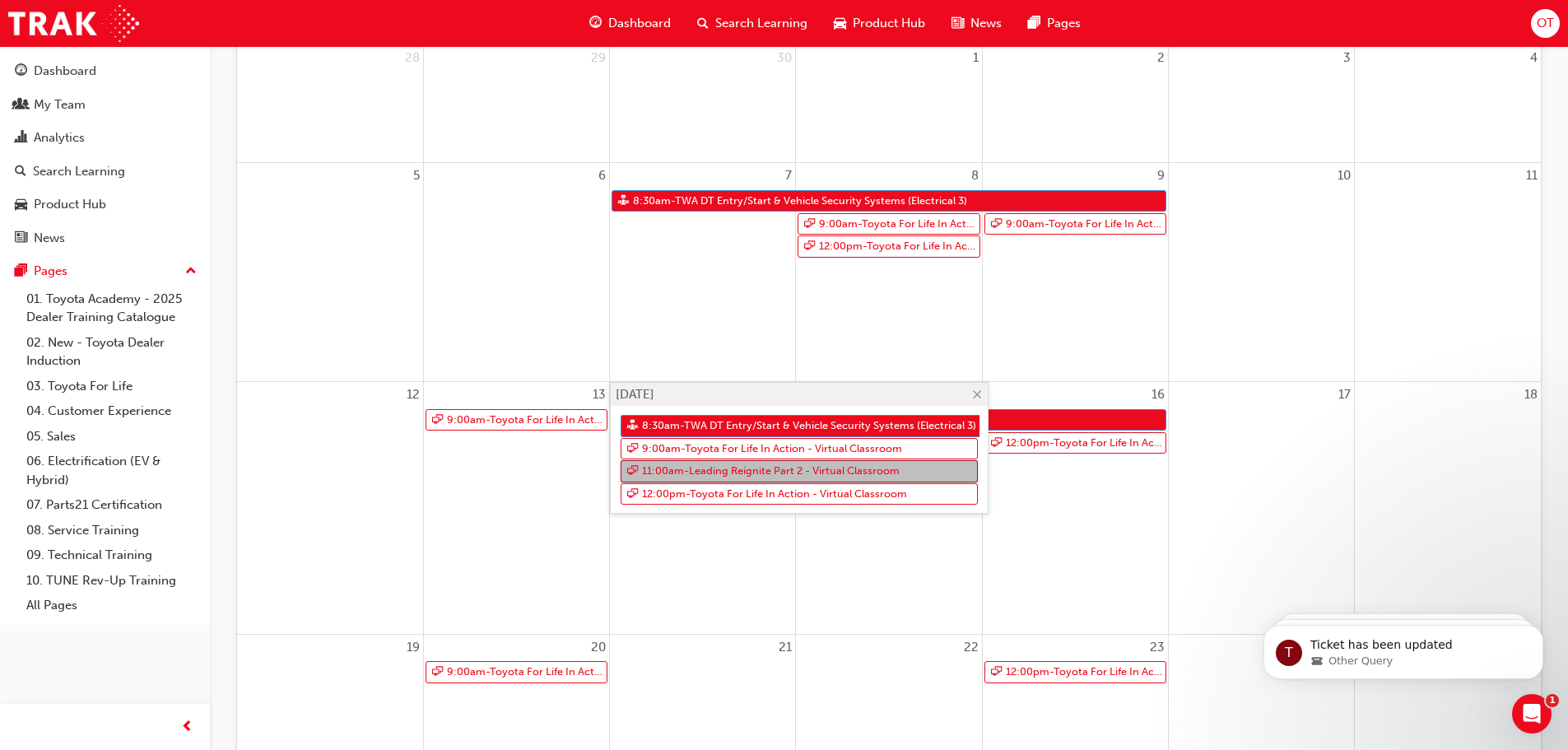
click at [706, 469] on link "11:00am - Leading Reignite Part 2 - Virtual Classroom" at bounding box center [799, 471] width 357 height 22
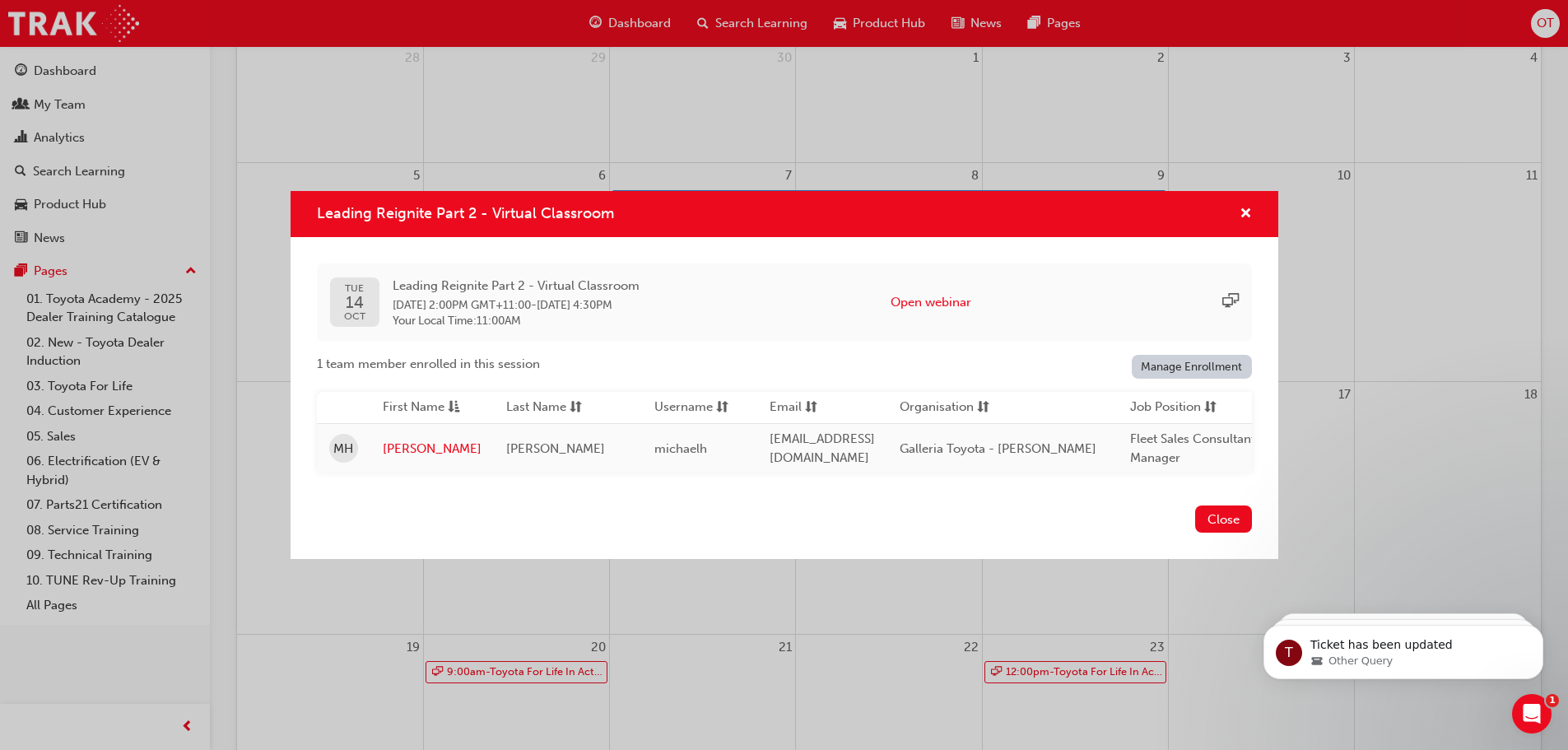
click at [1251, 205] on div "Leading Reignite Part 2 - Virtual Classroom" at bounding box center [784, 214] width 987 height 47
drag, startPoint x: 1243, startPoint y: 201, endPoint x: 1227, endPoint y: 210, distance: 18.4
click at [1242, 208] on span "cross-icon" at bounding box center [1246, 215] width 12 height 15
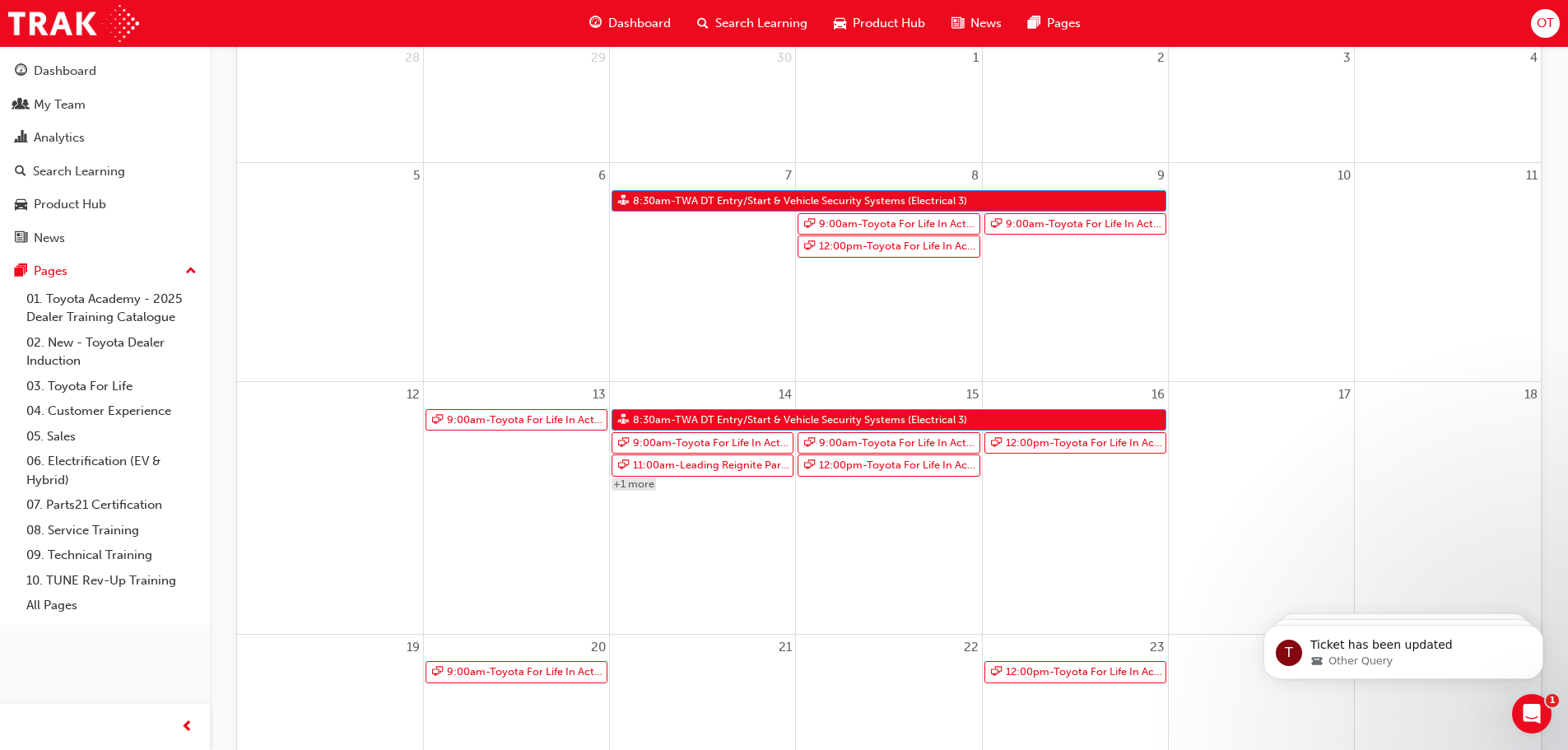
click at [647, 482] on link "+1 more" at bounding box center [634, 484] width 45 height 14
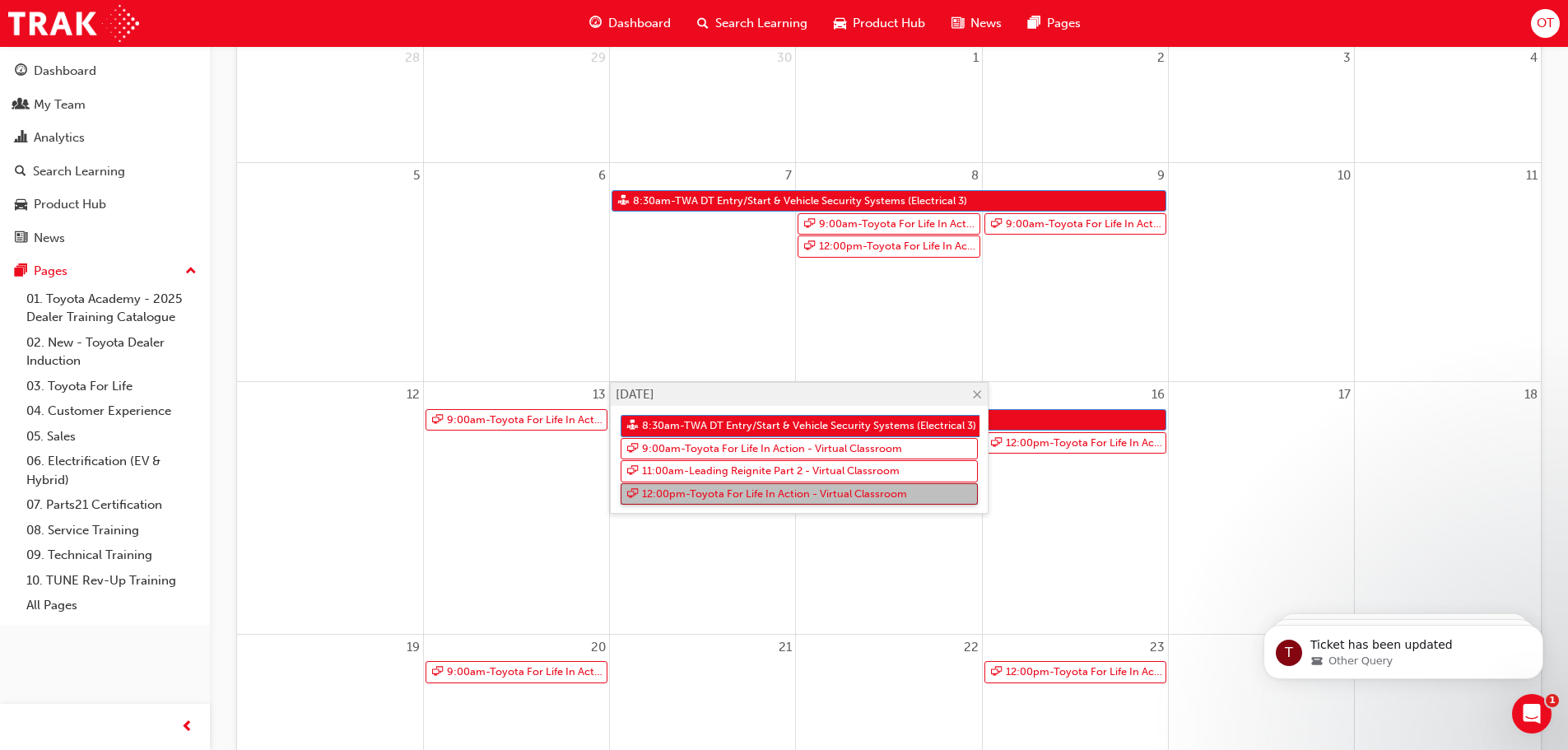
click at [675, 491] on link "12:00pm - Toyota For Life In Action - Virtual Classroom" at bounding box center [799, 494] width 357 height 22
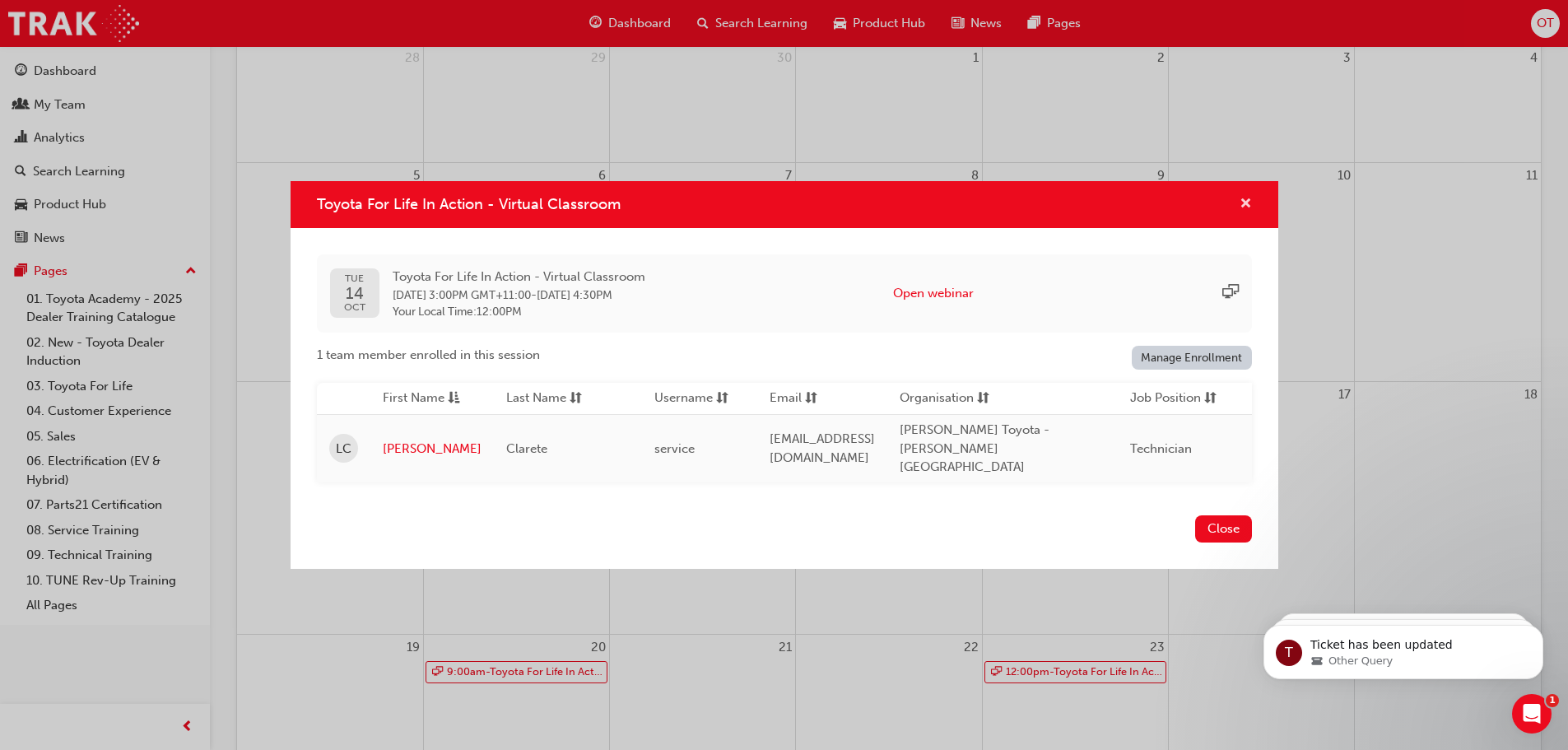
click at [1248, 212] on span "cross-icon" at bounding box center [1246, 204] width 12 height 15
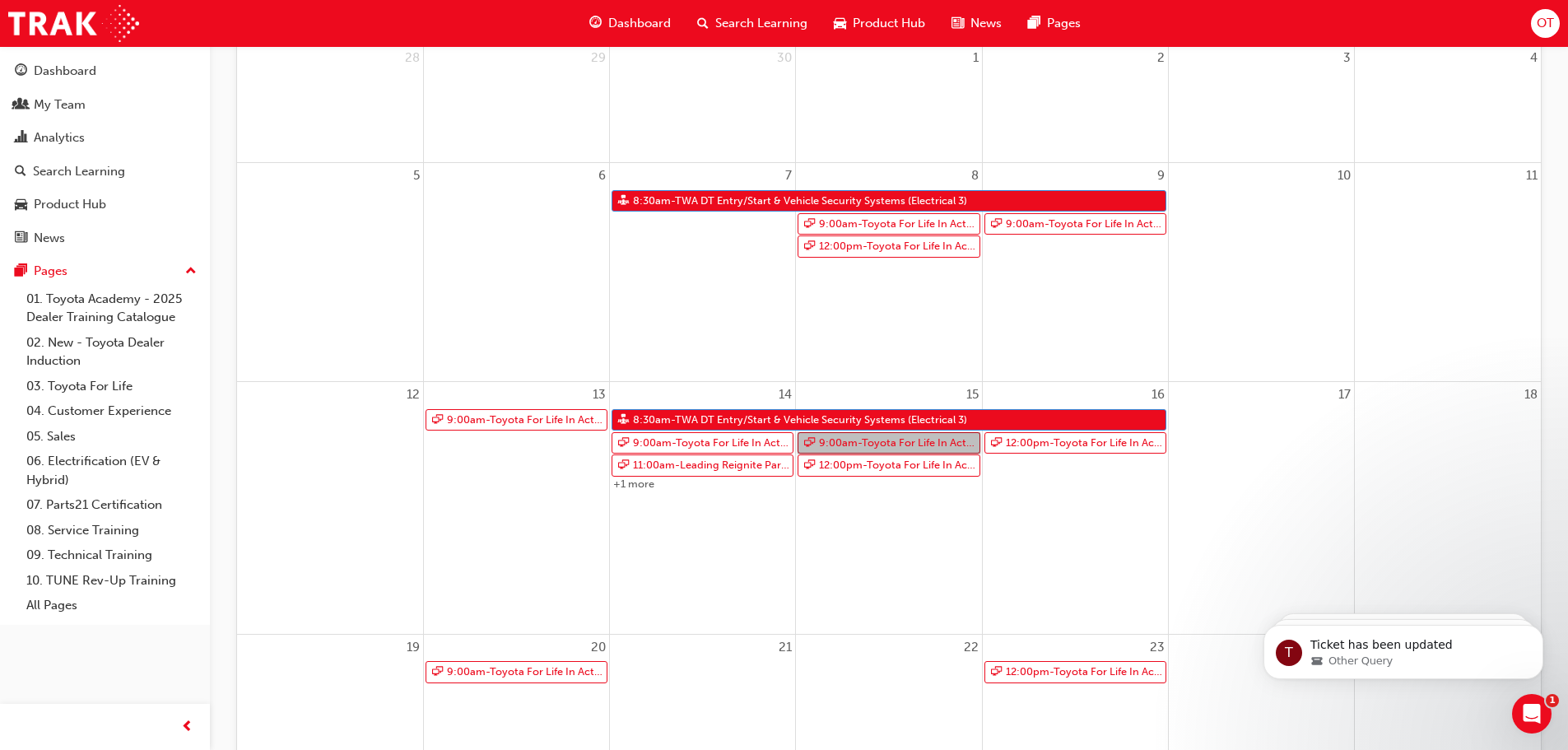
click at [907, 446] on link "9:00am - Toyota For Life In Action - Virtual Classroom" at bounding box center [888, 442] width 182 height 22
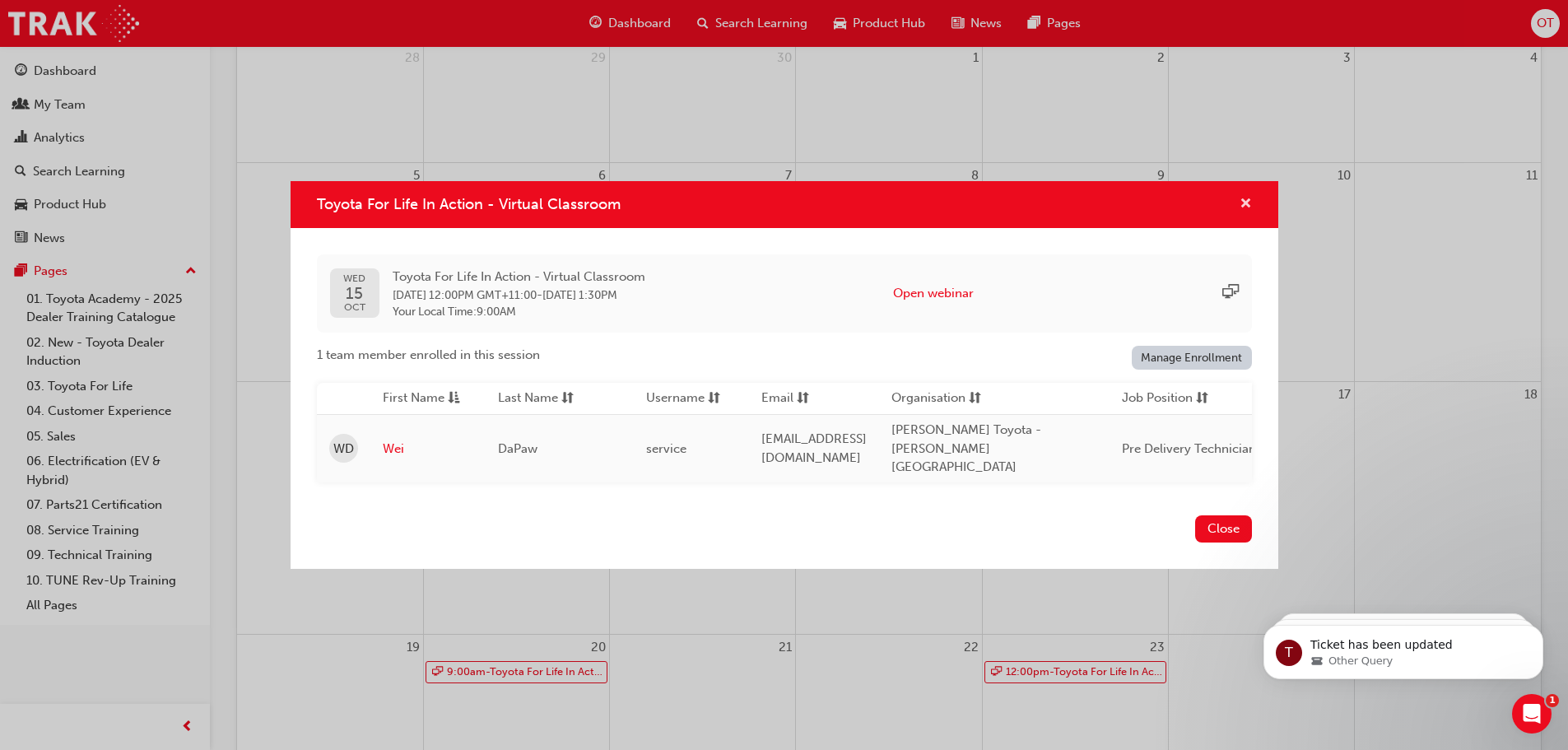
click at [1247, 207] on span "cross-icon" at bounding box center [1246, 204] width 12 height 15
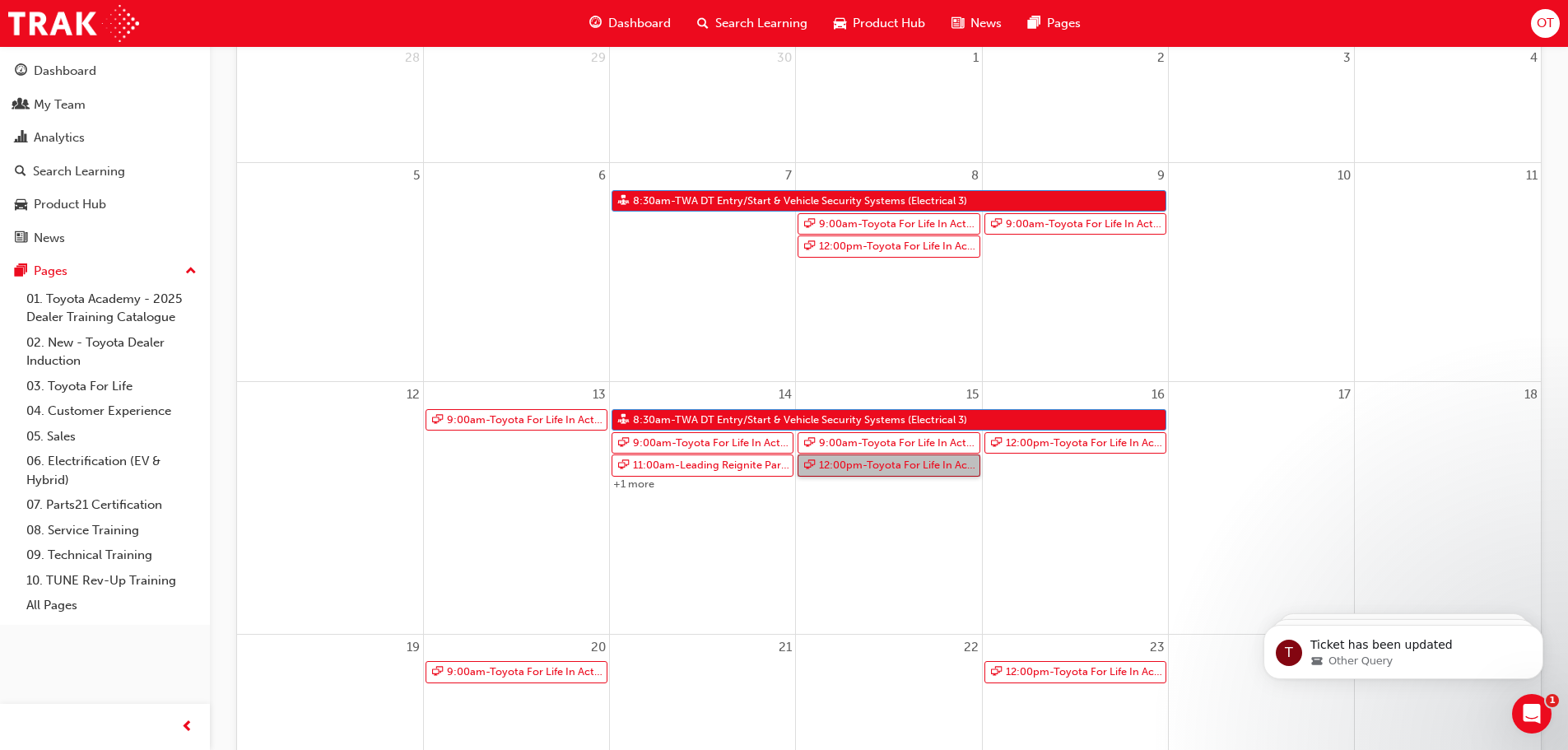
click at [921, 462] on link "12:00pm - Toyota For Life In Action - Virtual Classroom" at bounding box center [888, 465] width 182 height 22
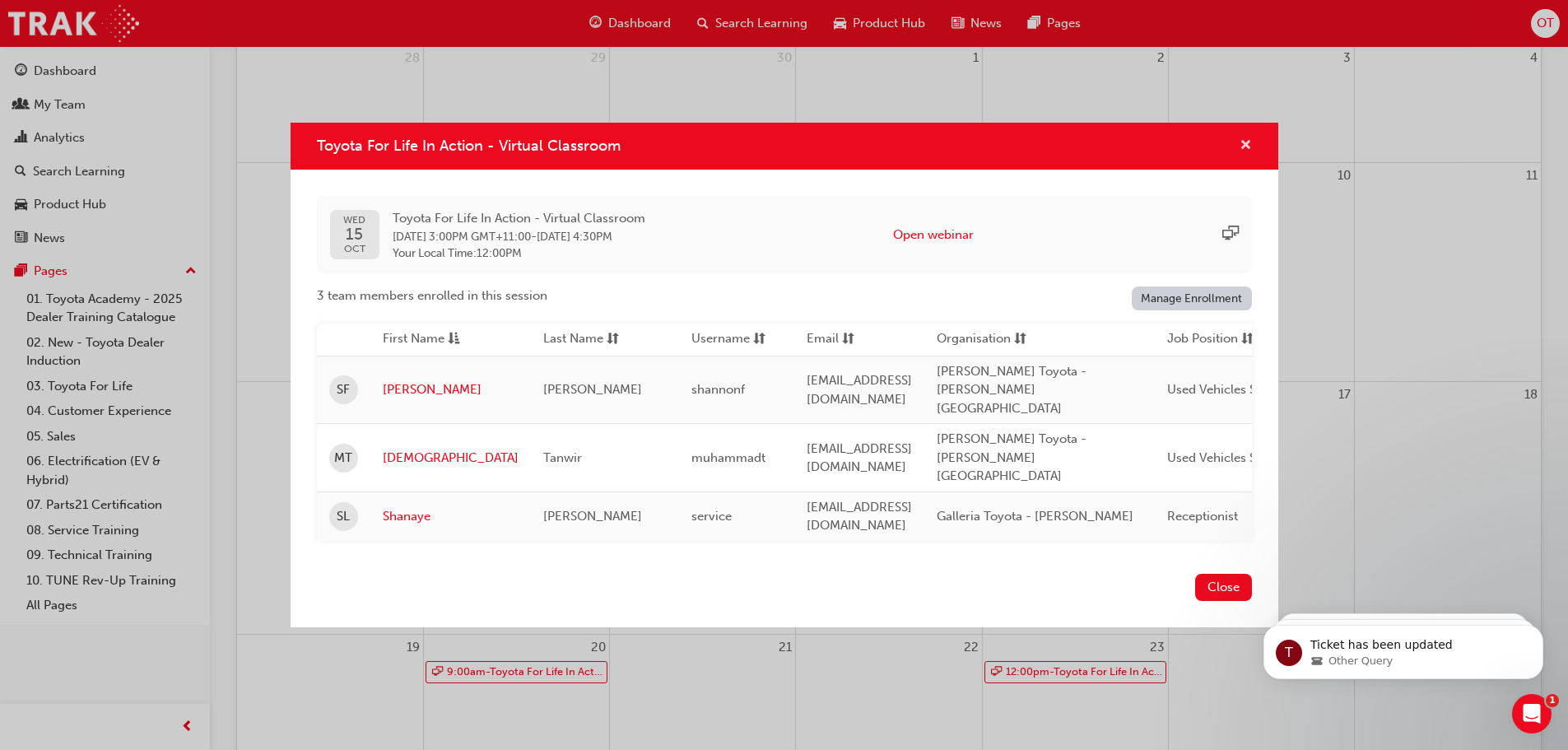
click at [1244, 154] on span "cross-icon" at bounding box center [1246, 146] width 12 height 15
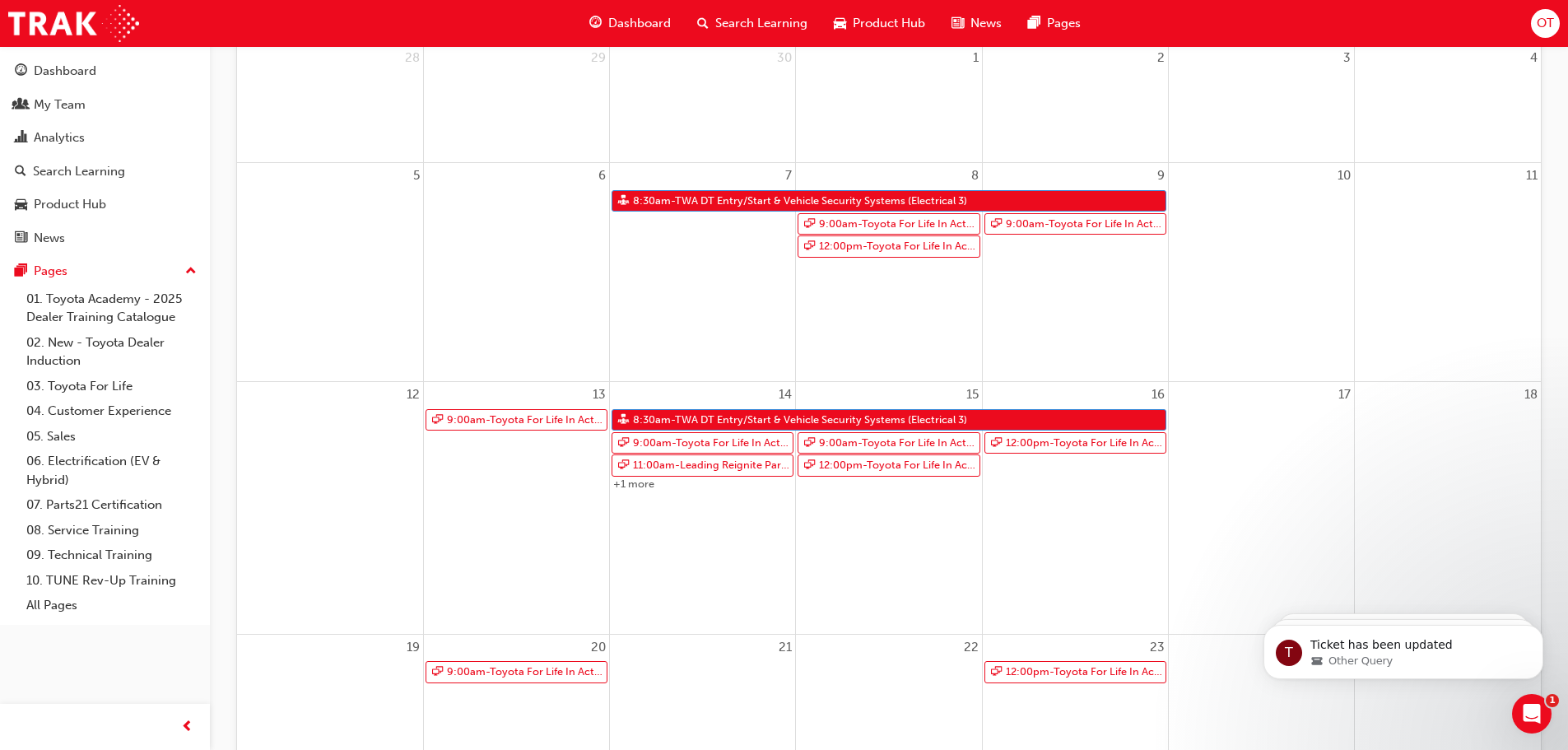
click at [821, 513] on div "15 9:00am - Toyota For Life In Action - Virtual Classroom 12:00pm - Toyota For …" at bounding box center [888, 507] width 186 height 251
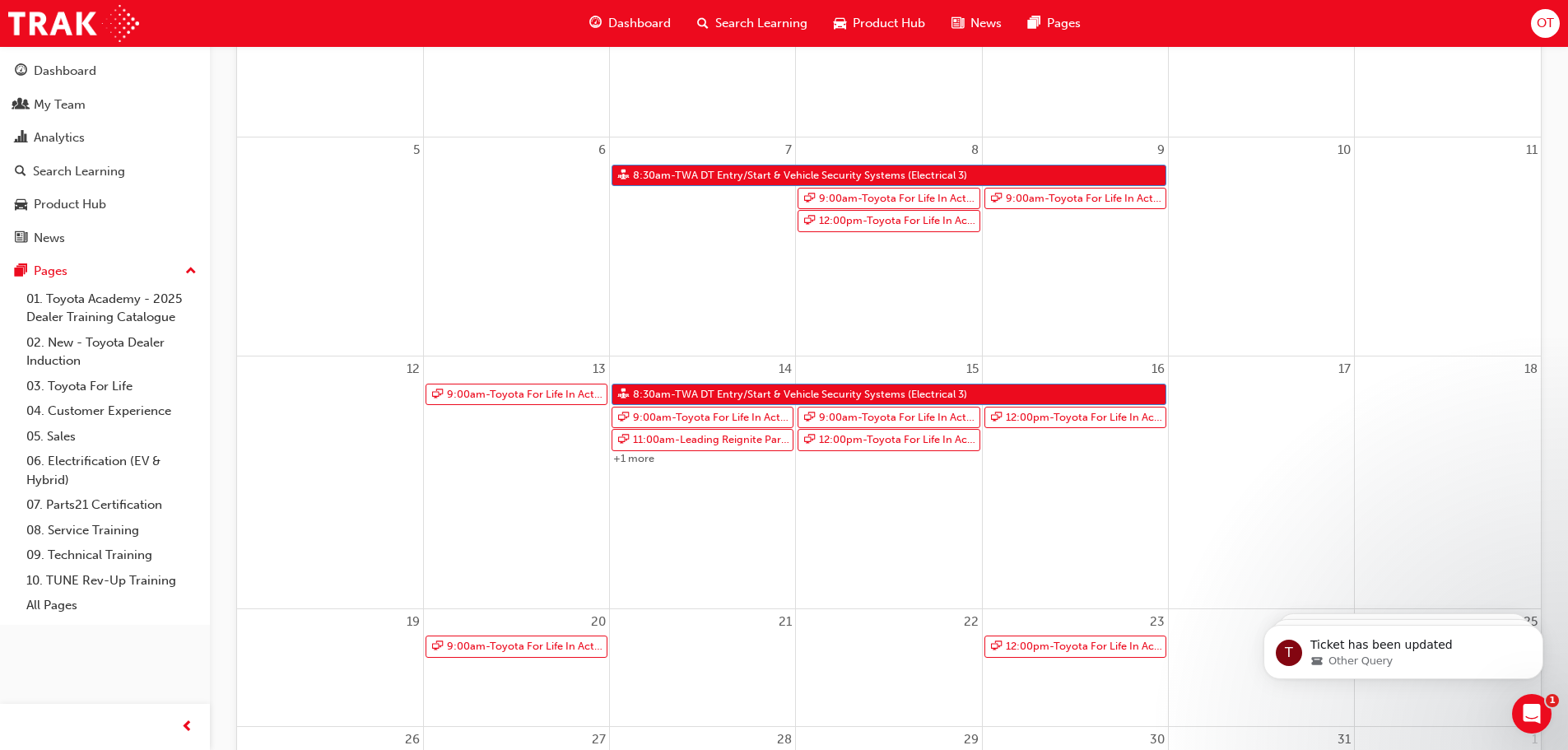
scroll to position [329, 0]
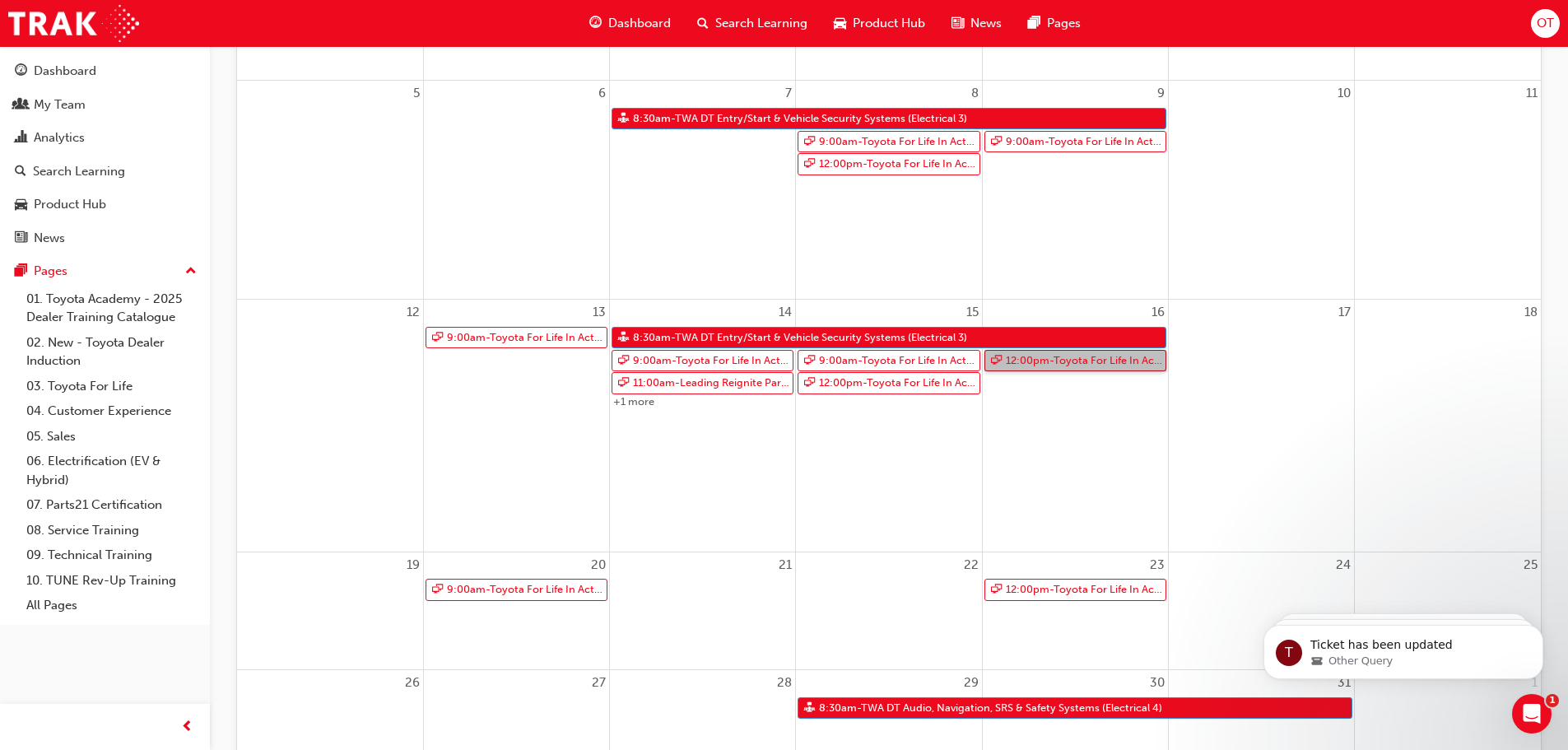
click at [1052, 358] on link "12:00pm - Toyota For Life In Action - Virtual Classroom" at bounding box center [1076, 360] width 182 height 22
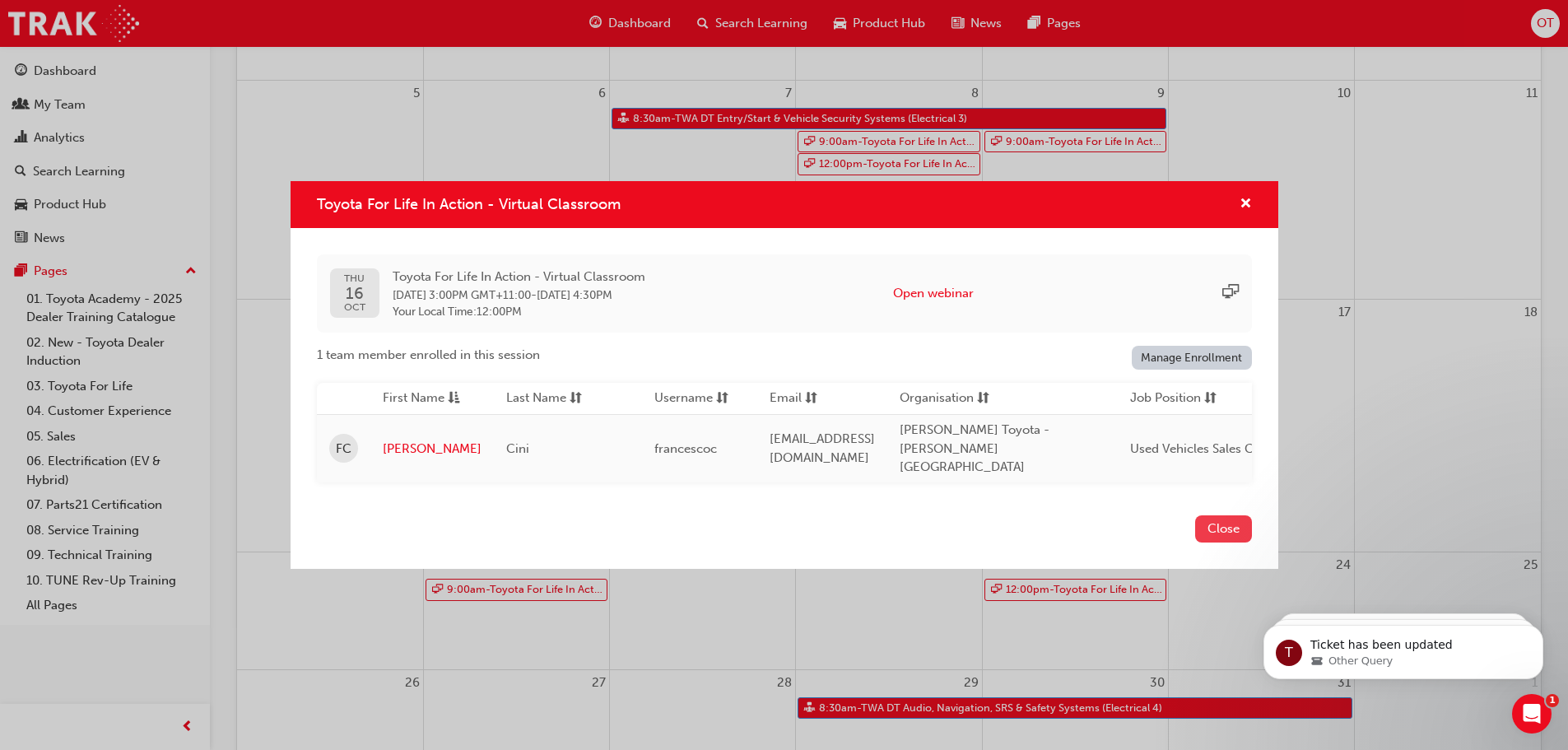
click at [1231, 522] on button "Close" at bounding box center [1224, 529] width 57 height 27
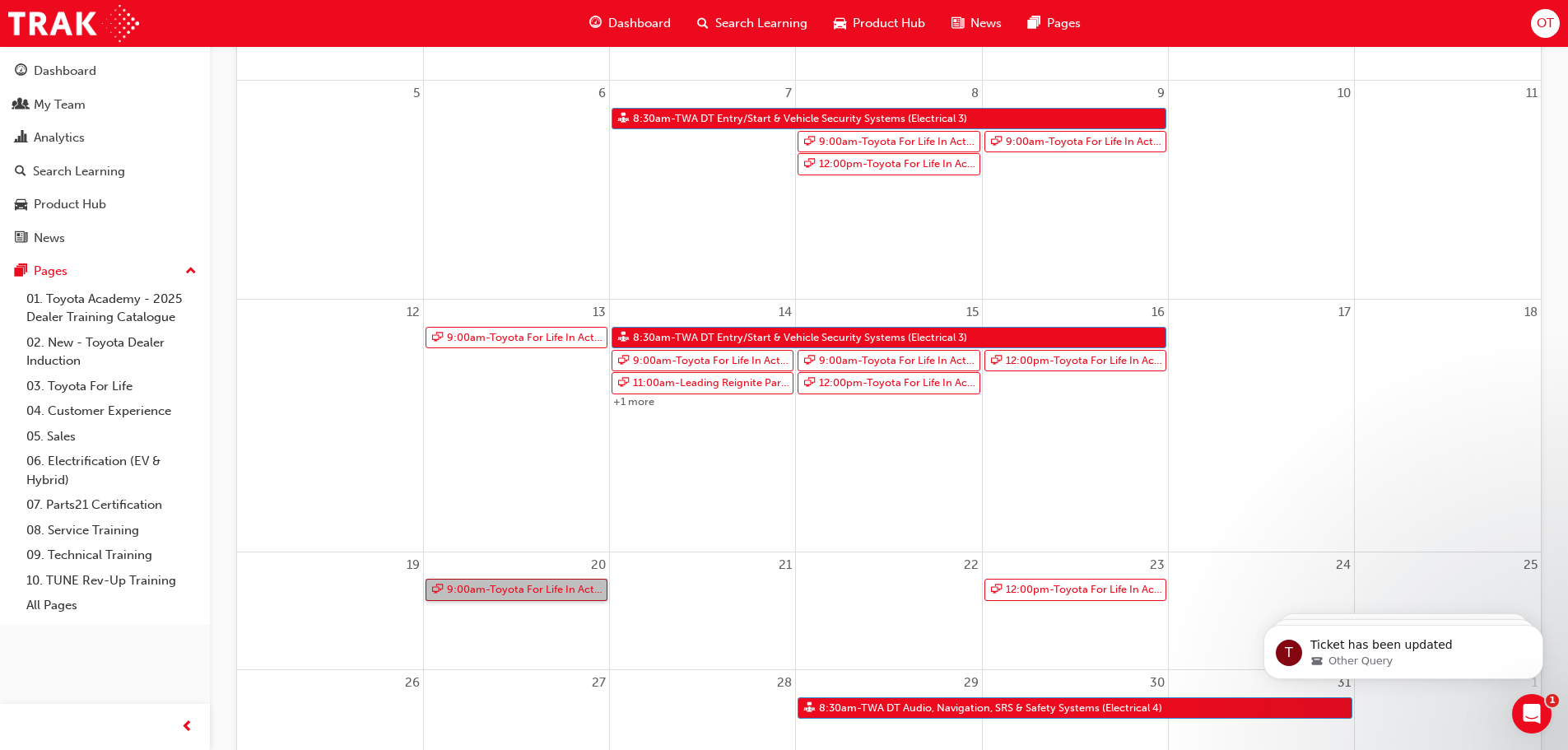
click at [521, 596] on link "9:00am - Toyota For Life In Action - Virtual Classroom" at bounding box center [516, 589] width 182 height 22
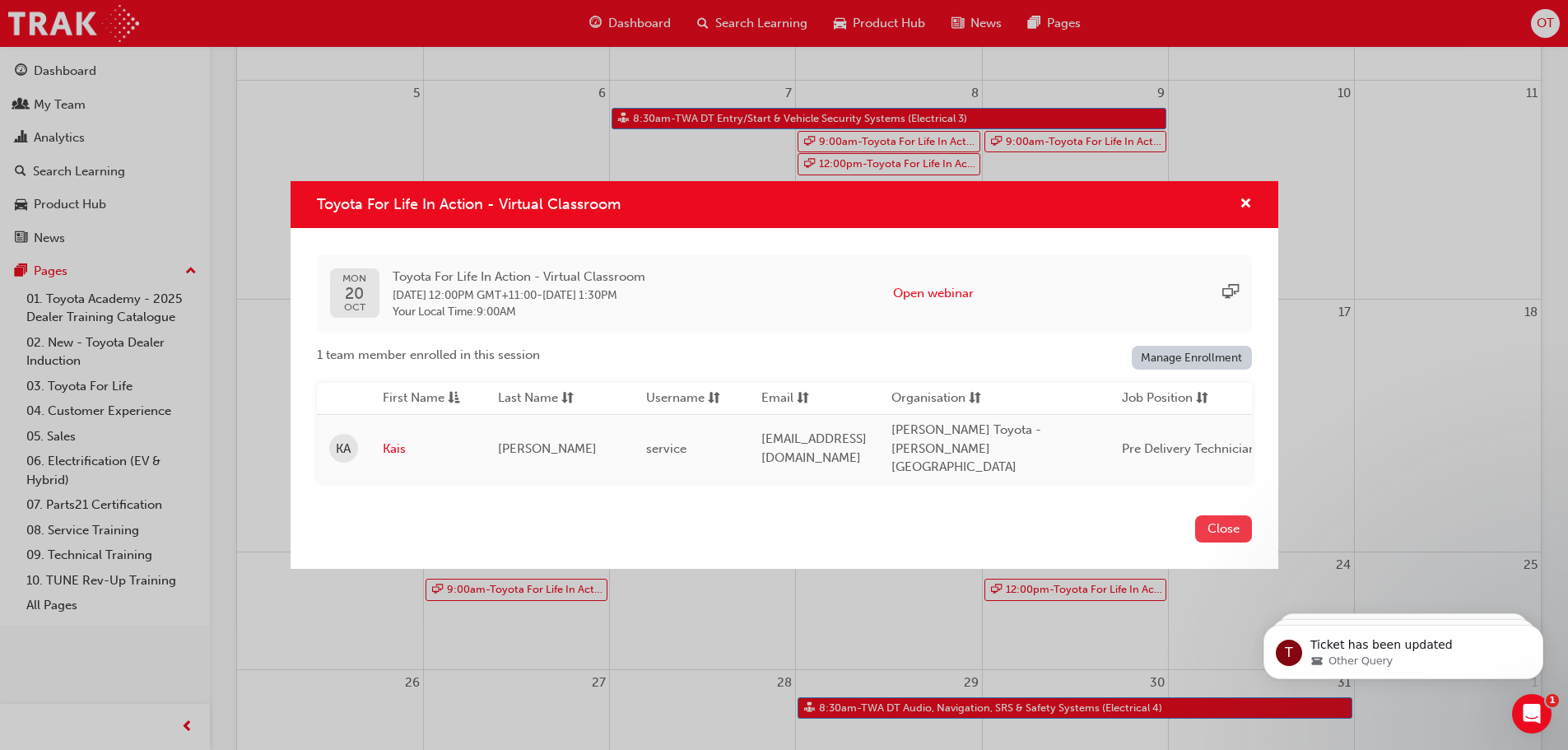
click at [1219, 515] on button "Close" at bounding box center [1224, 529] width 57 height 27
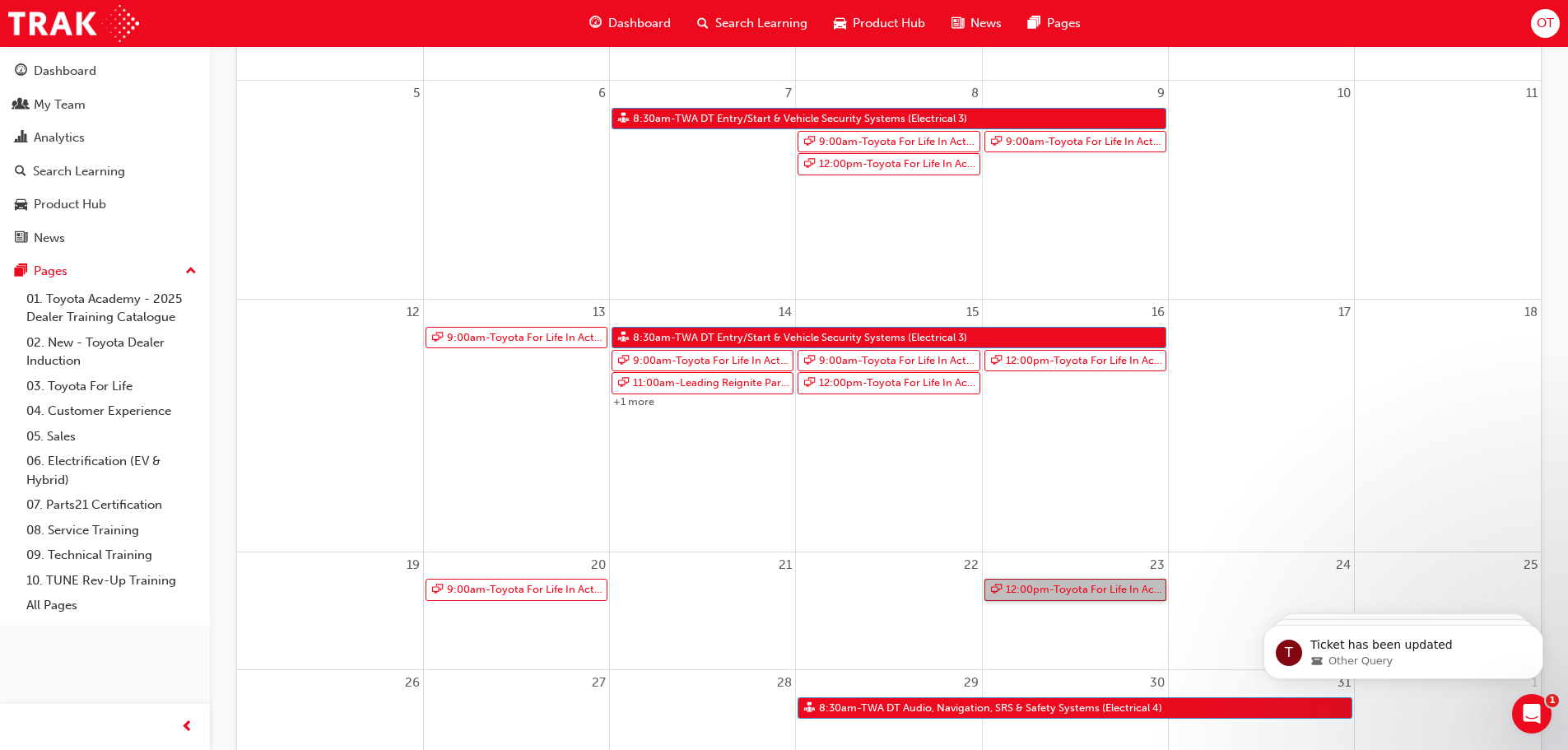
click at [1076, 585] on link "12:00pm - Toyota For Life In Action - Virtual Classroom" at bounding box center [1076, 589] width 182 height 22
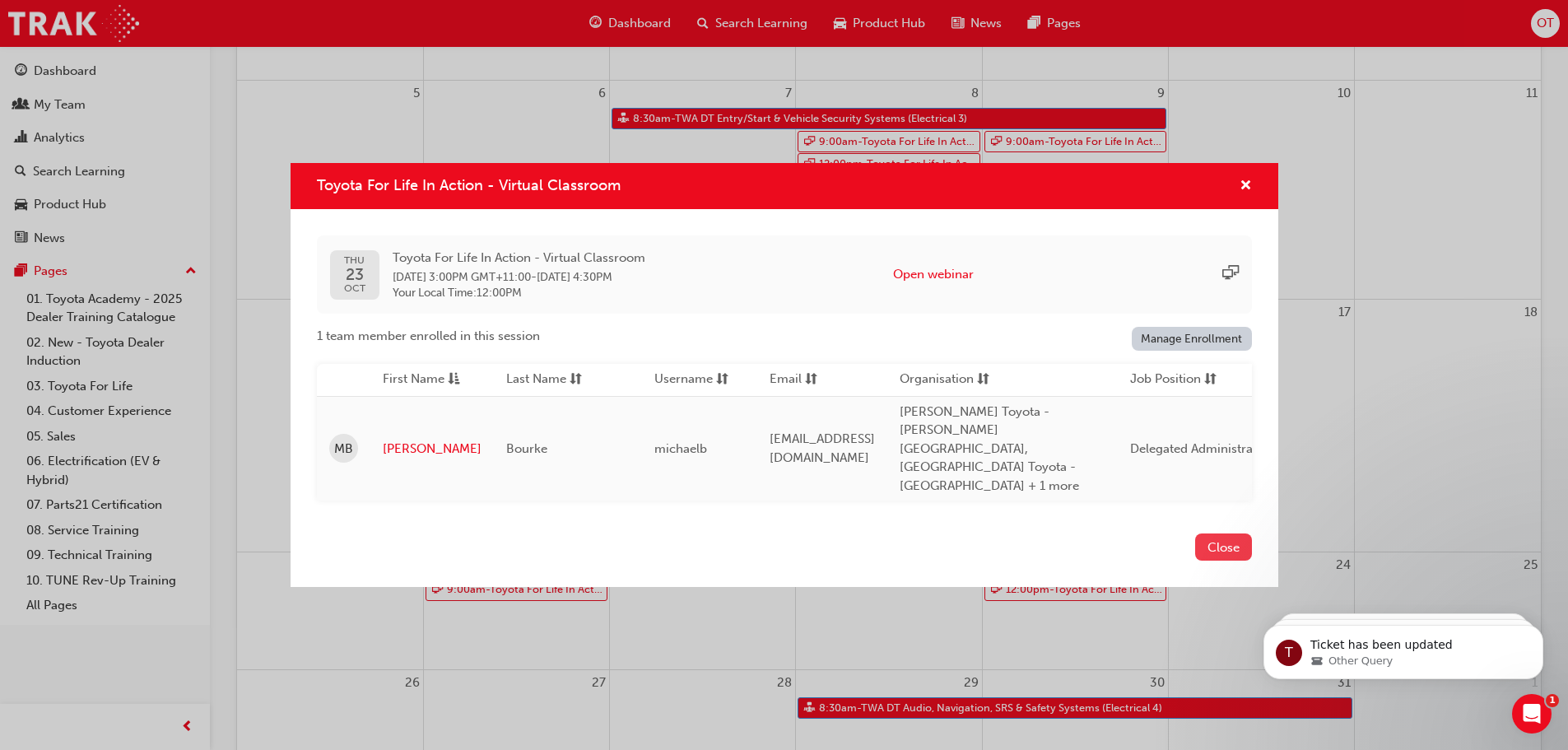
click at [1226, 533] on button "Close" at bounding box center [1224, 547] width 57 height 27
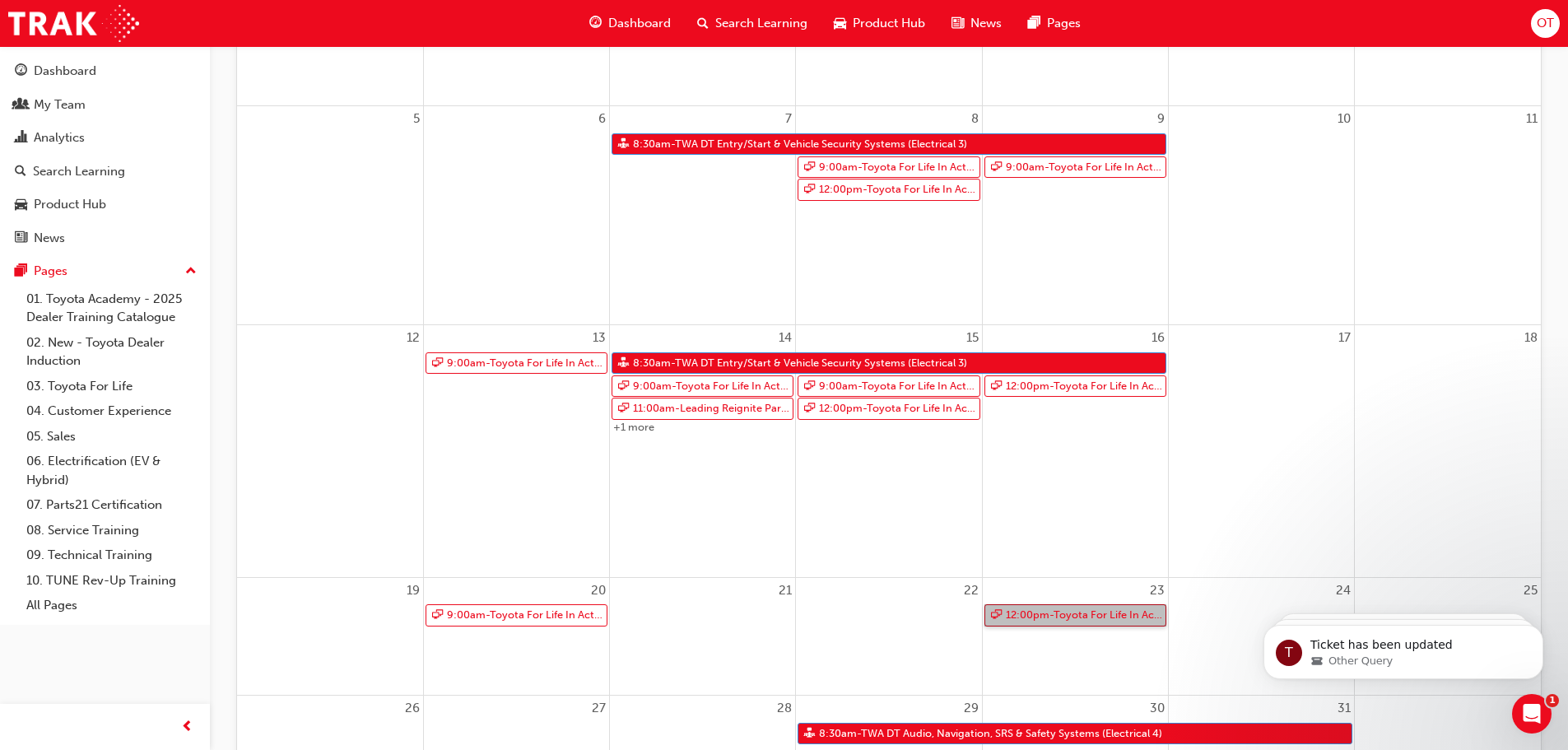
scroll to position [155, 0]
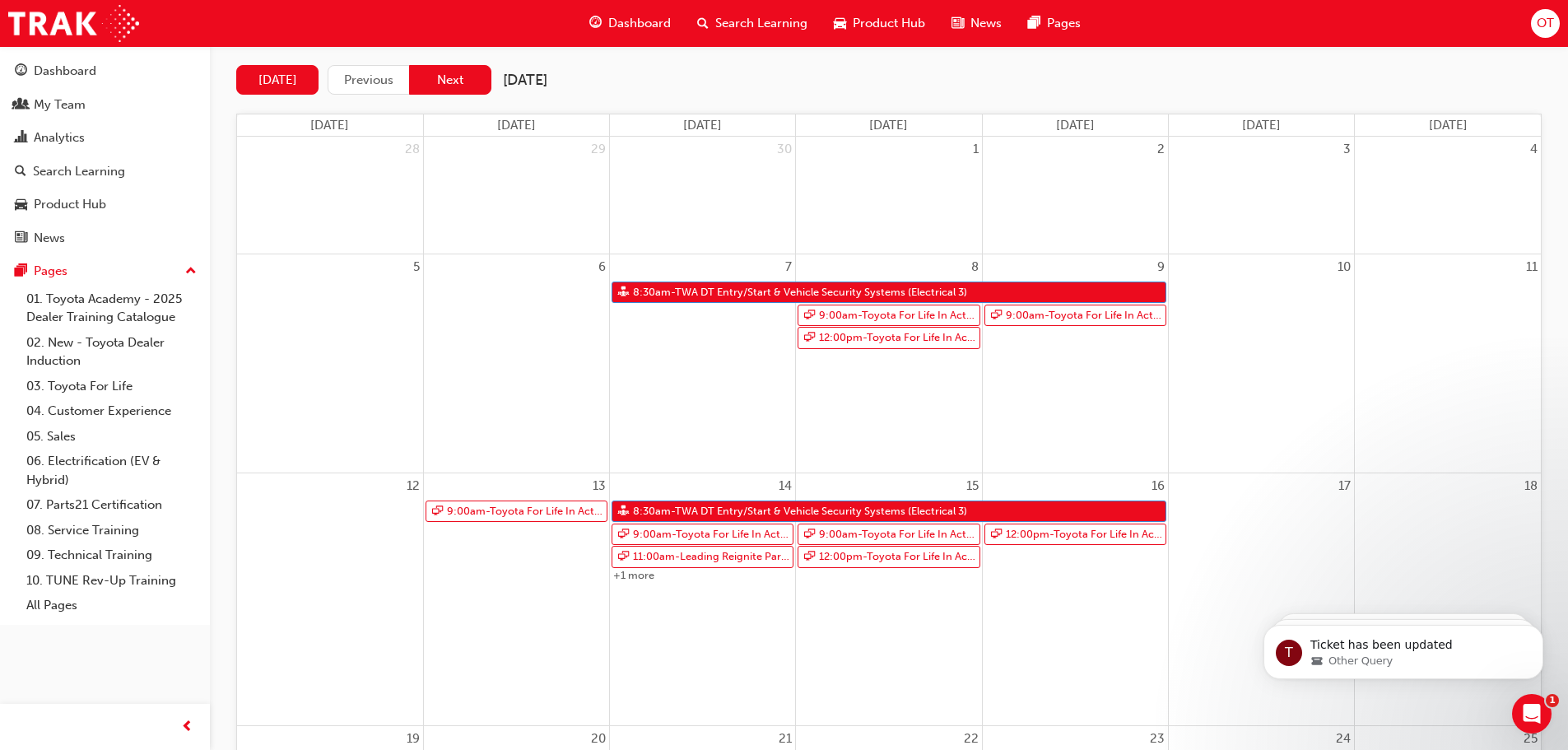
click at [466, 72] on button "Next" at bounding box center [450, 80] width 82 height 30
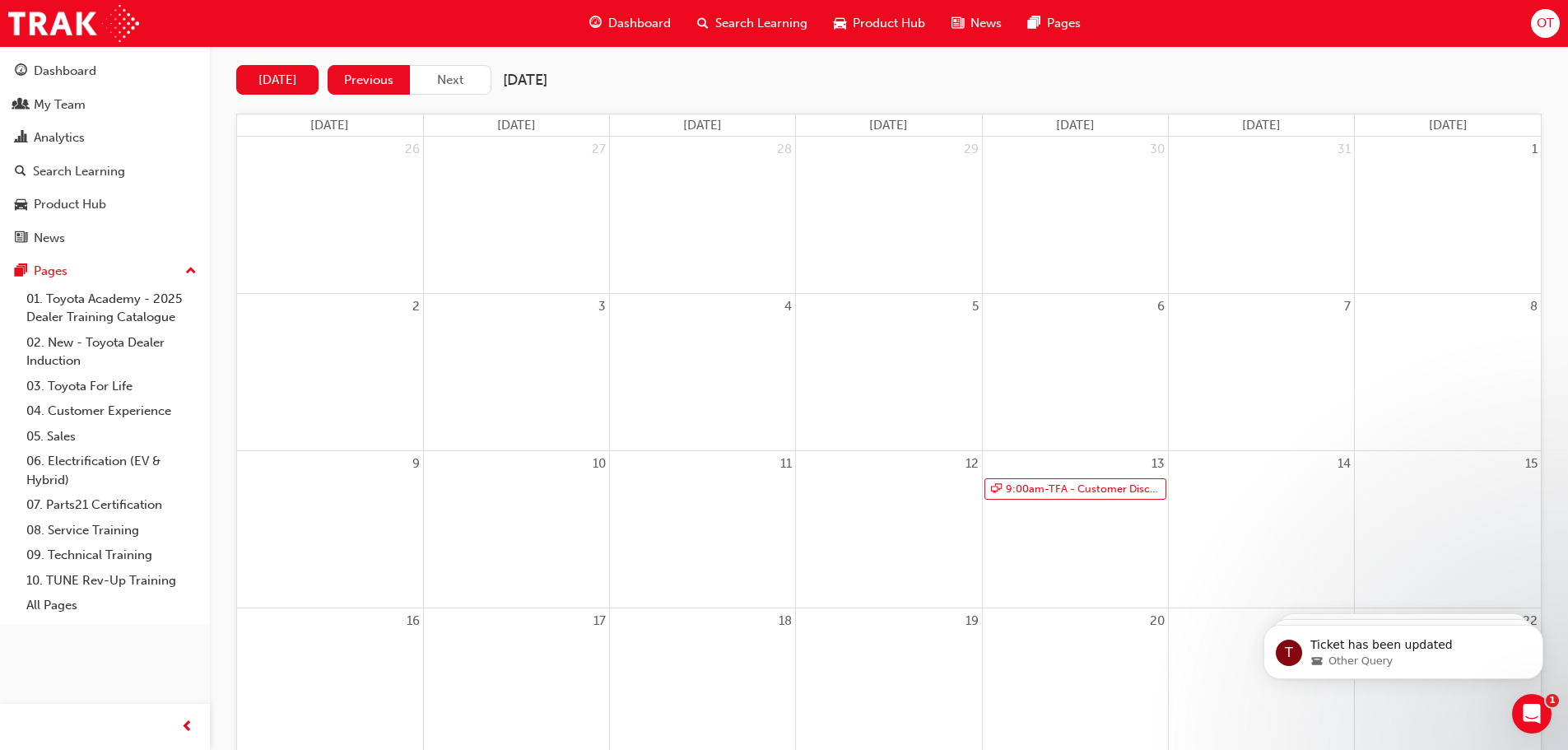
click at [369, 75] on button "Previous" at bounding box center [368, 80] width 82 height 30
